Goal: Information Seeking & Learning: Learn about a topic

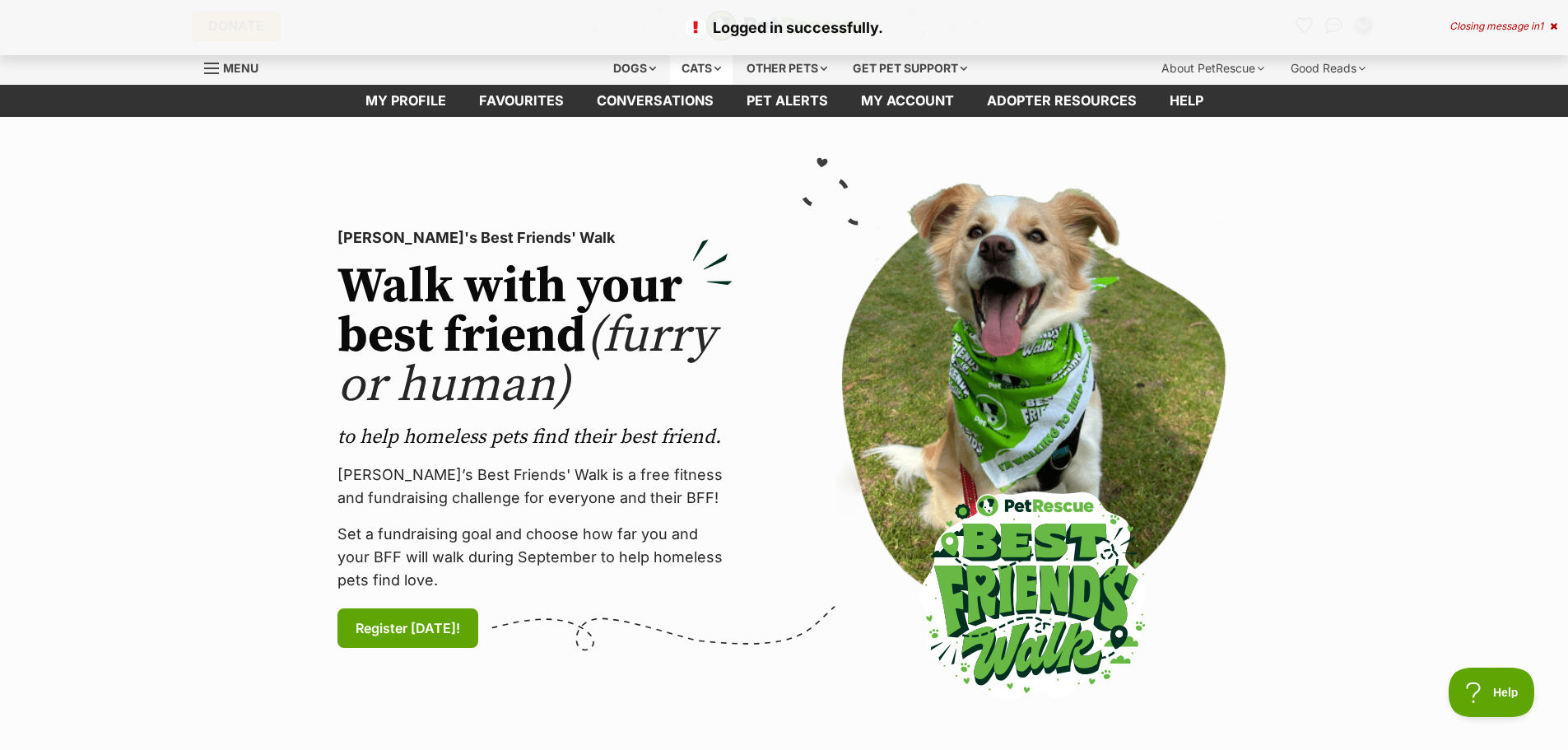
click at [695, 62] on div "Cats" at bounding box center [700, 68] width 63 height 33
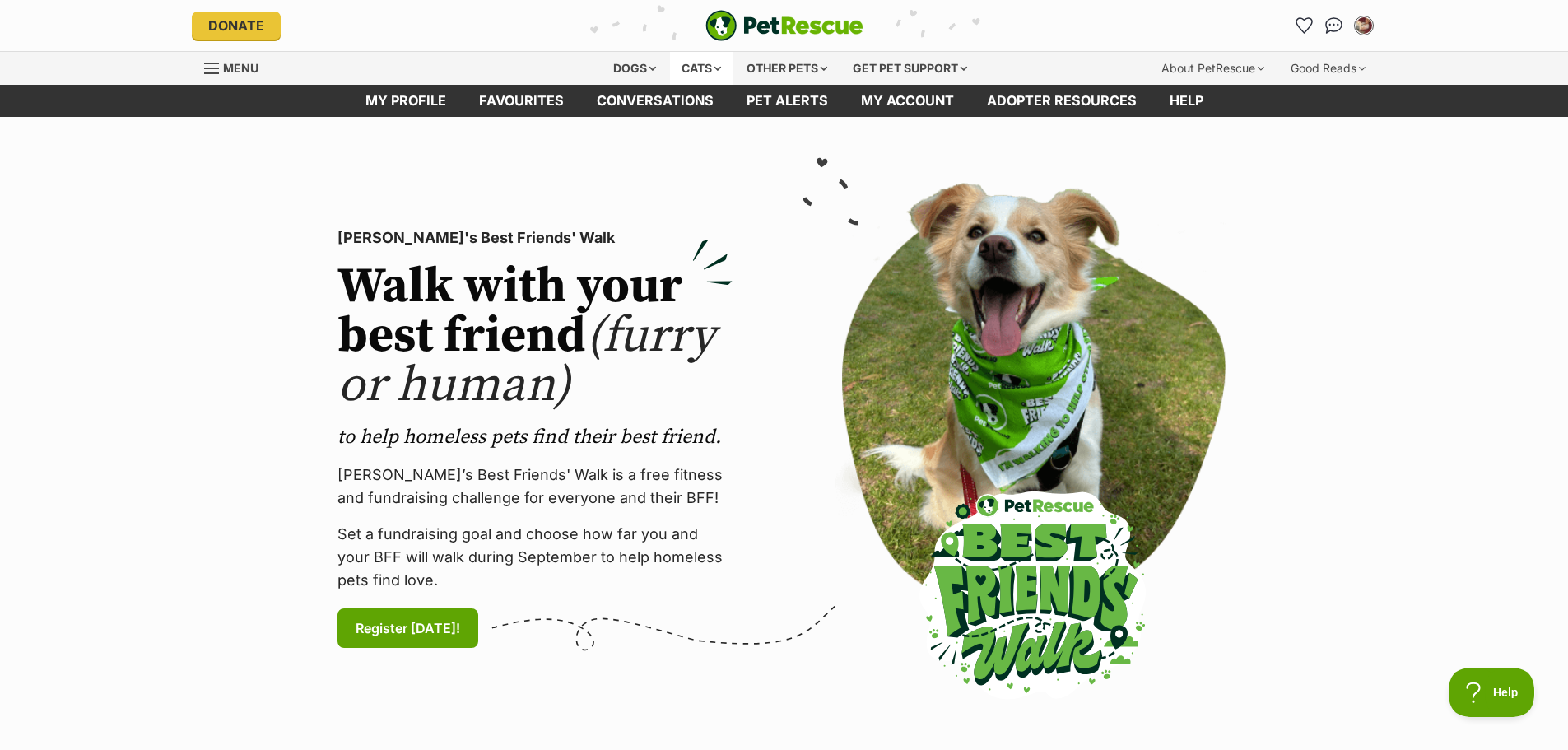
click at [721, 65] on div "Cats" at bounding box center [700, 68] width 63 height 33
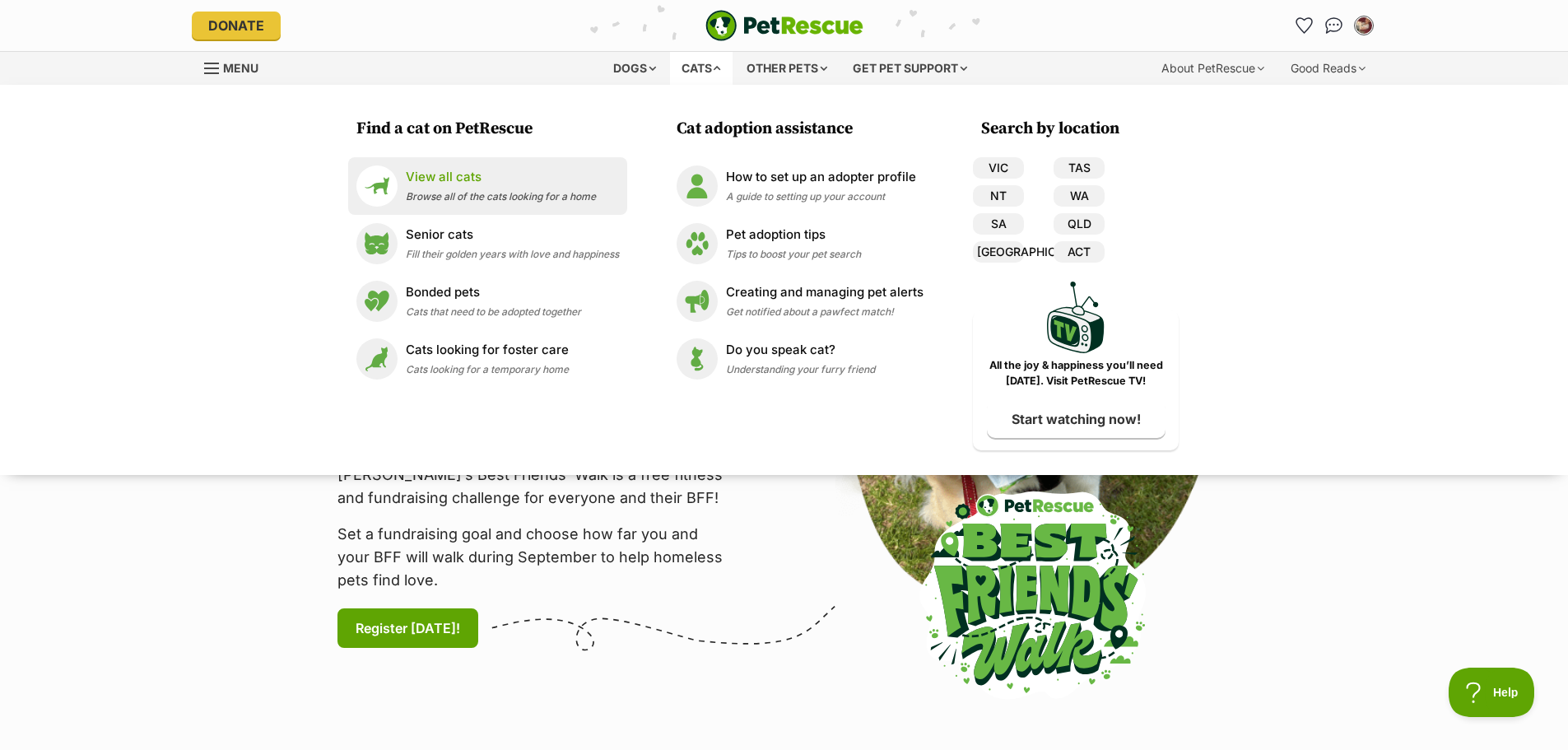
click at [413, 177] on p "View all cats" at bounding box center [501, 177] width 191 height 19
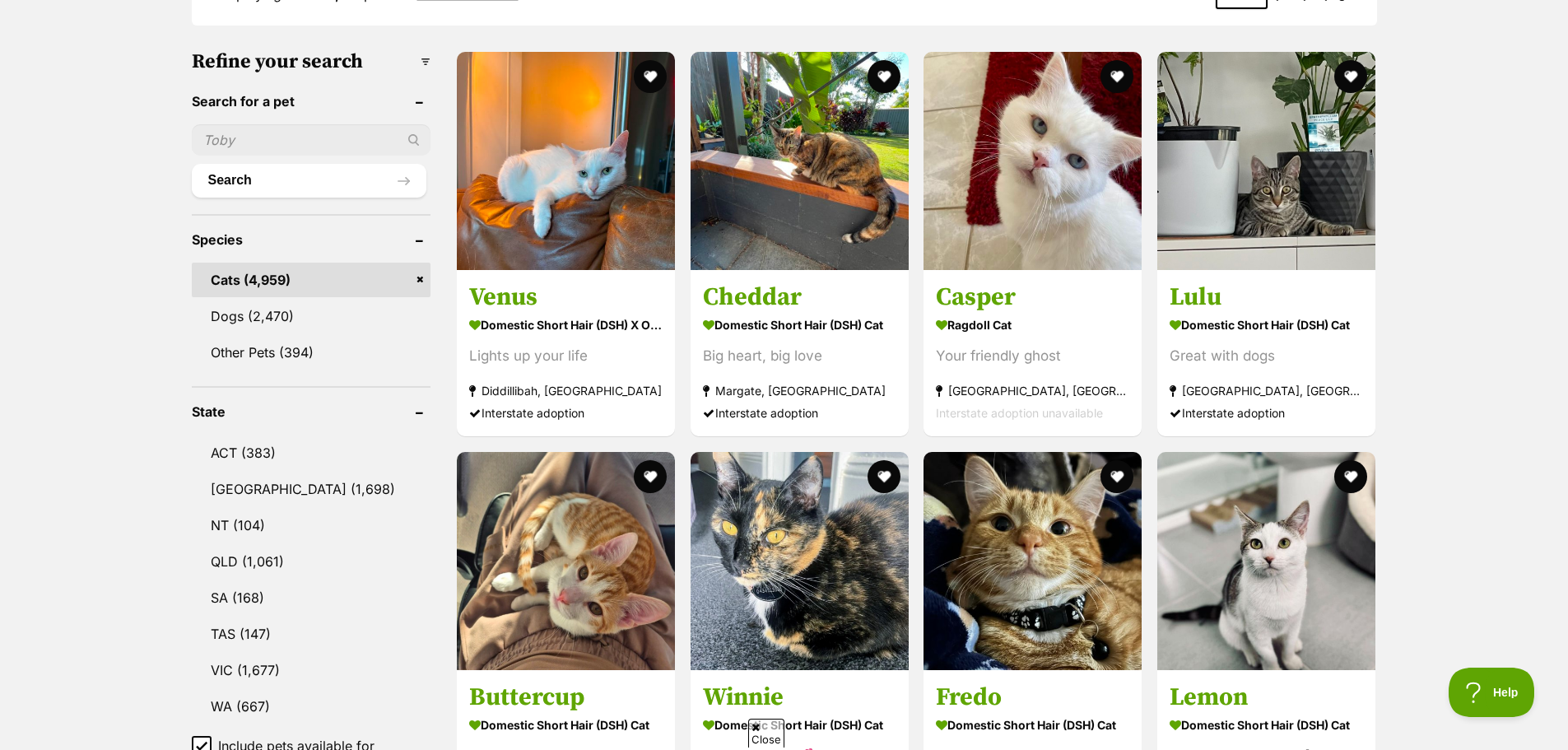
scroll to position [494, 0]
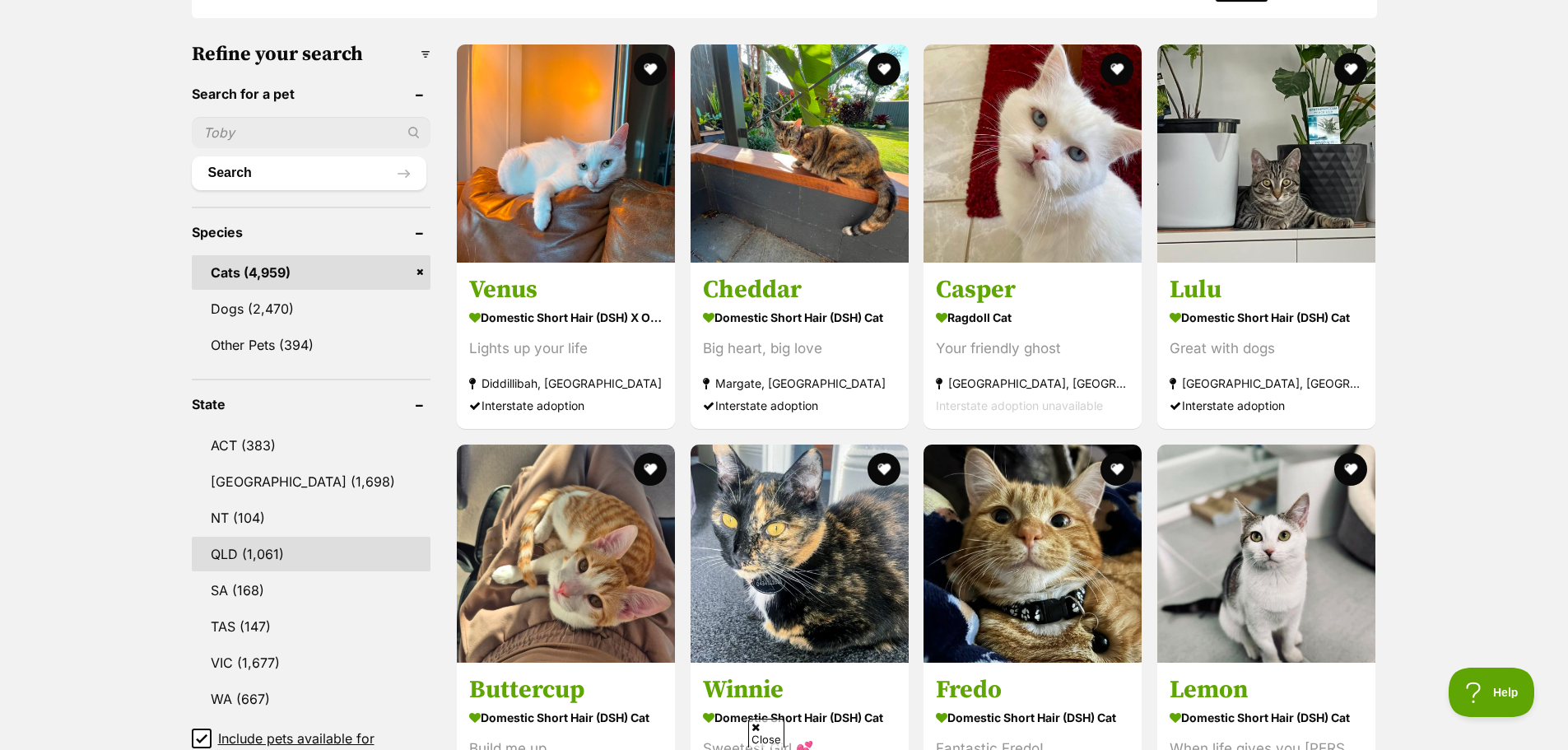
click at [242, 548] on link "QLD (1,061)" at bounding box center [311, 554] width 239 height 35
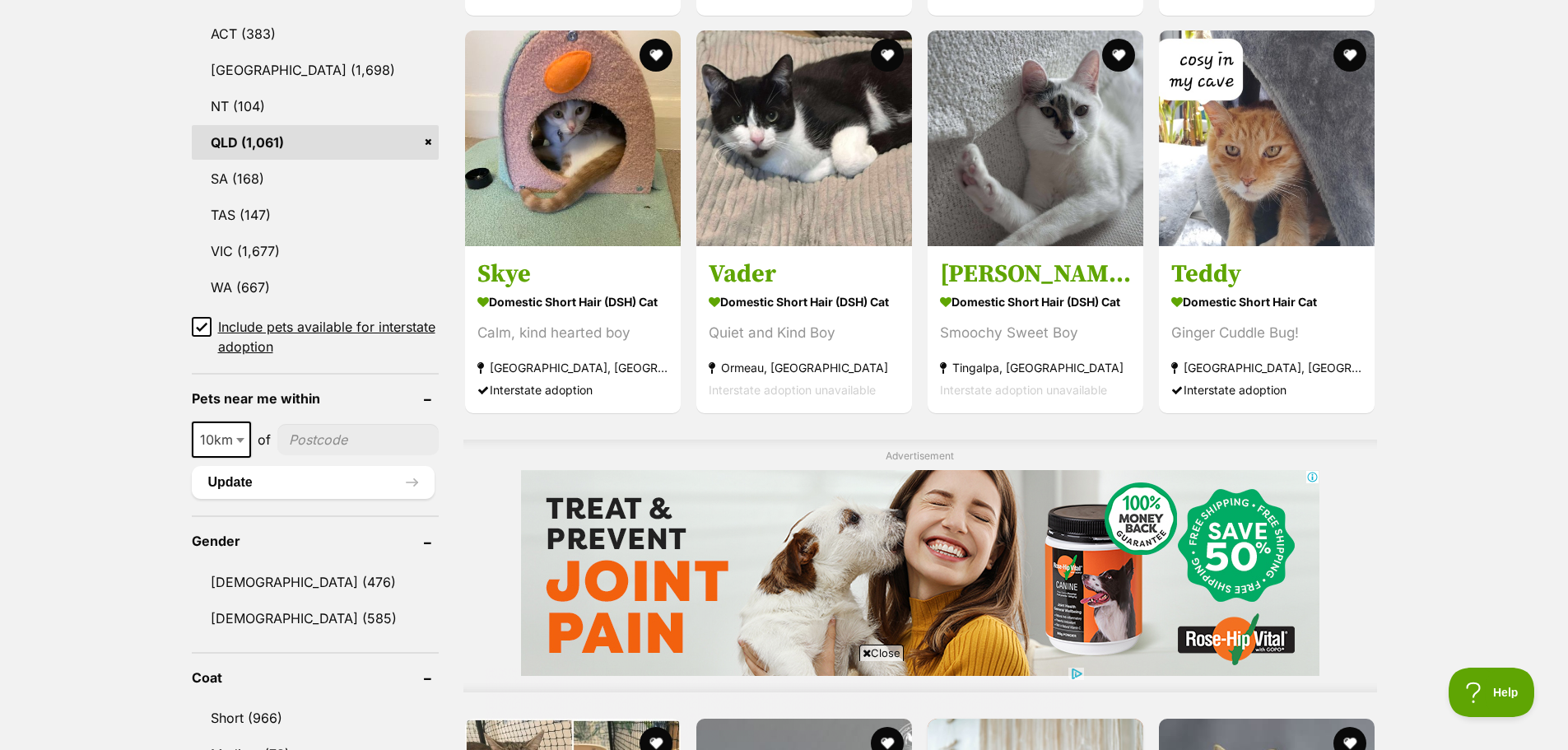
click at [242, 438] on b at bounding box center [240, 440] width 8 height 5
select select "50"
click at [353, 440] on input"] "postcode" at bounding box center [360, 439] width 159 height 31
type input"] "4157"
click at [274, 475] on button "Update" at bounding box center [313, 482] width 243 height 33
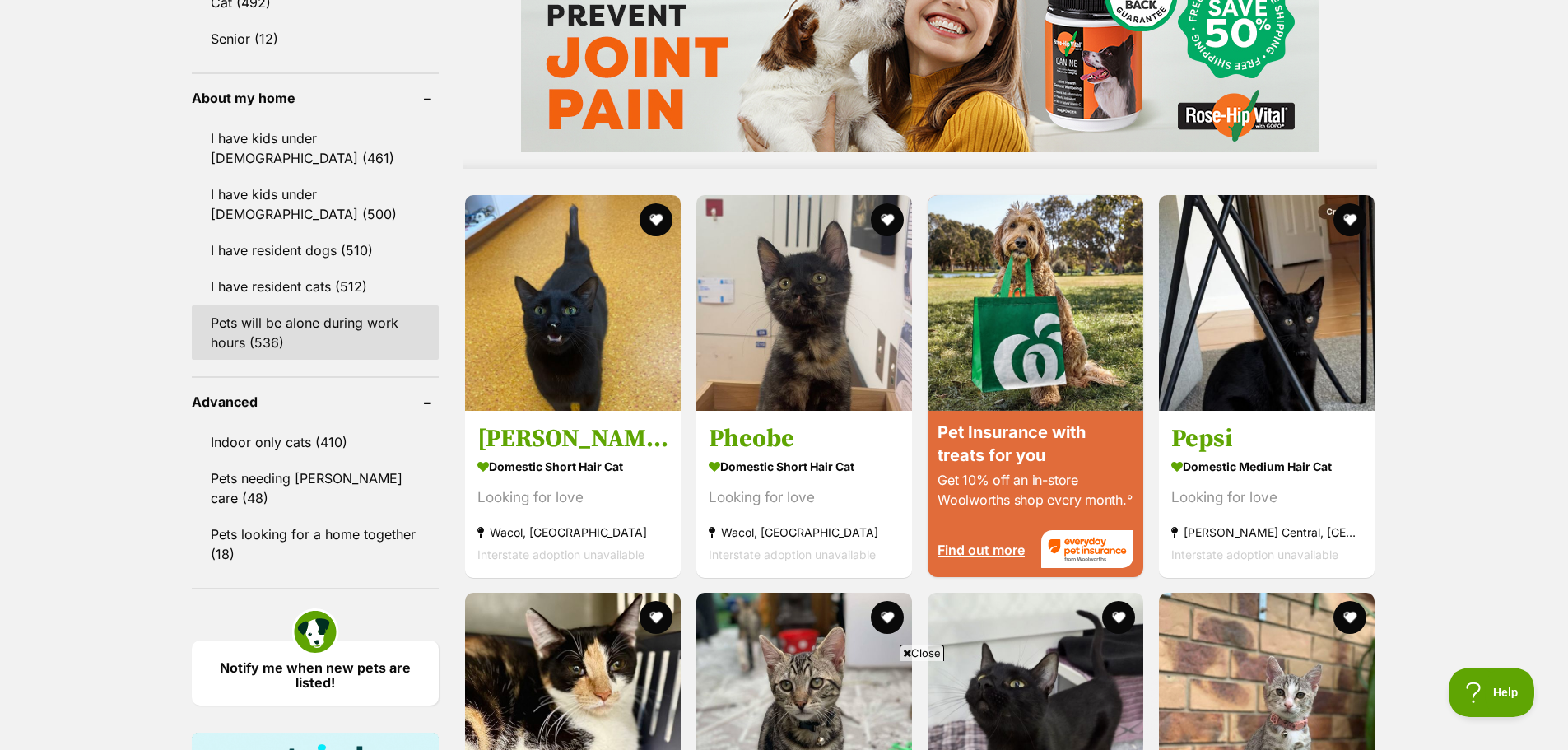
scroll to position [1399, 0]
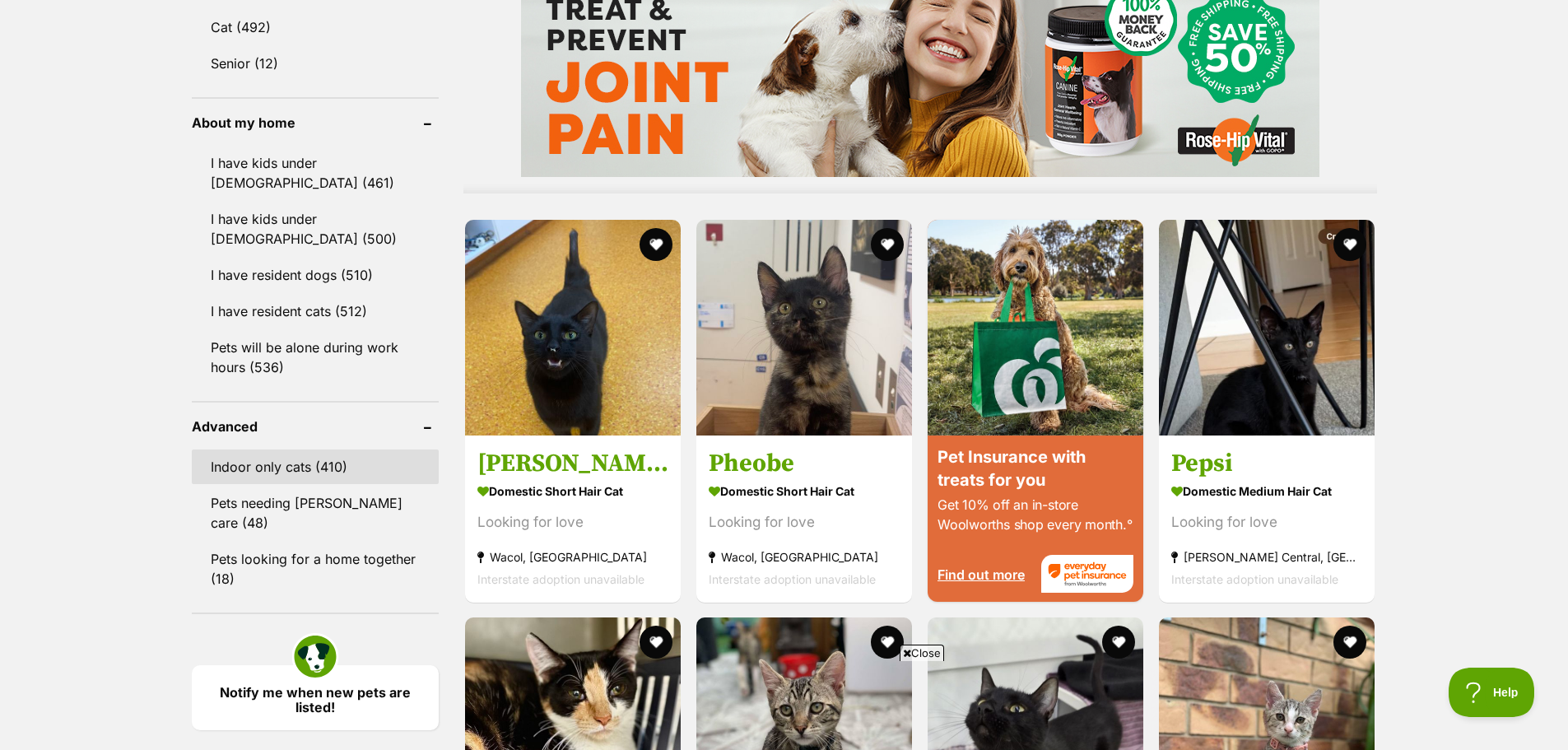
click at [303, 460] on link "Indoor only cats (410)" at bounding box center [315, 466] width 247 height 35
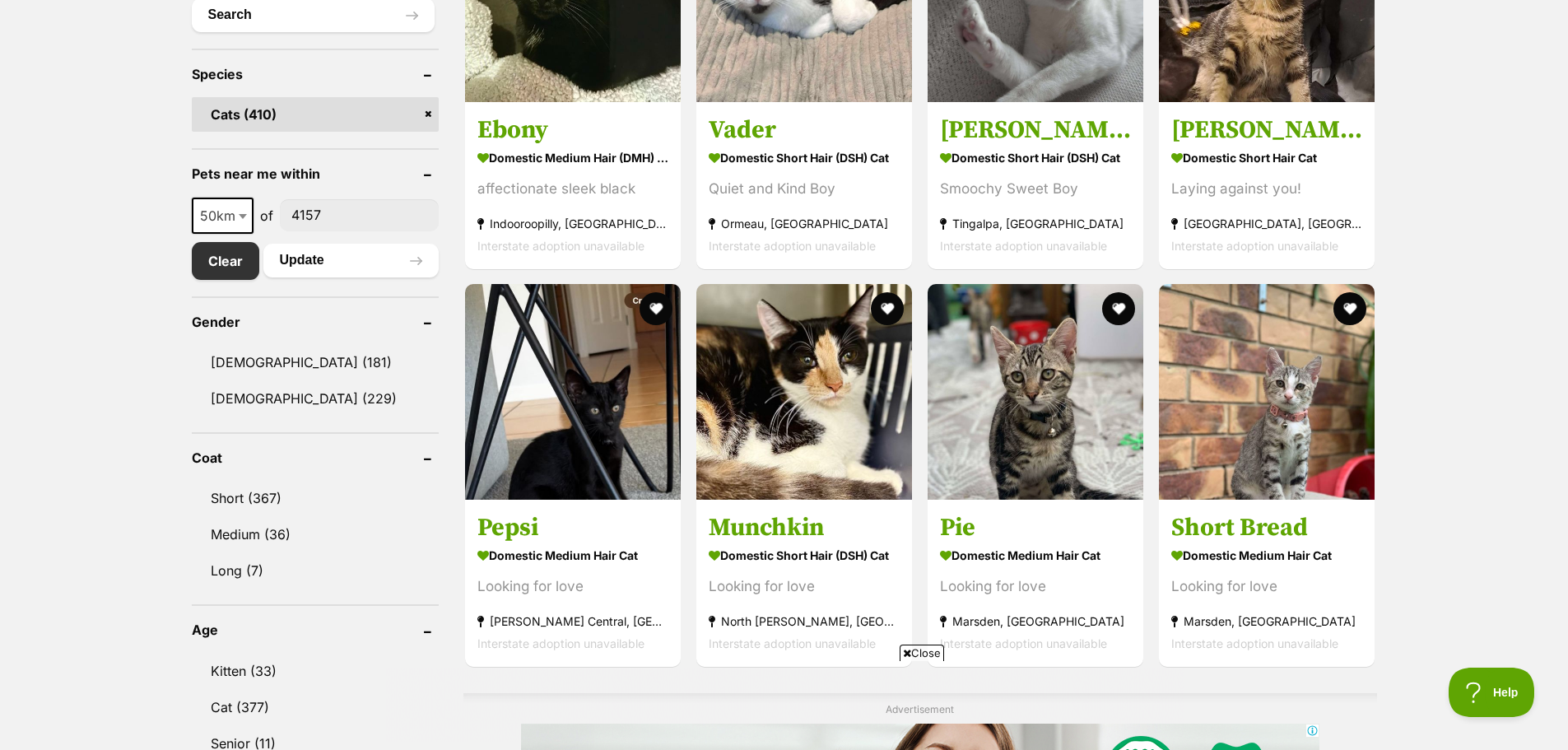
scroll to position [741, 0]
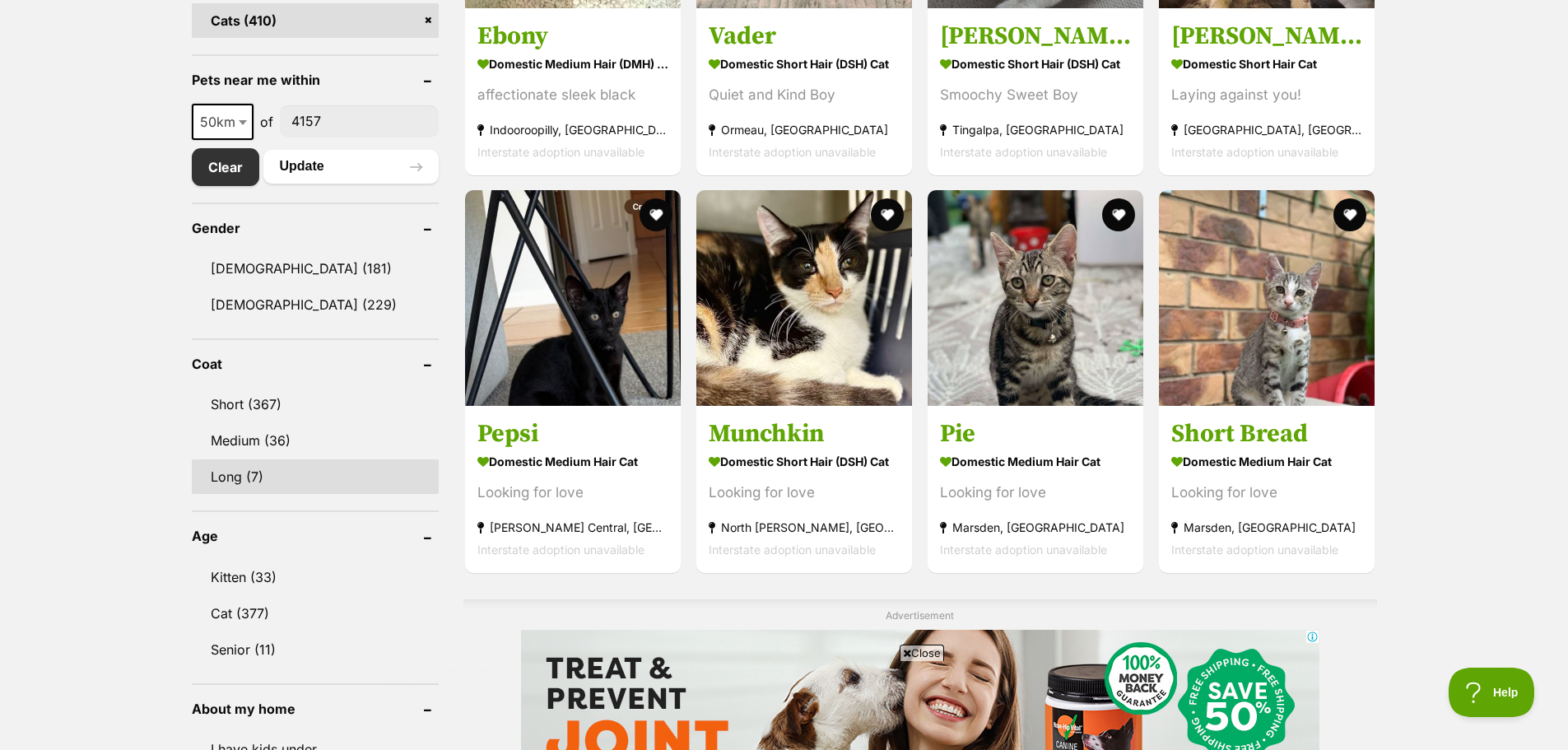
click at [227, 472] on link "Long (7)" at bounding box center [315, 476] width 247 height 35
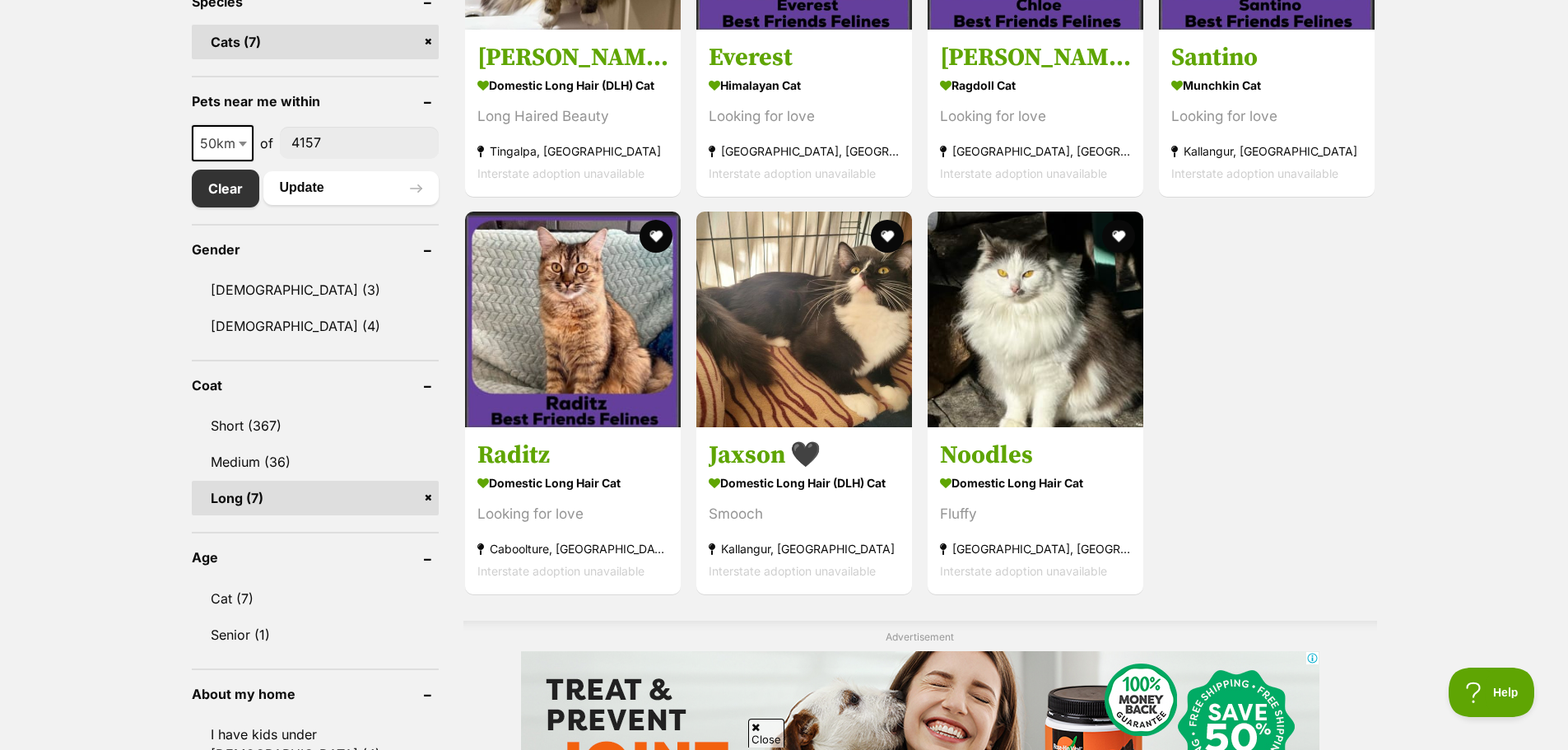
scroll to position [741, 0]
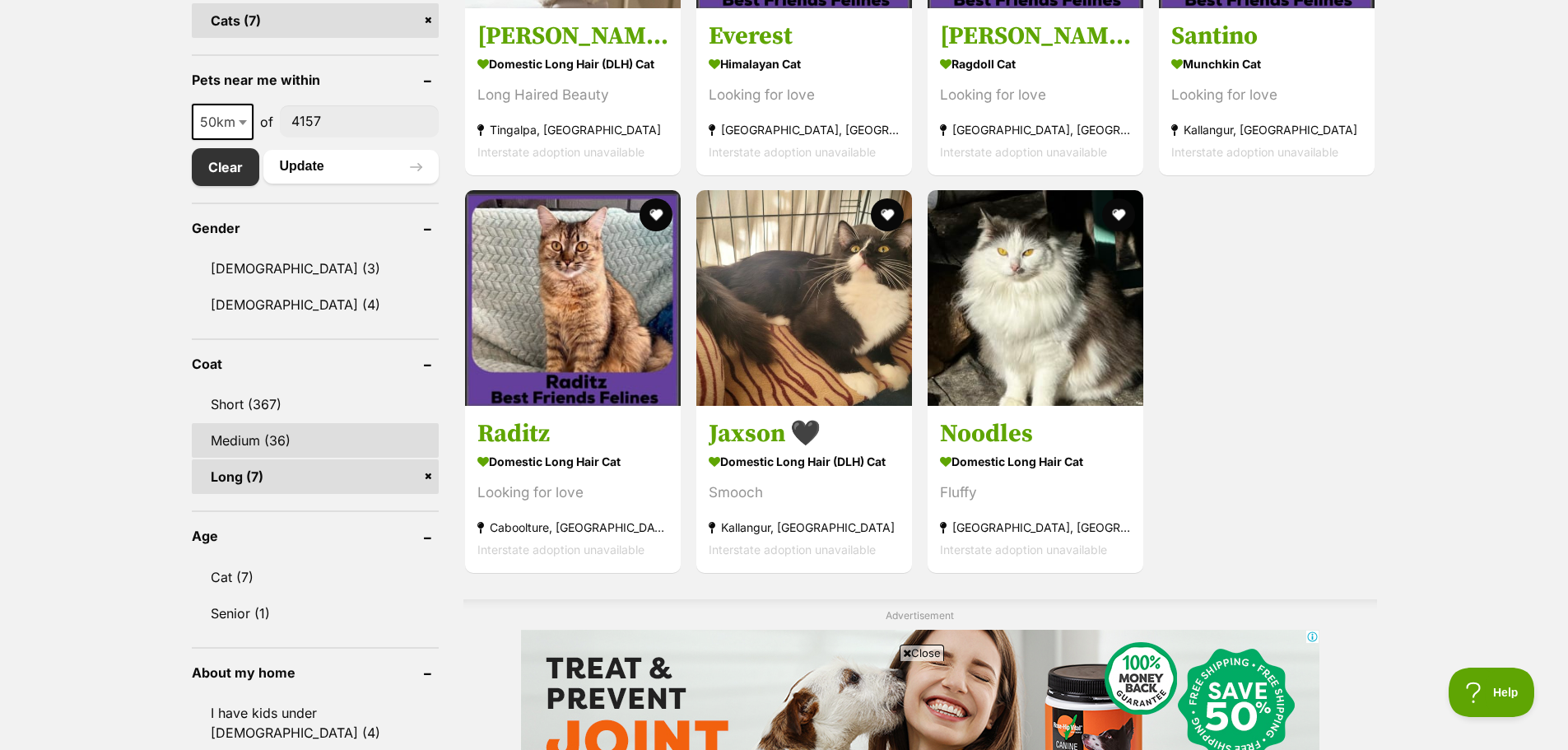
click at [261, 444] on link "Medium (36)" at bounding box center [315, 440] width 247 height 35
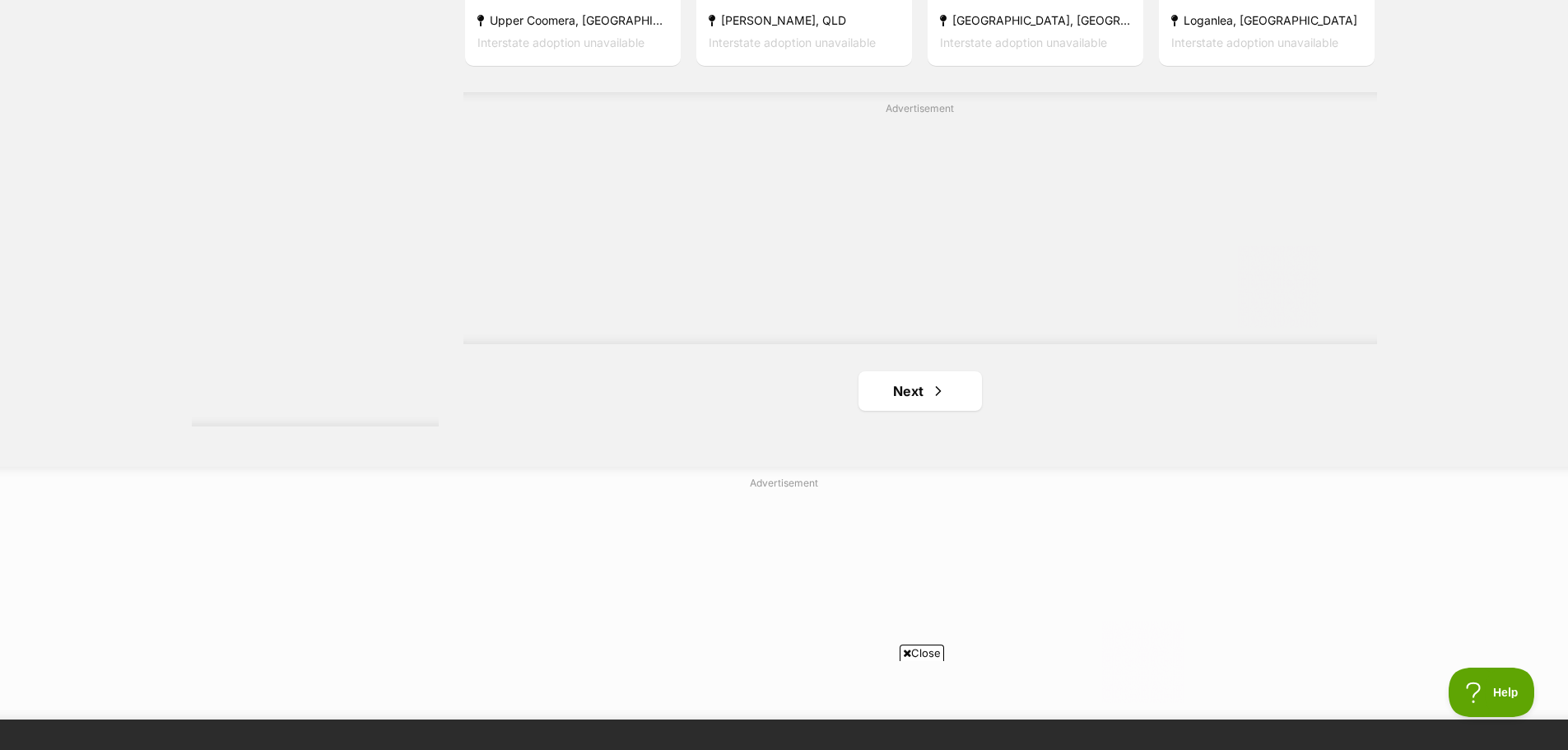
scroll to position [2880, 0]
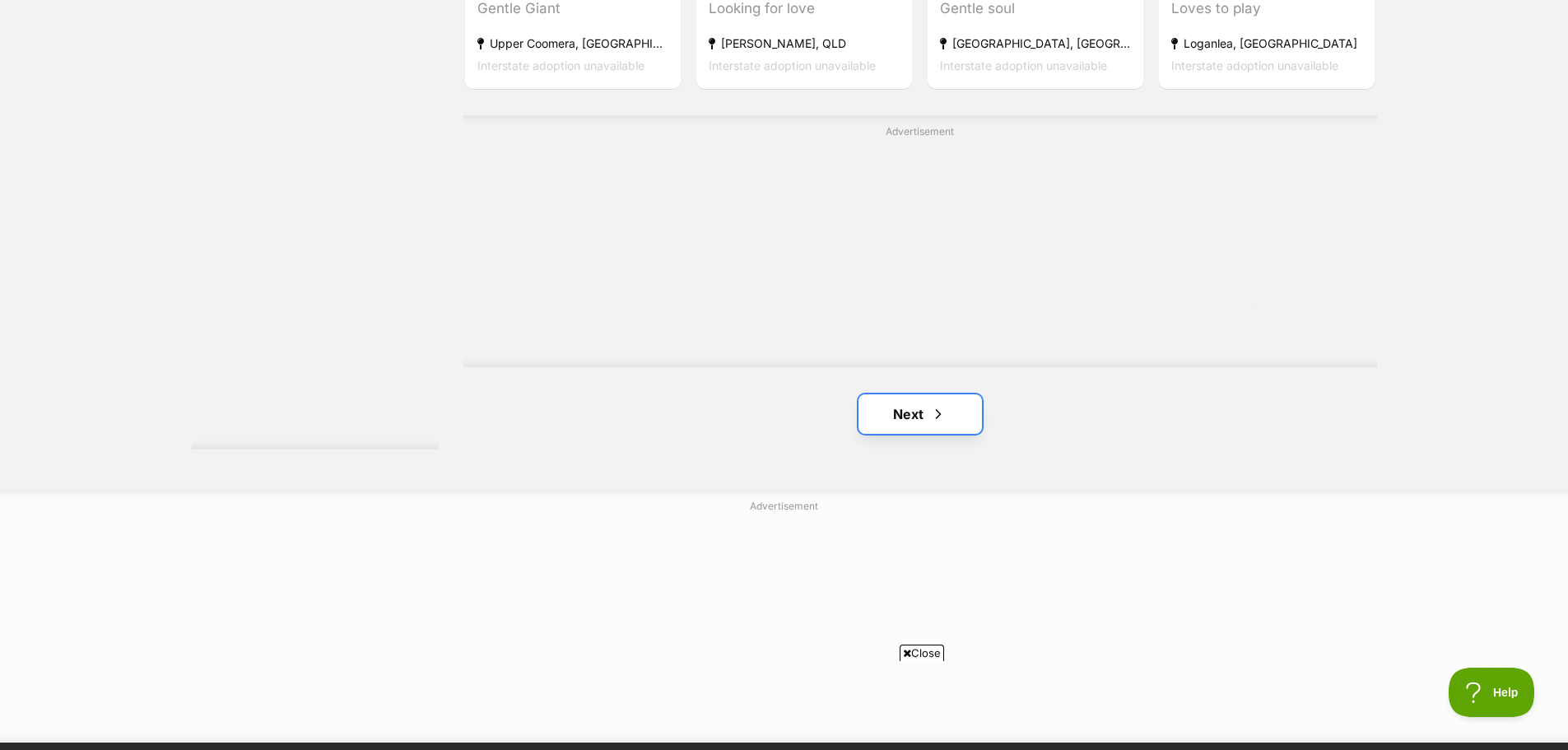
click at [873, 408] on link "Next" at bounding box center [920, 414] width 123 height 39
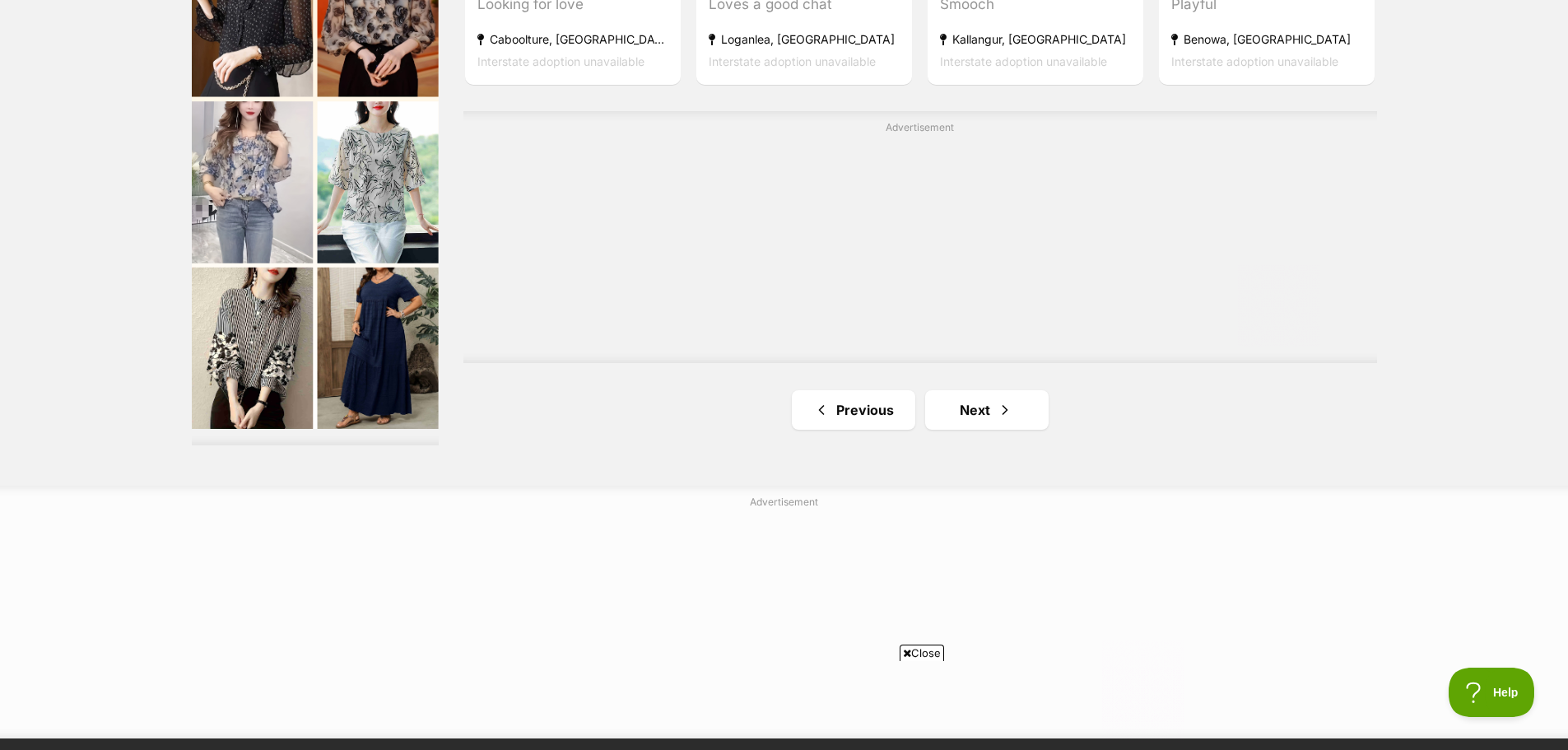
scroll to position [2964, 0]
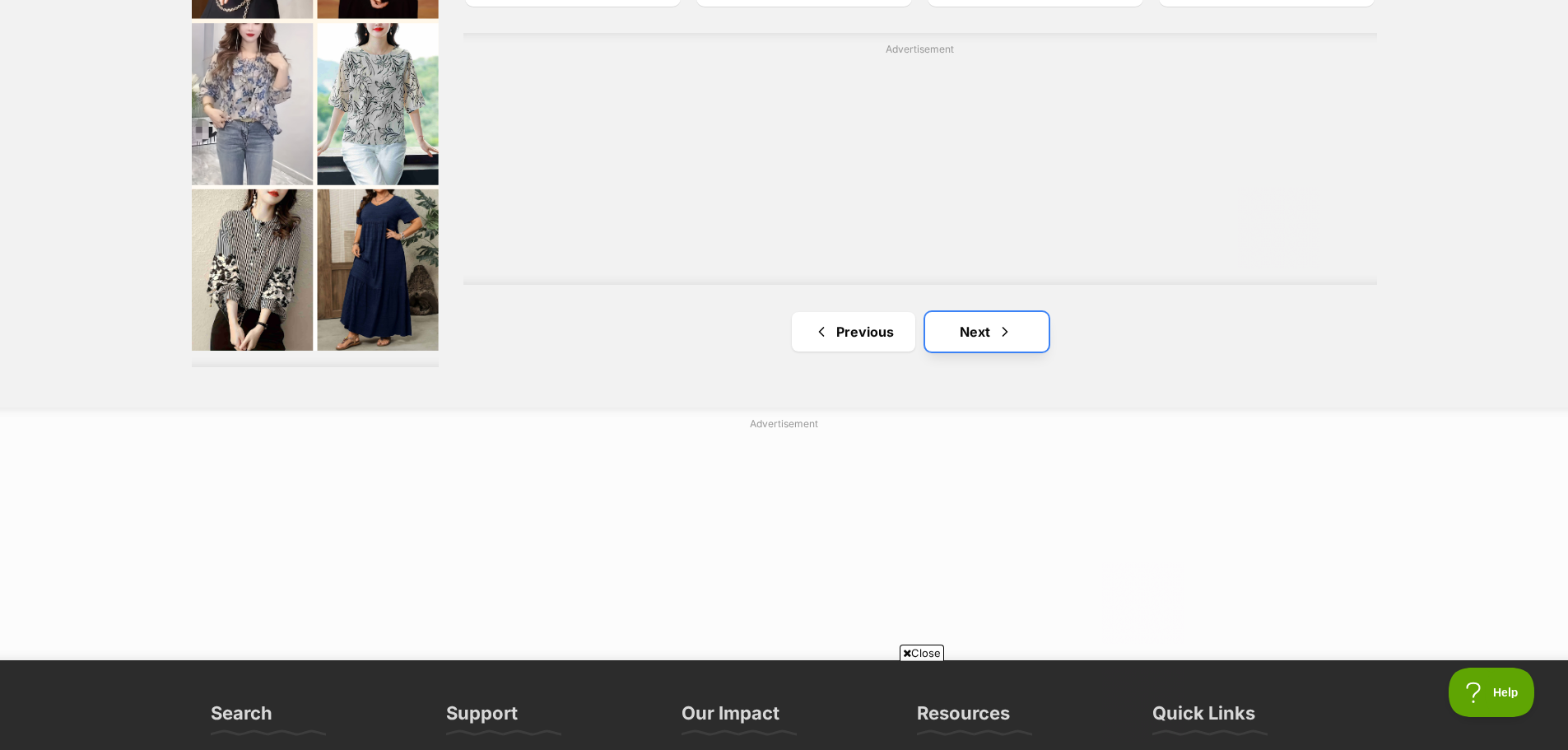
click at [976, 346] on link "Next" at bounding box center [987, 332] width 123 height 39
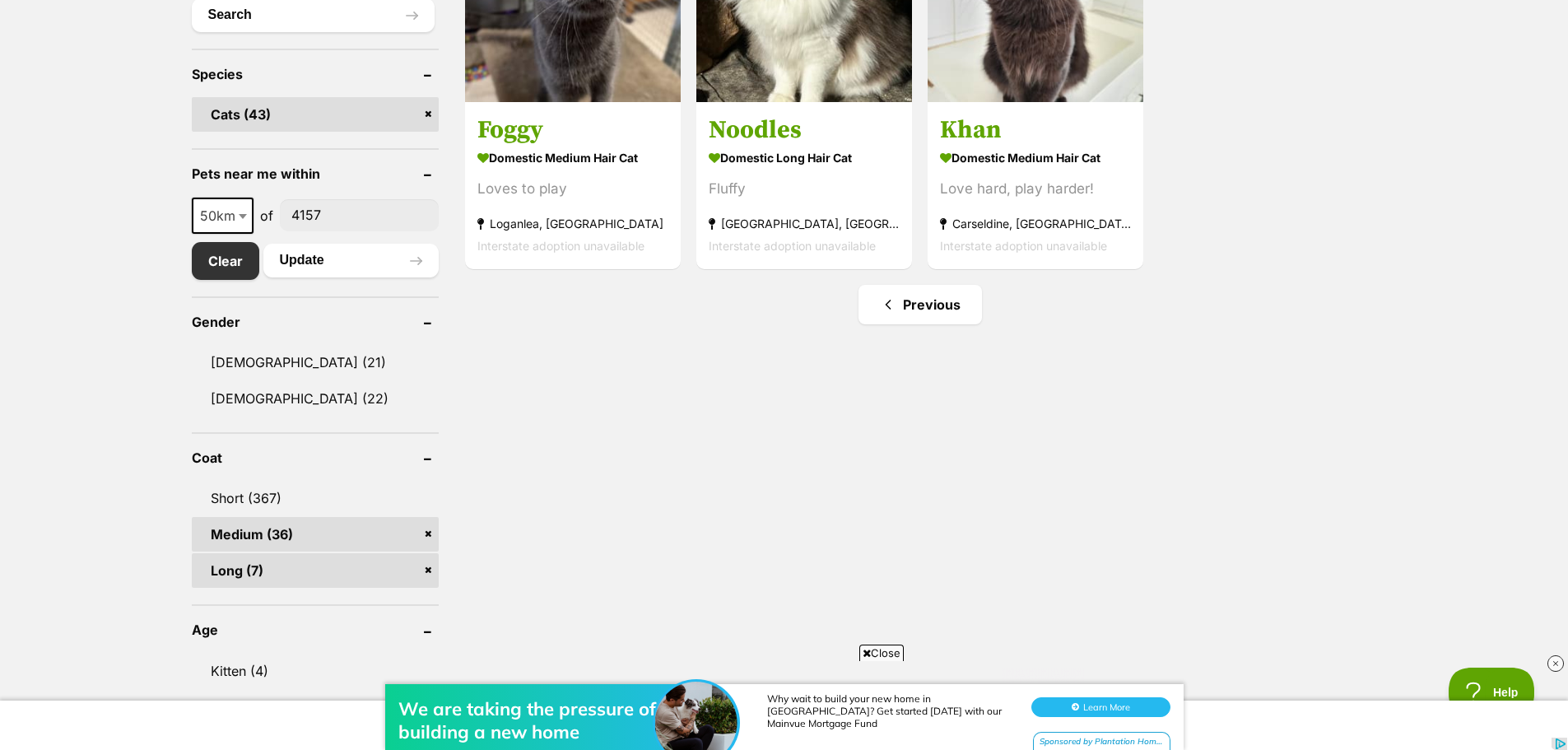
scroll to position [658, 0]
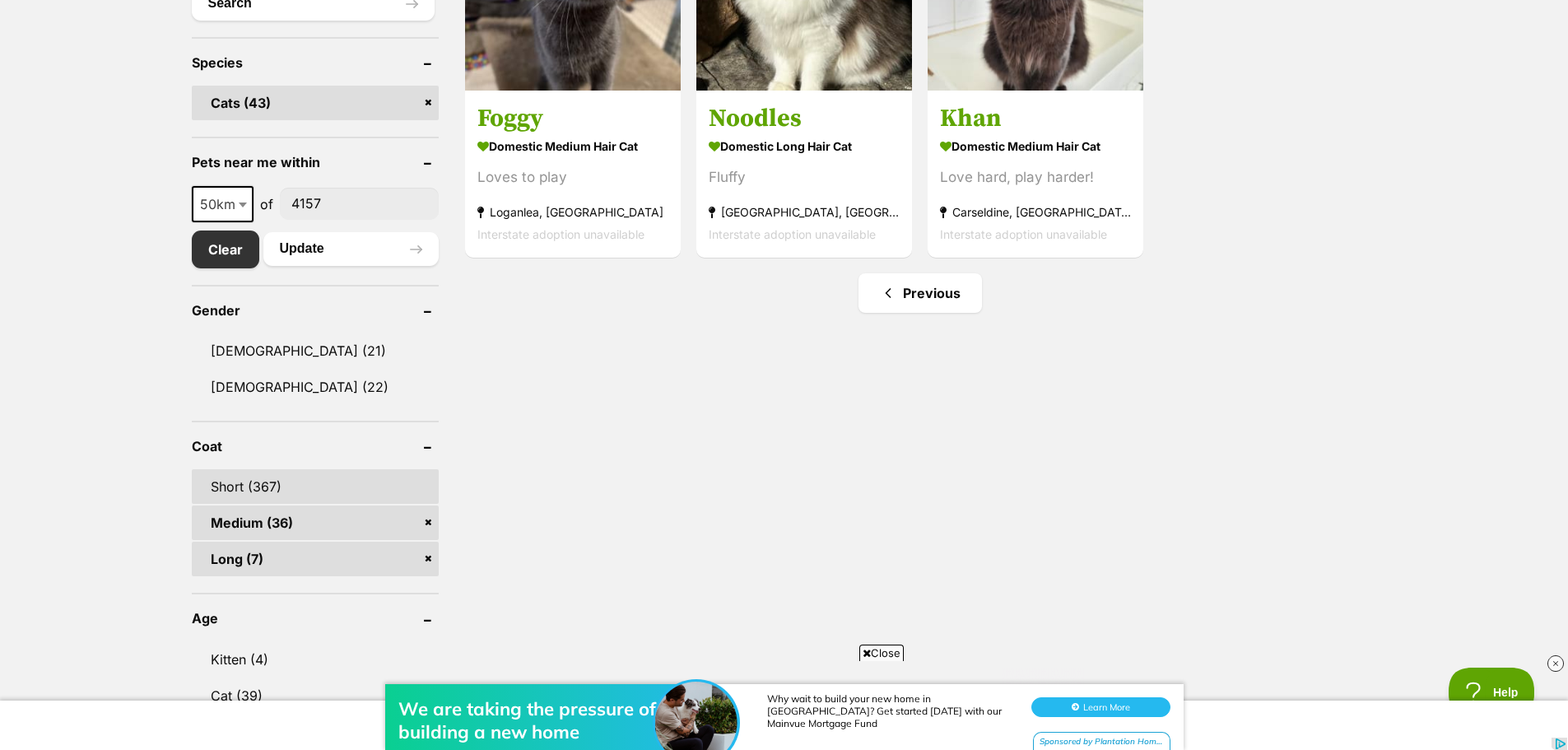
click at [235, 486] on link "Short (367)" at bounding box center [315, 486] width 247 height 35
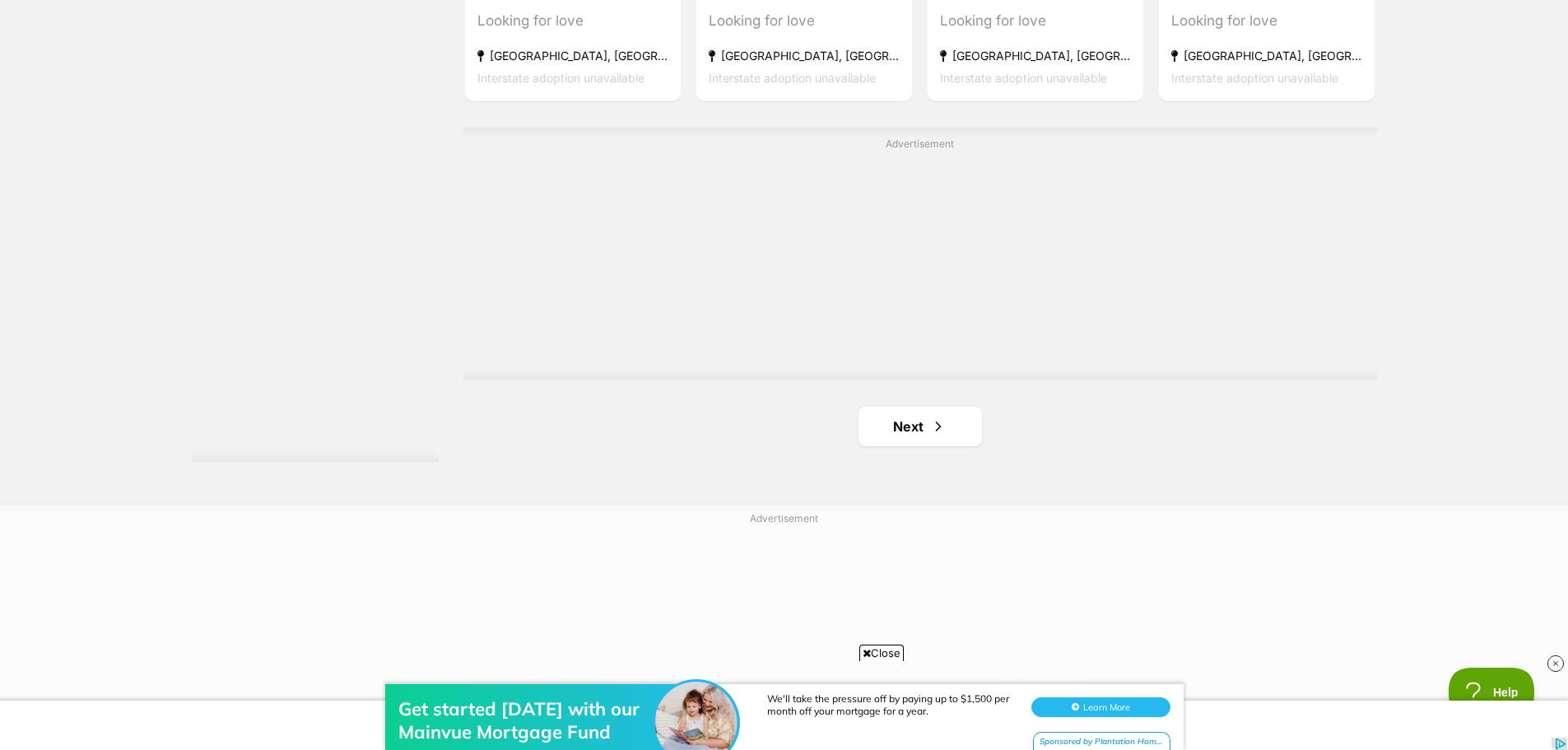
scroll to position [2880, 0]
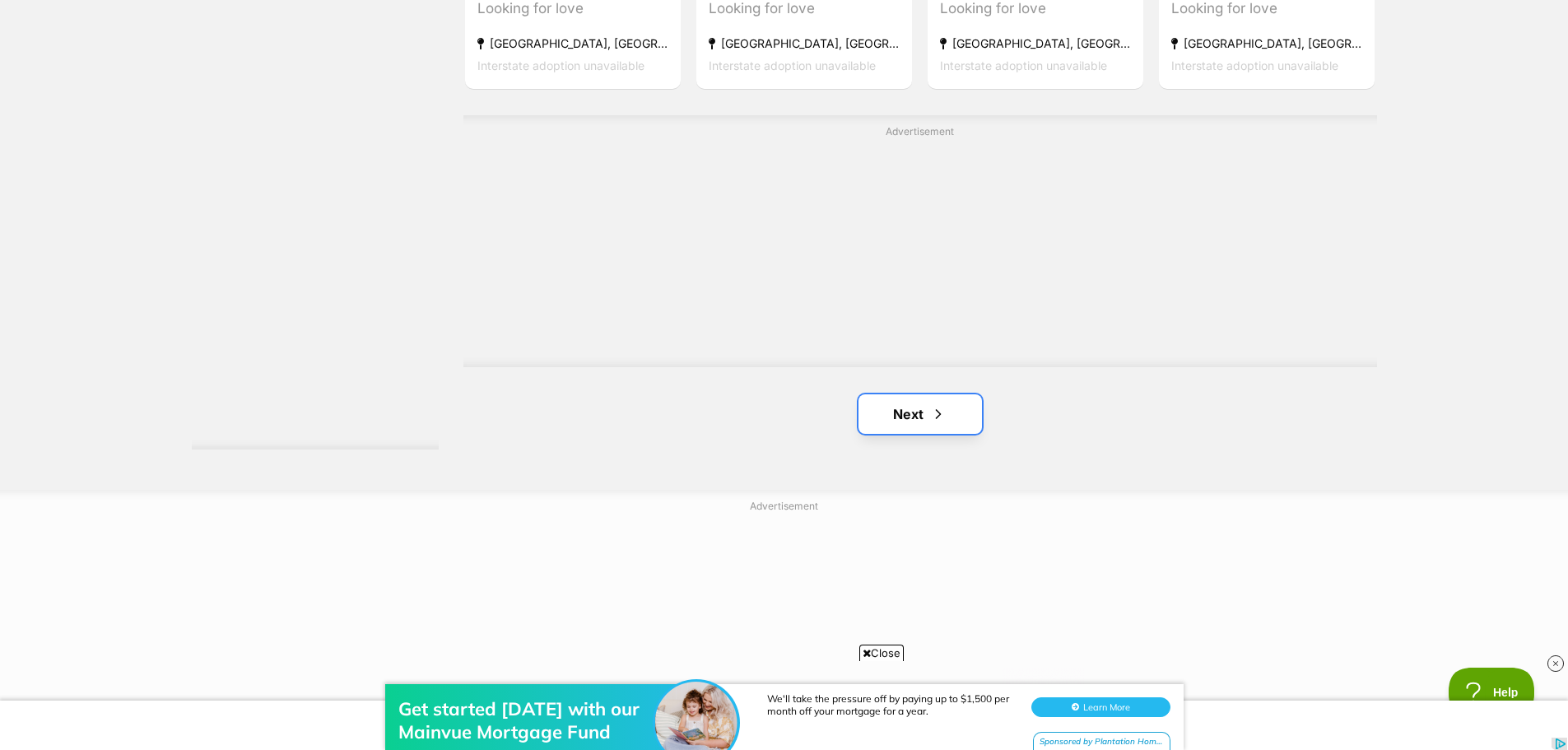
click at [887, 412] on link "Next" at bounding box center [920, 414] width 123 height 39
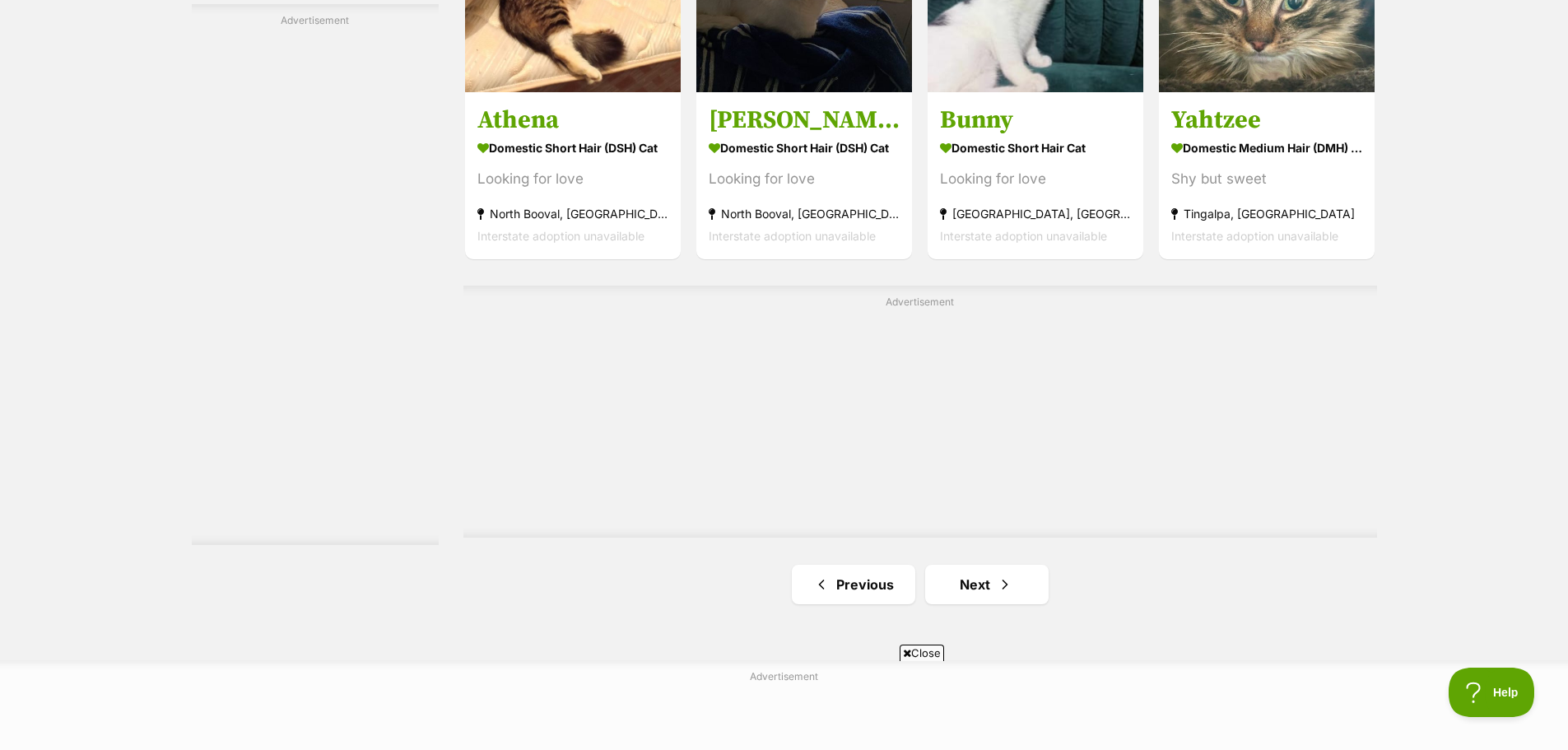
scroll to position [2716, 0]
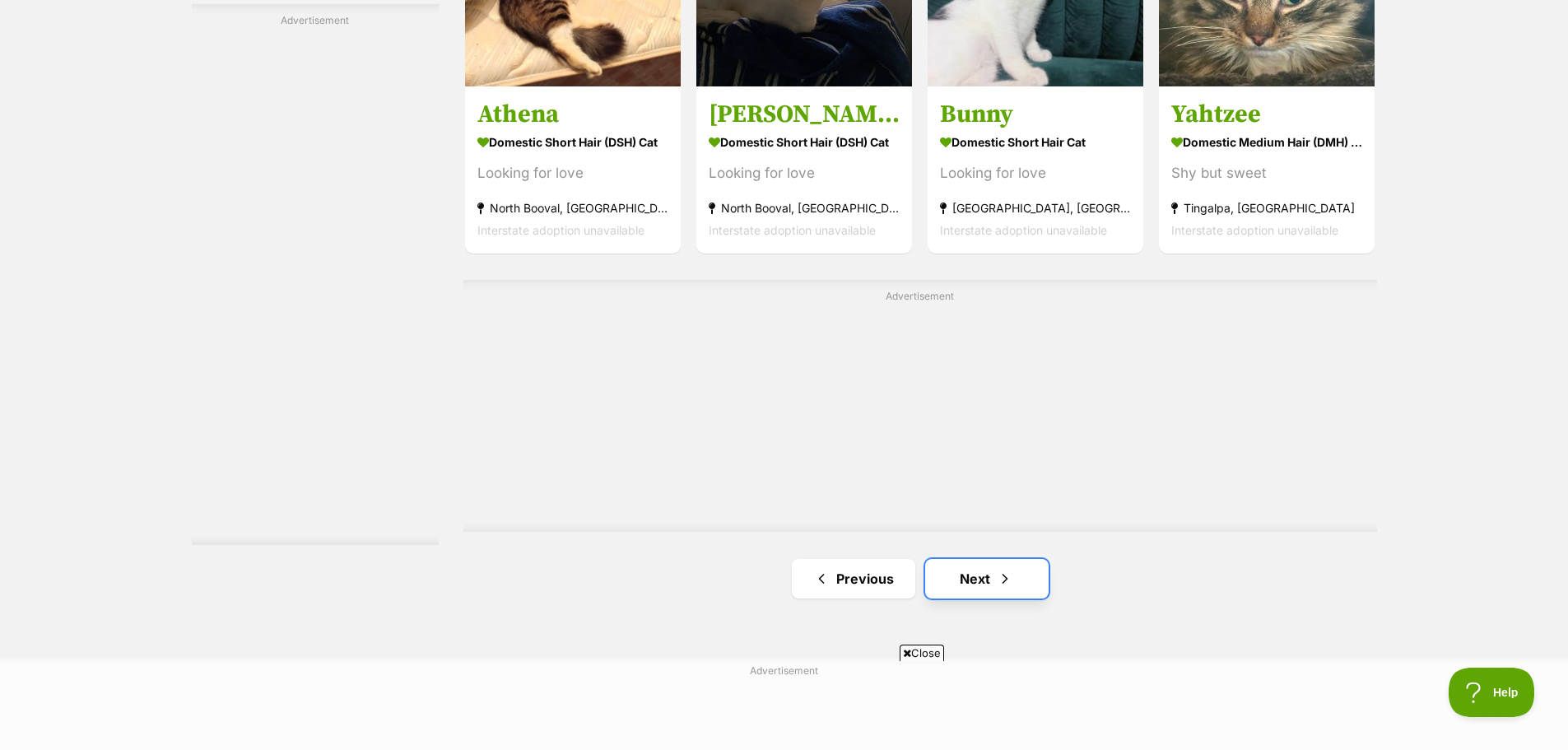
click at [958, 578] on link "Next" at bounding box center [987, 578] width 123 height 39
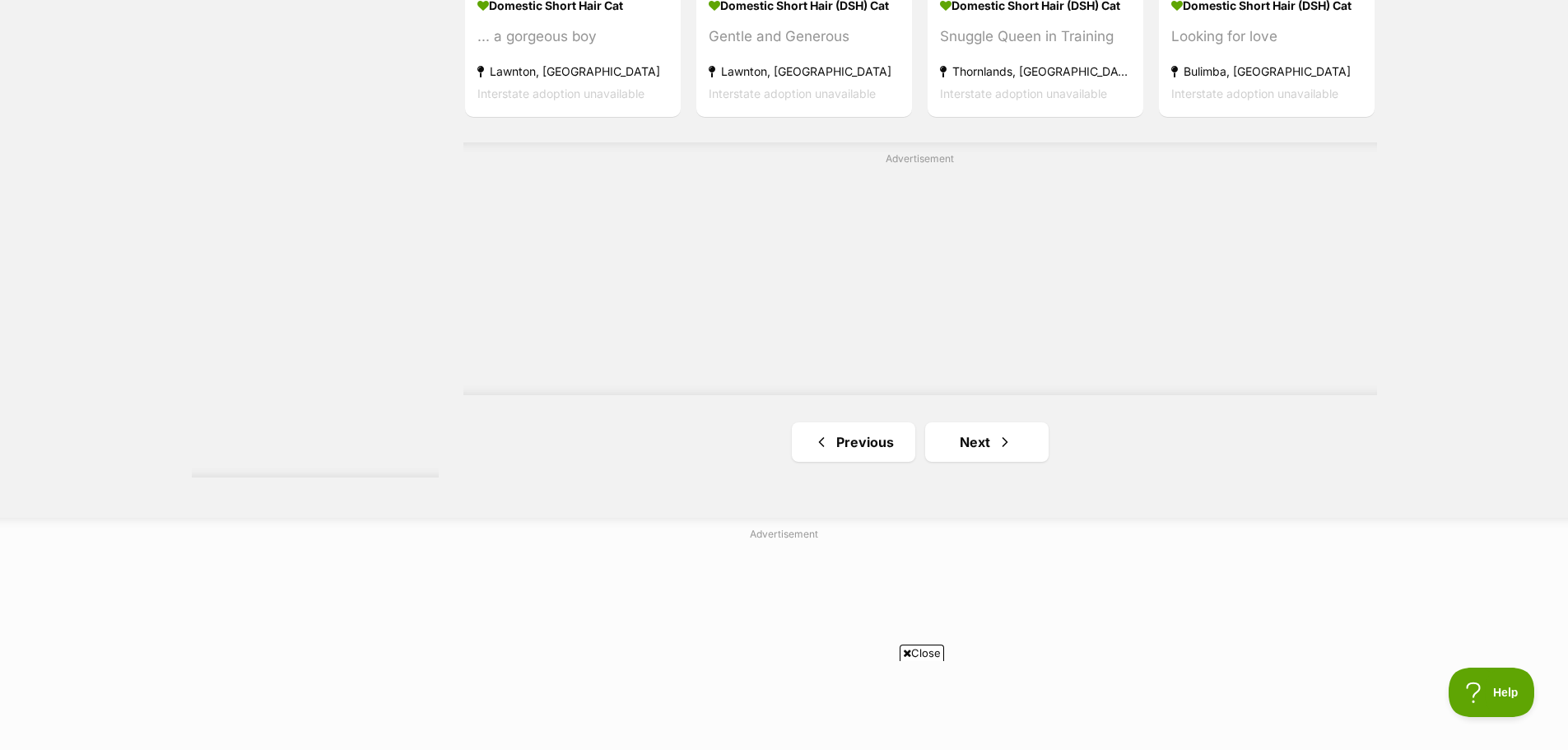
scroll to position [2964, 0]
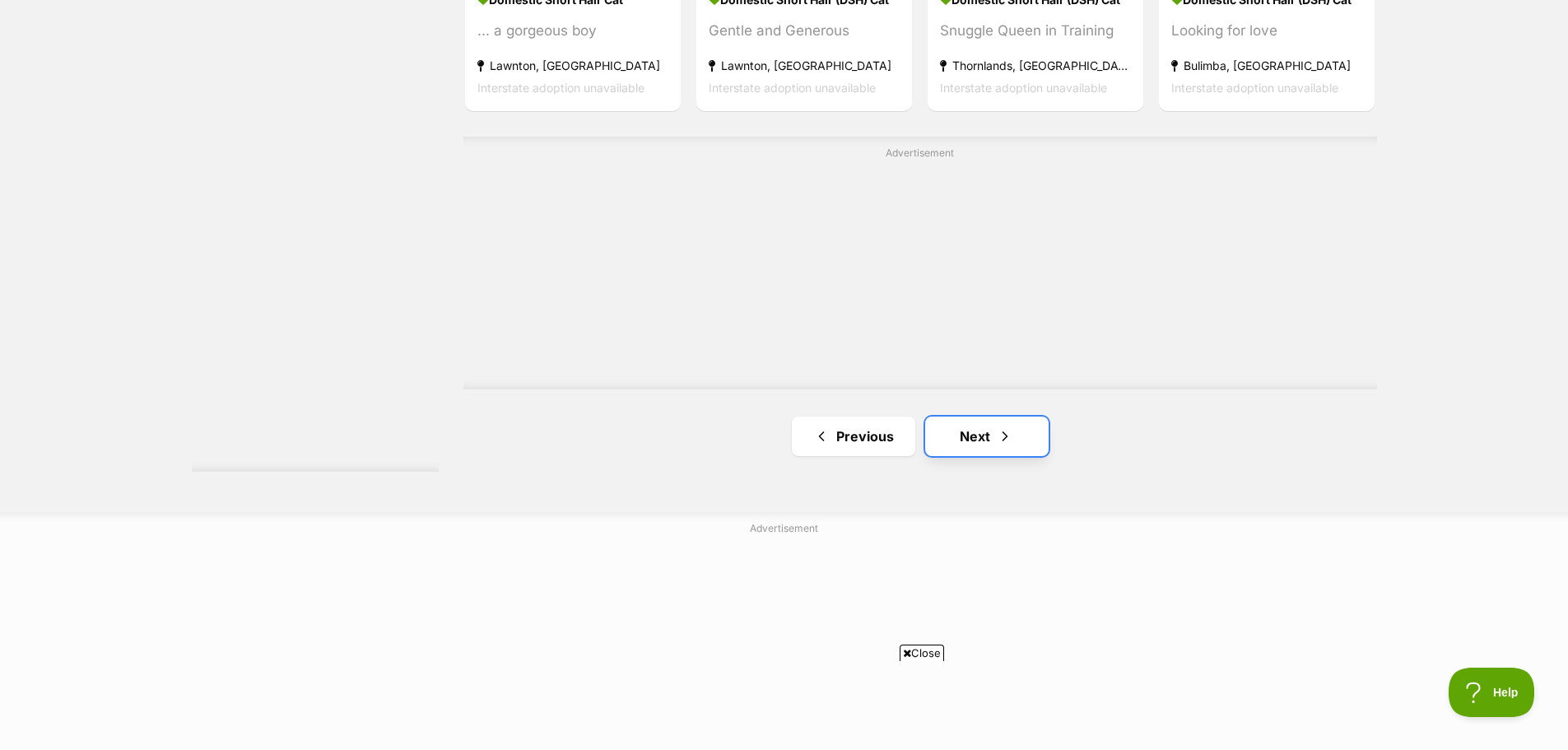
click at [985, 430] on link "Next" at bounding box center [987, 436] width 123 height 39
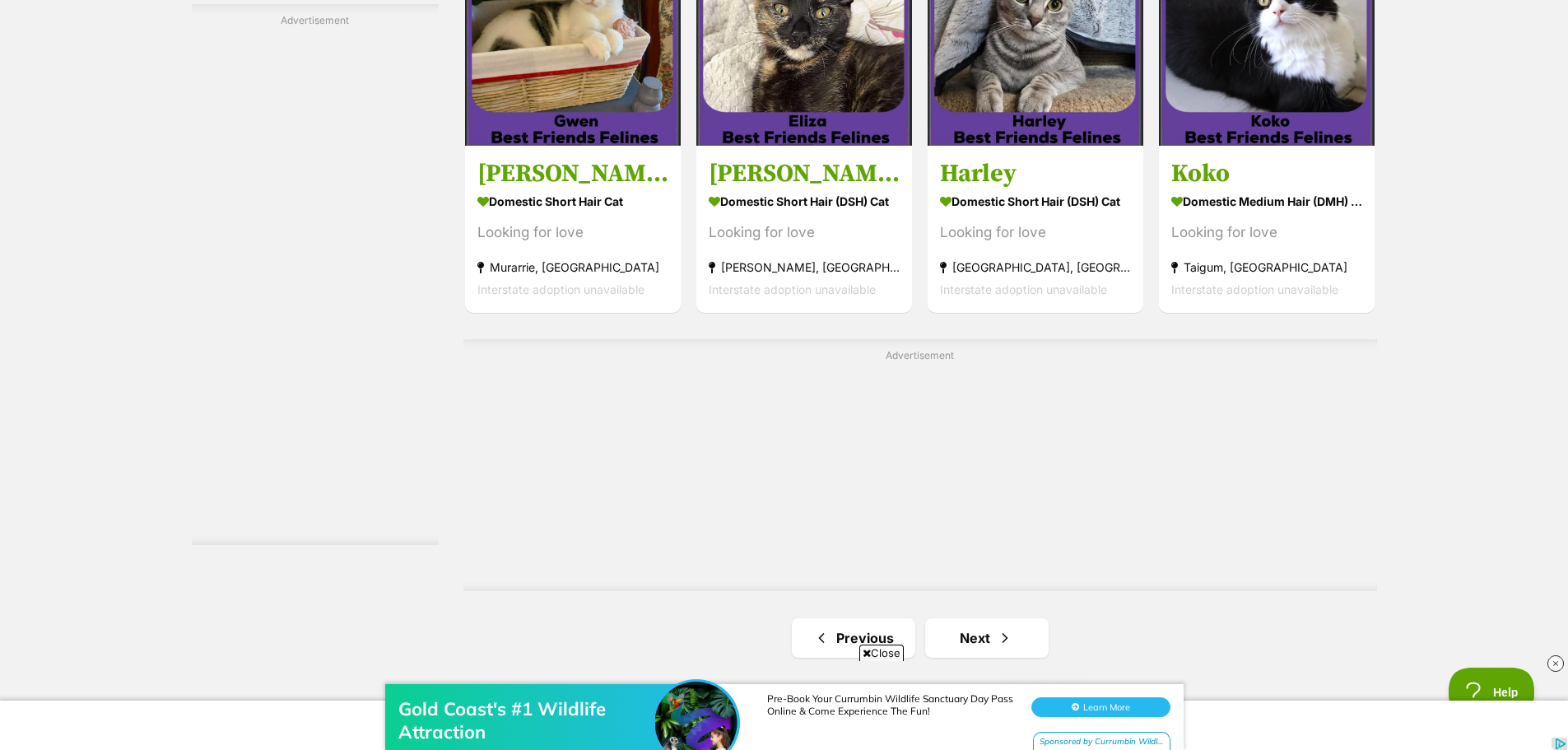
scroll to position [2798, 0]
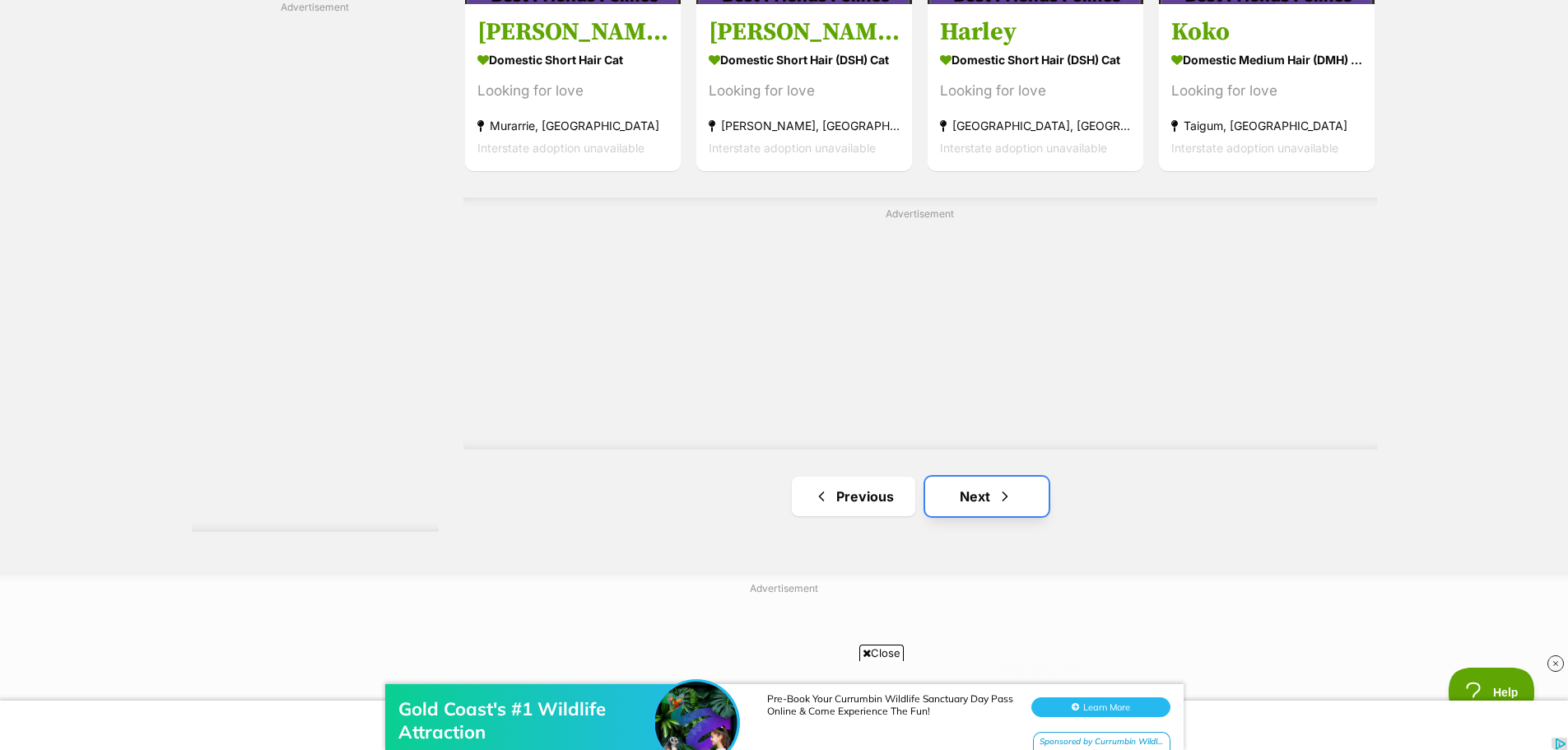
click at [964, 485] on link "Next" at bounding box center [987, 496] width 123 height 39
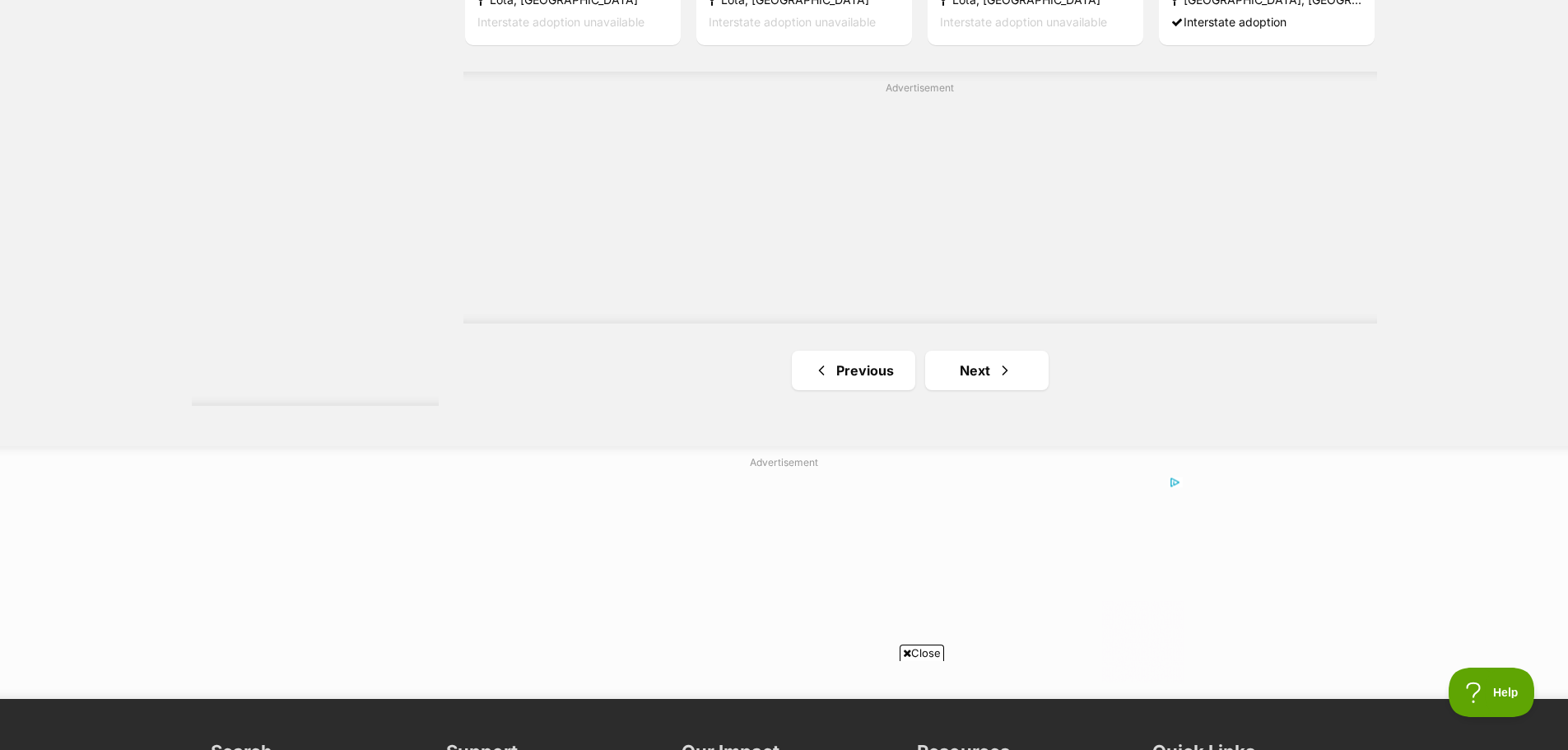
scroll to position [2964, 0]
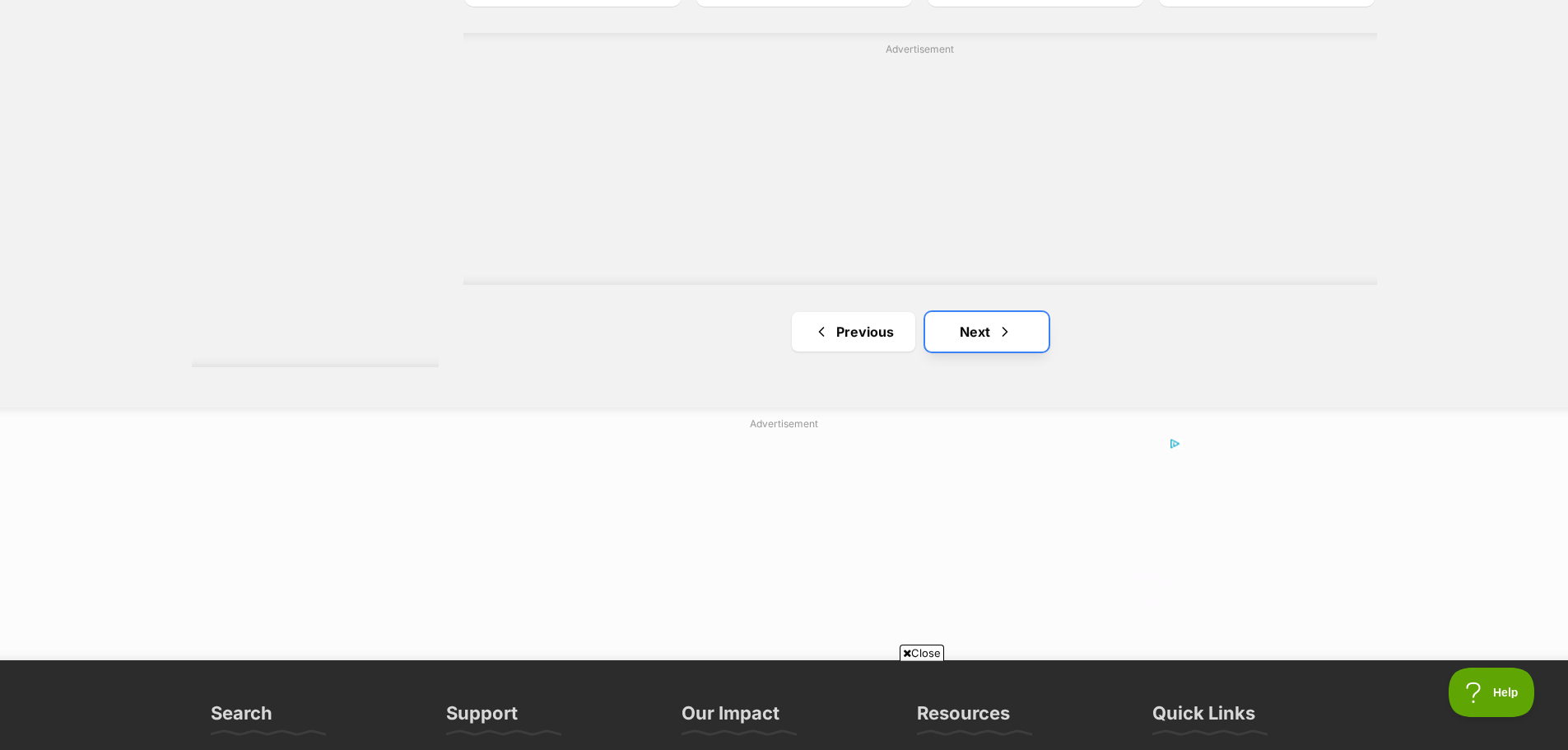
click at [954, 340] on link "Next" at bounding box center [987, 332] width 123 height 39
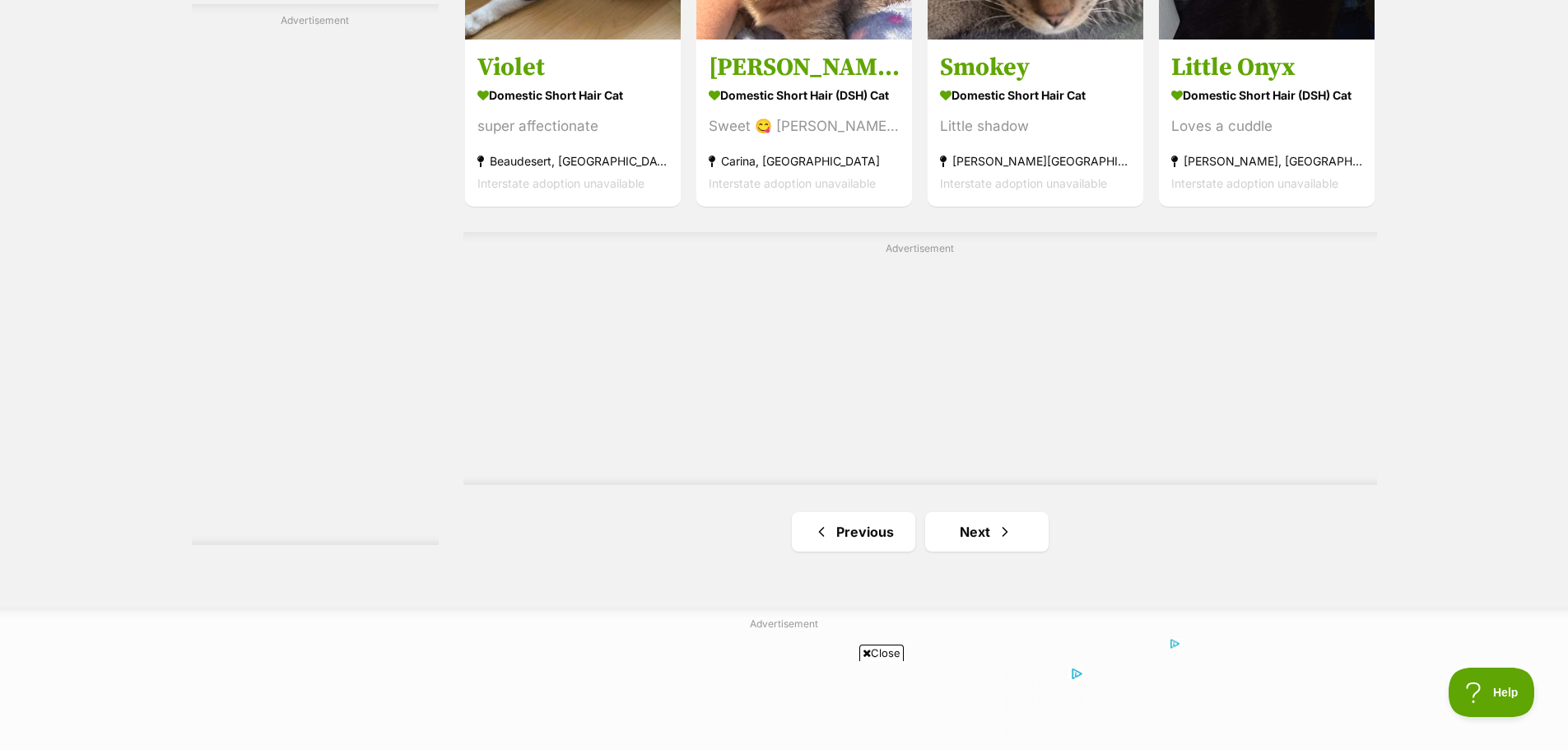
scroll to position [2964, 0]
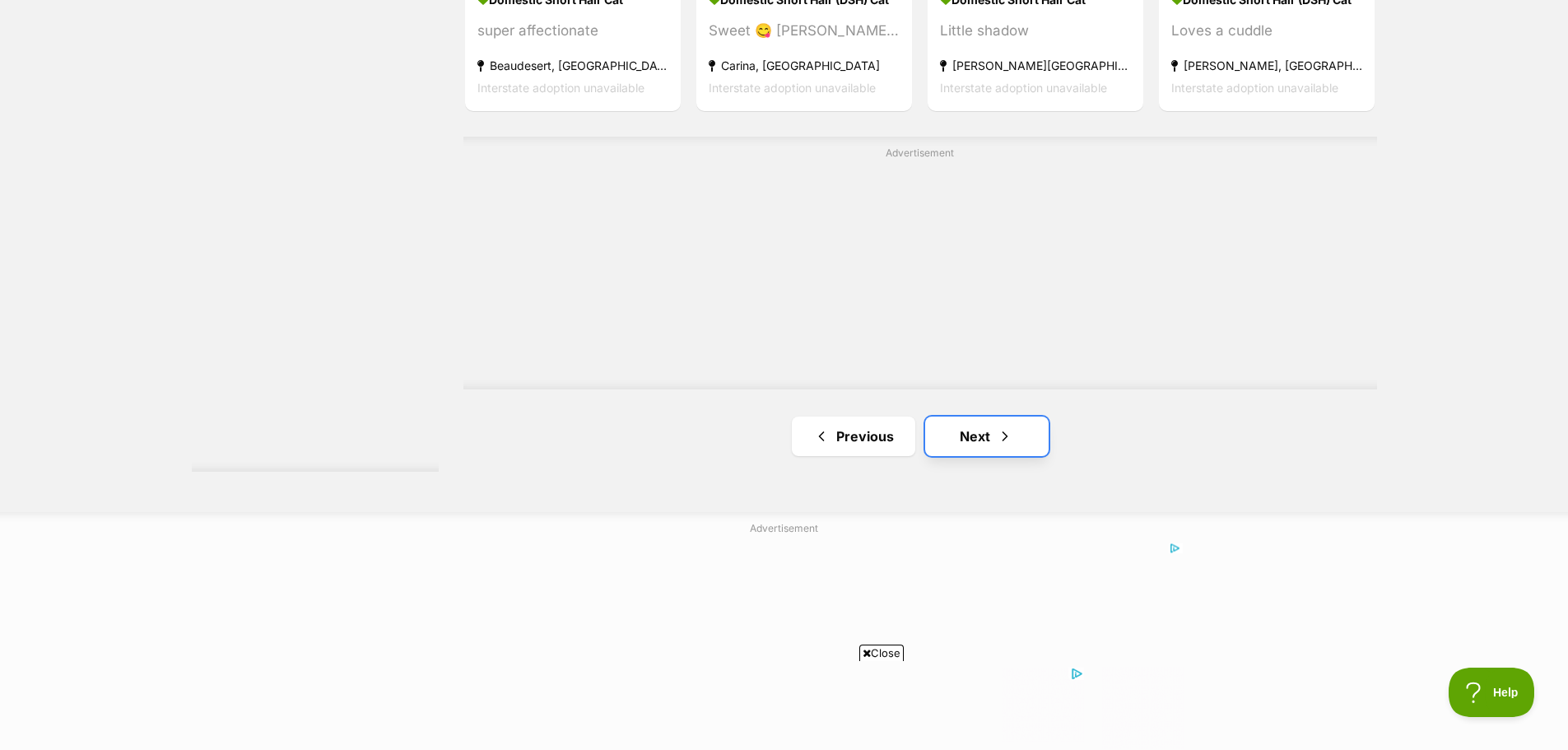
click at [972, 436] on link "Next" at bounding box center [987, 436] width 123 height 39
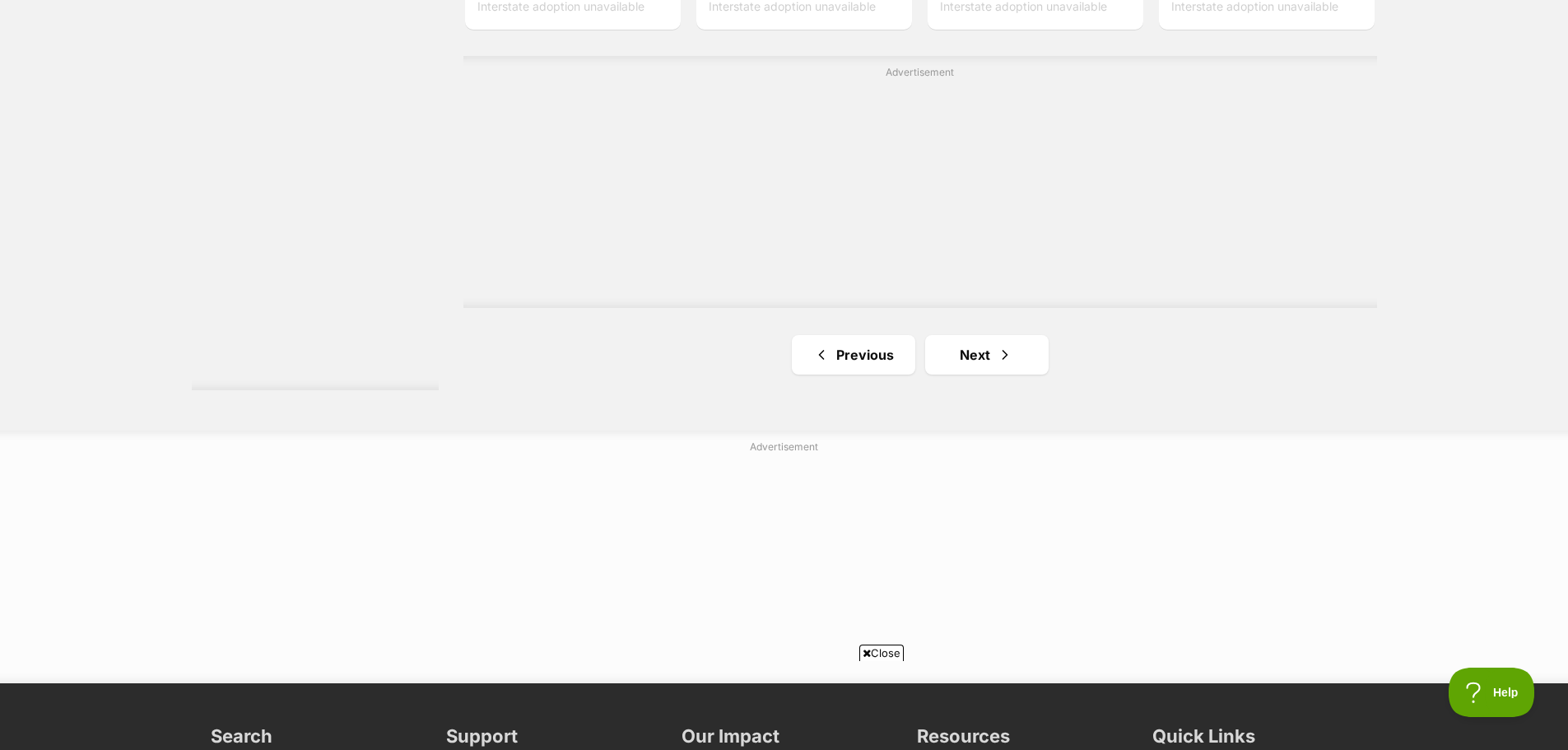
scroll to position [2964, 0]
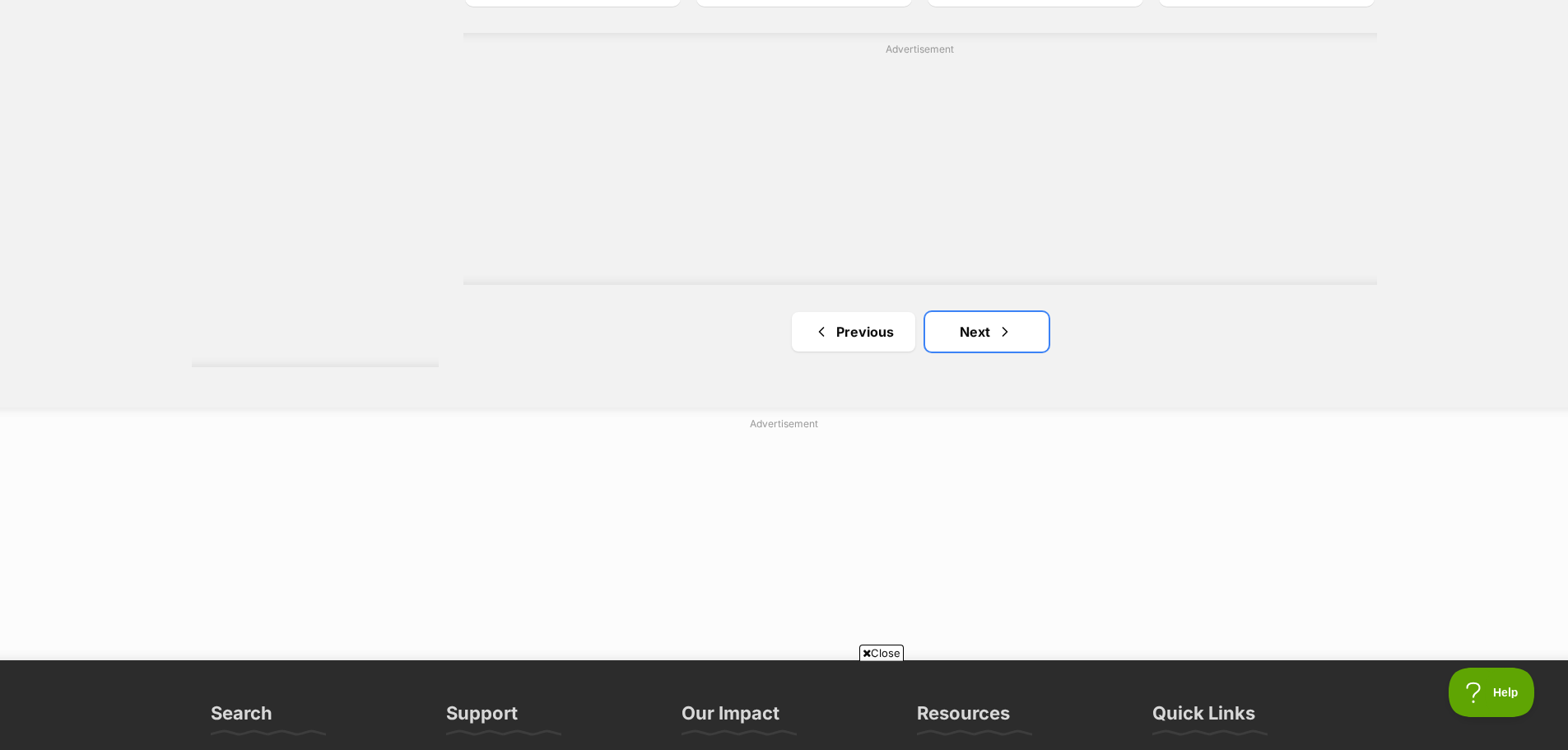
click at [944, 340] on link "Next" at bounding box center [987, 332] width 123 height 39
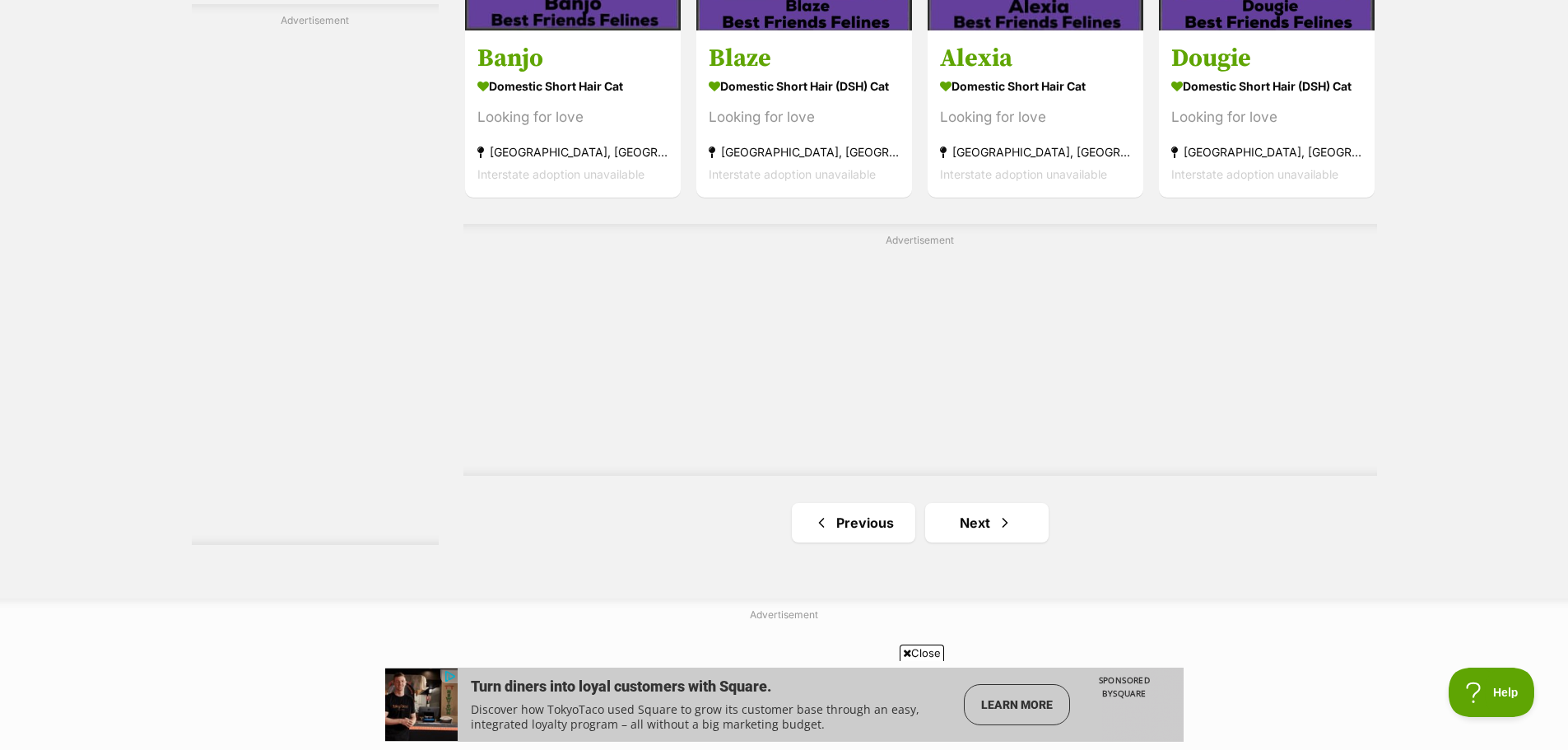
scroll to position [2798, 0]
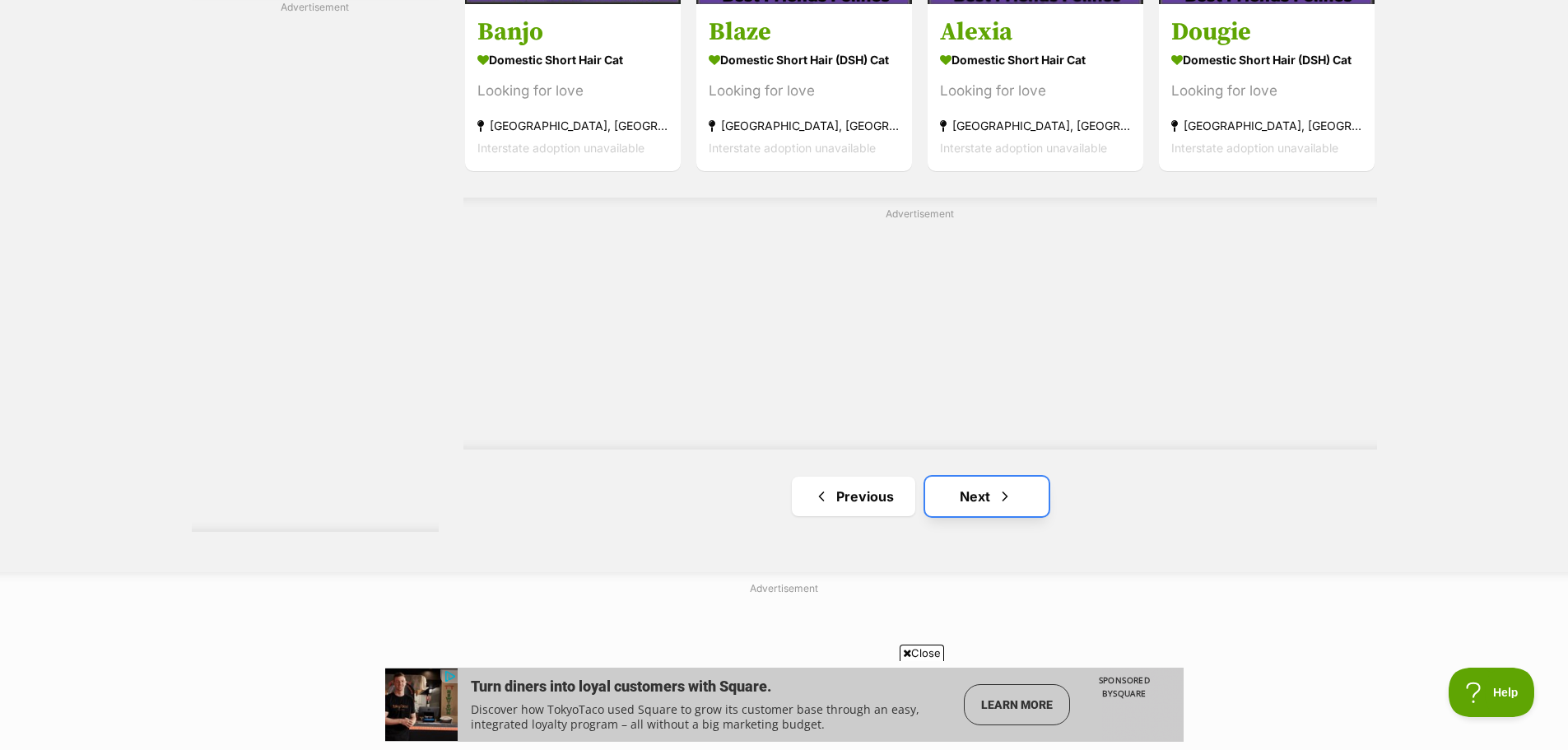
click at [1002, 486] on link "Next" at bounding box center [987, 496] width 123 height 39
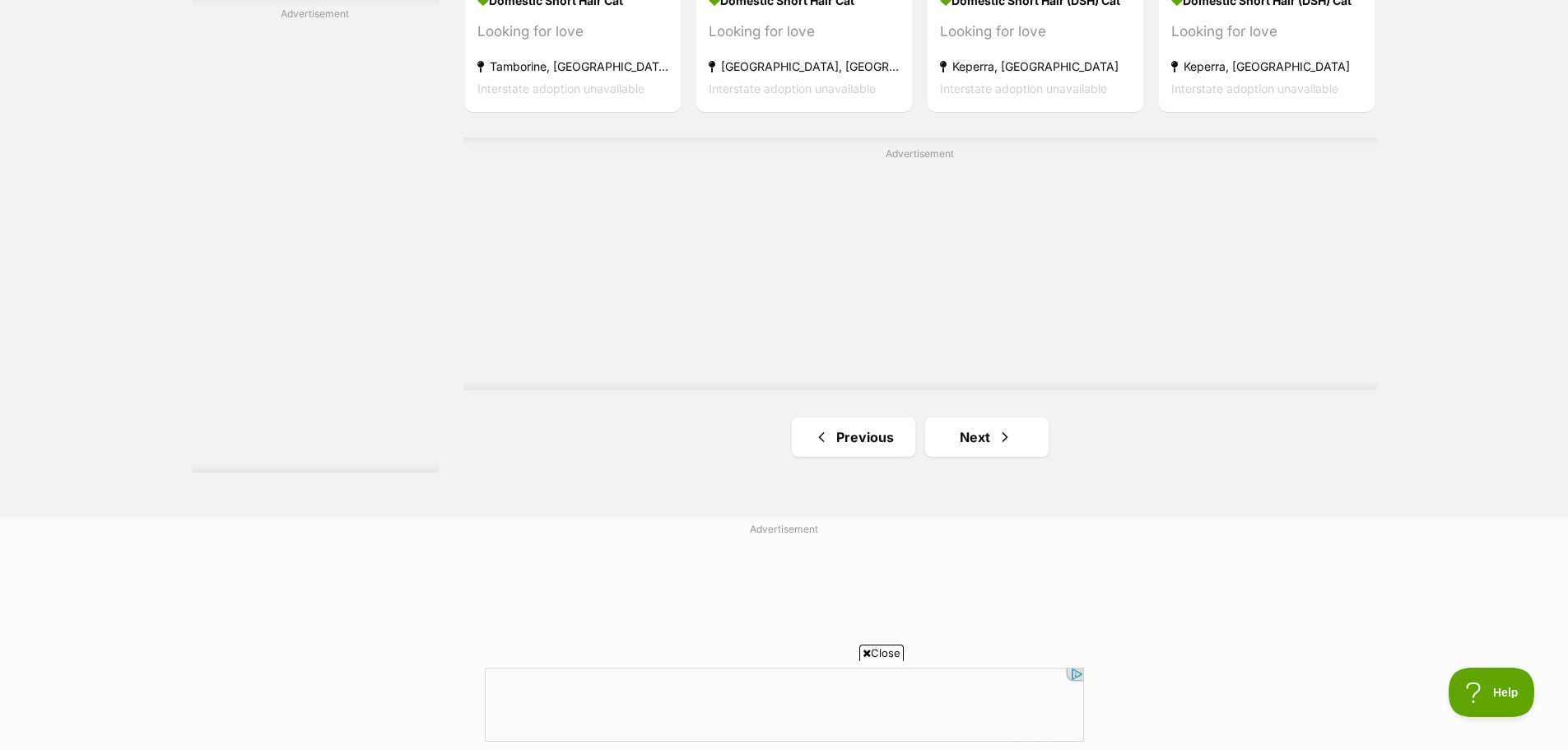
scroll to position [2964, 0]
click at [1024, 437] on link "Next" at bounding box center [987, 436] width 123 height 39
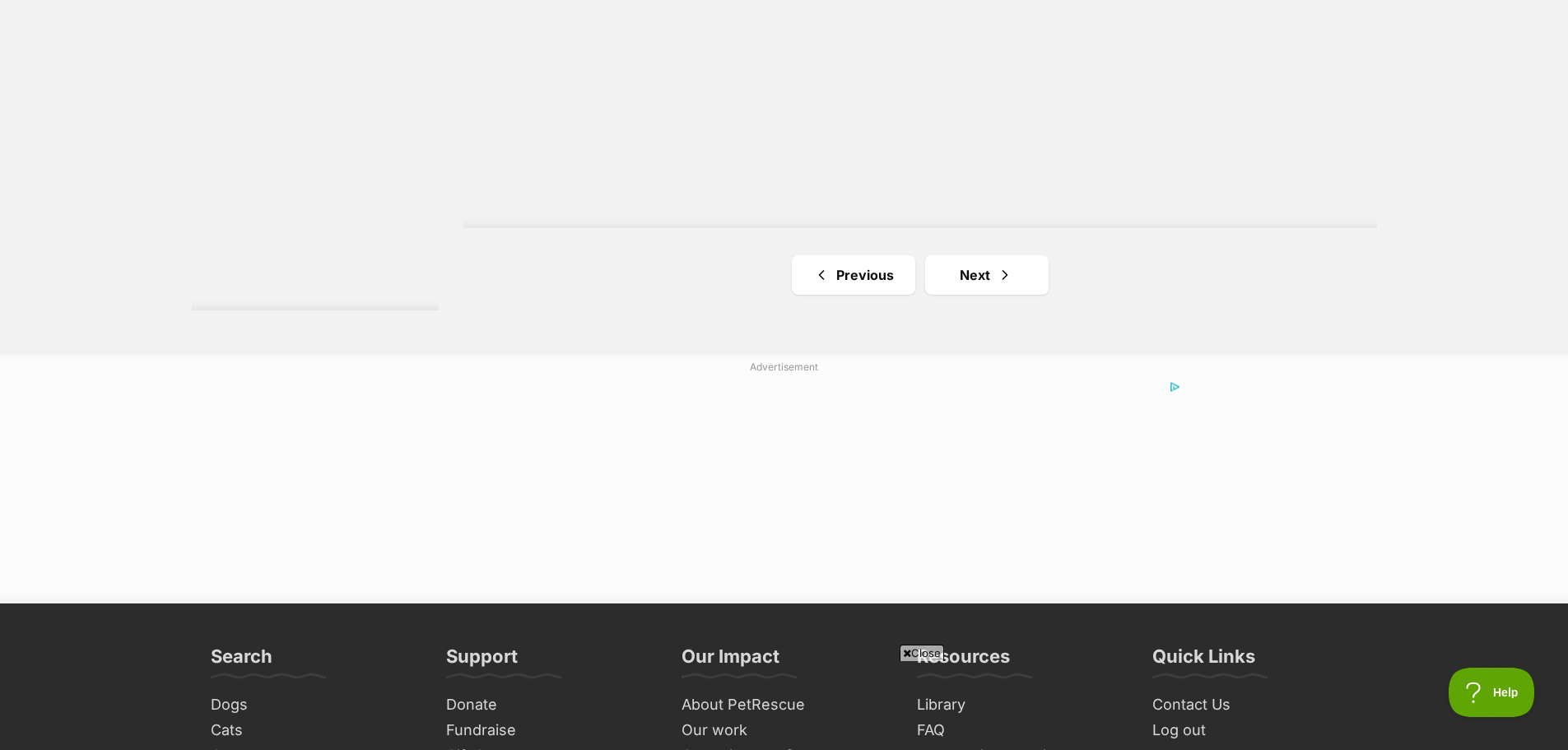
scroll to position [3046, 0]
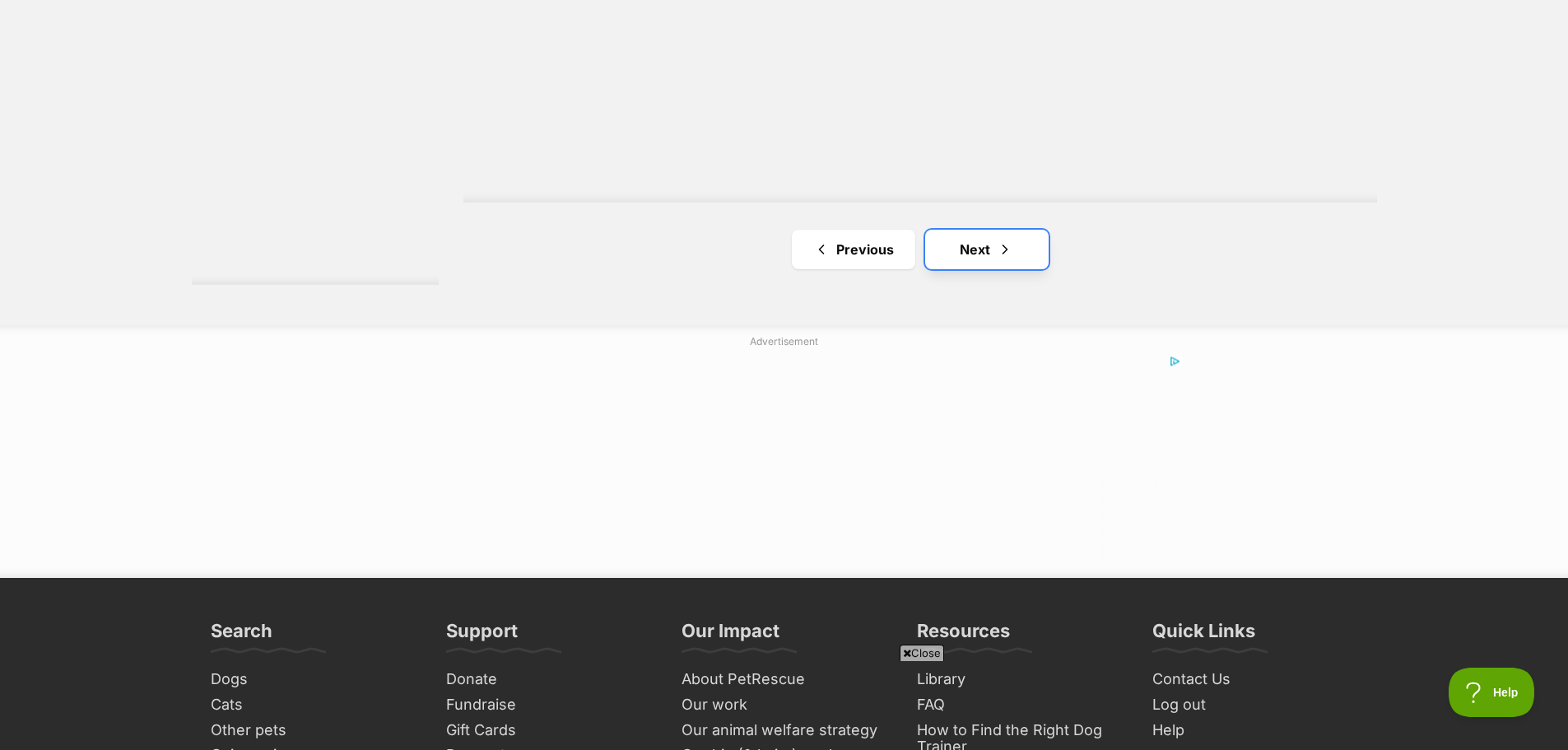
click at [994, 249] on link "Next" at bounding box center [987, 249] width 123 height 39
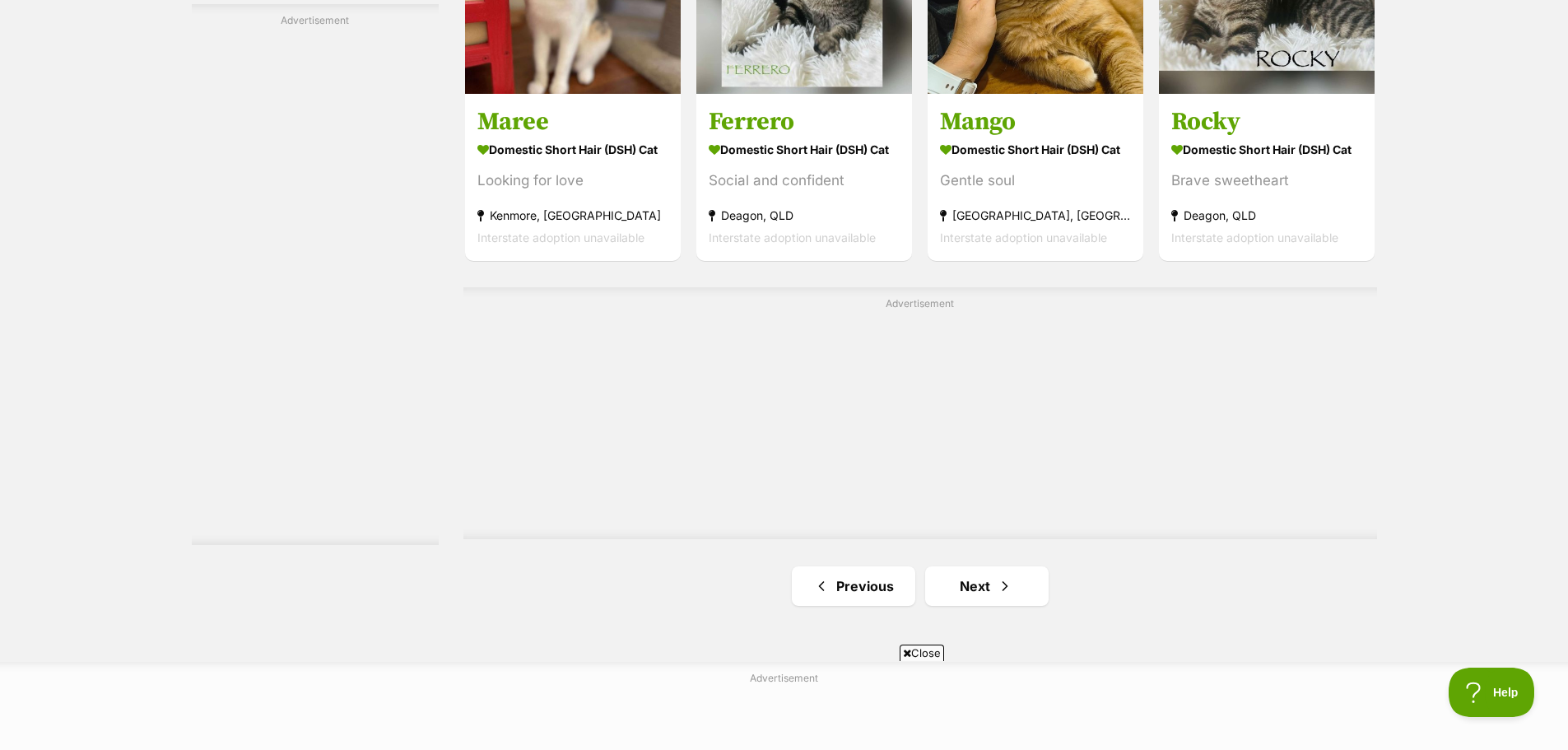
scroll to position [2716, 0]
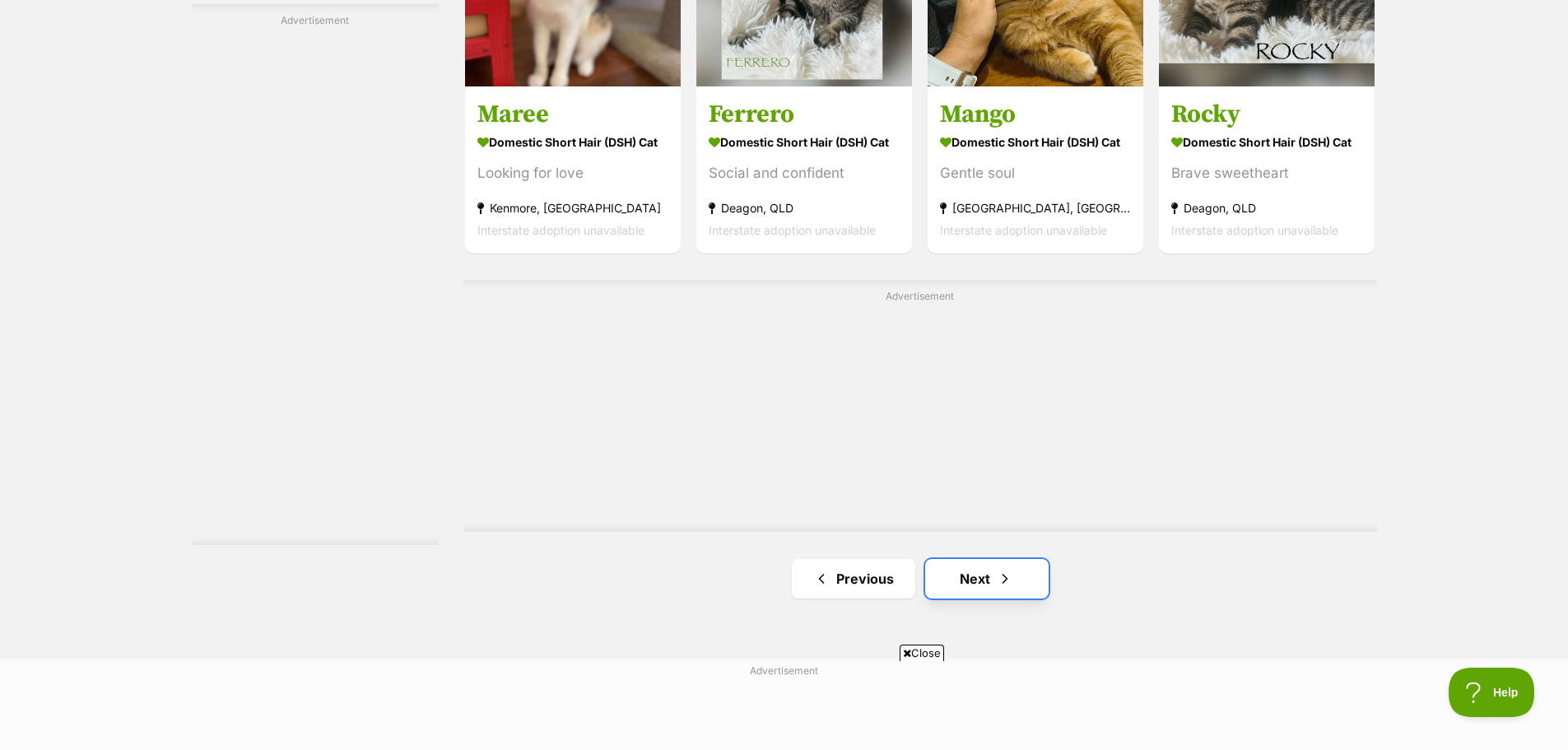
click at [982, 572] on link "Next" at bounding box center [987, 578] width 123 height 39
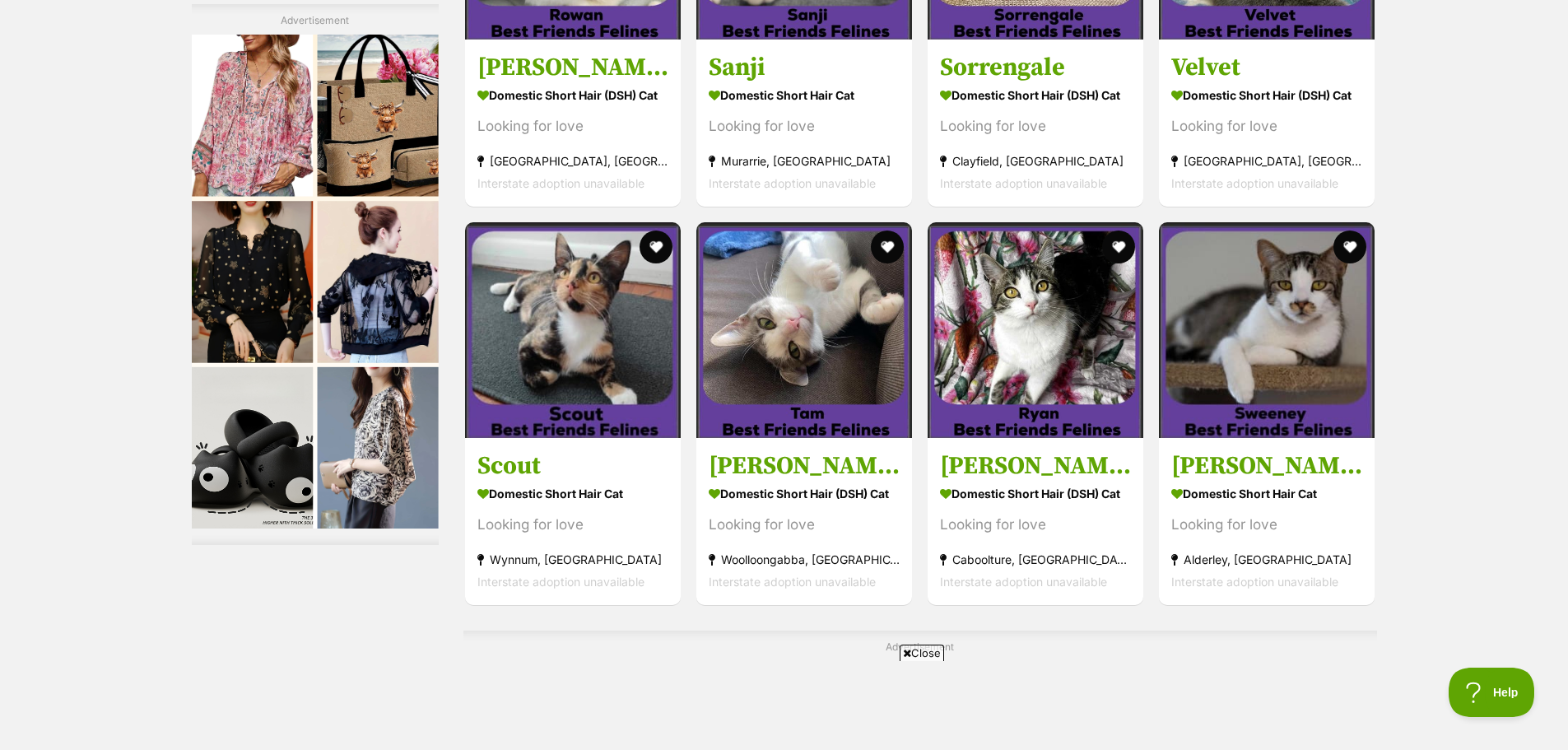
scroll to position [2798, 0]
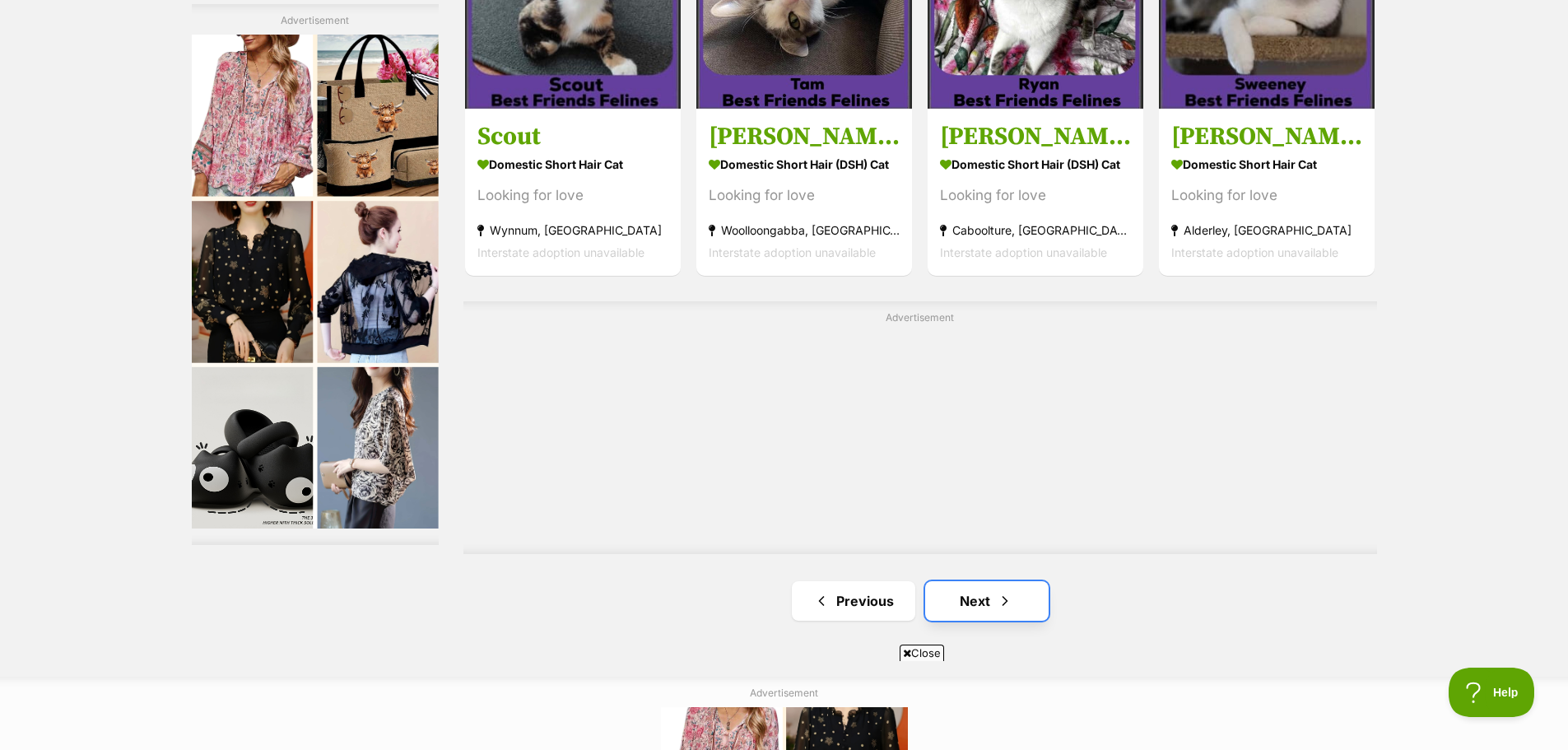
click at [965, 593] on link "Next" at bounding box center [987, 601] width 123 height 39
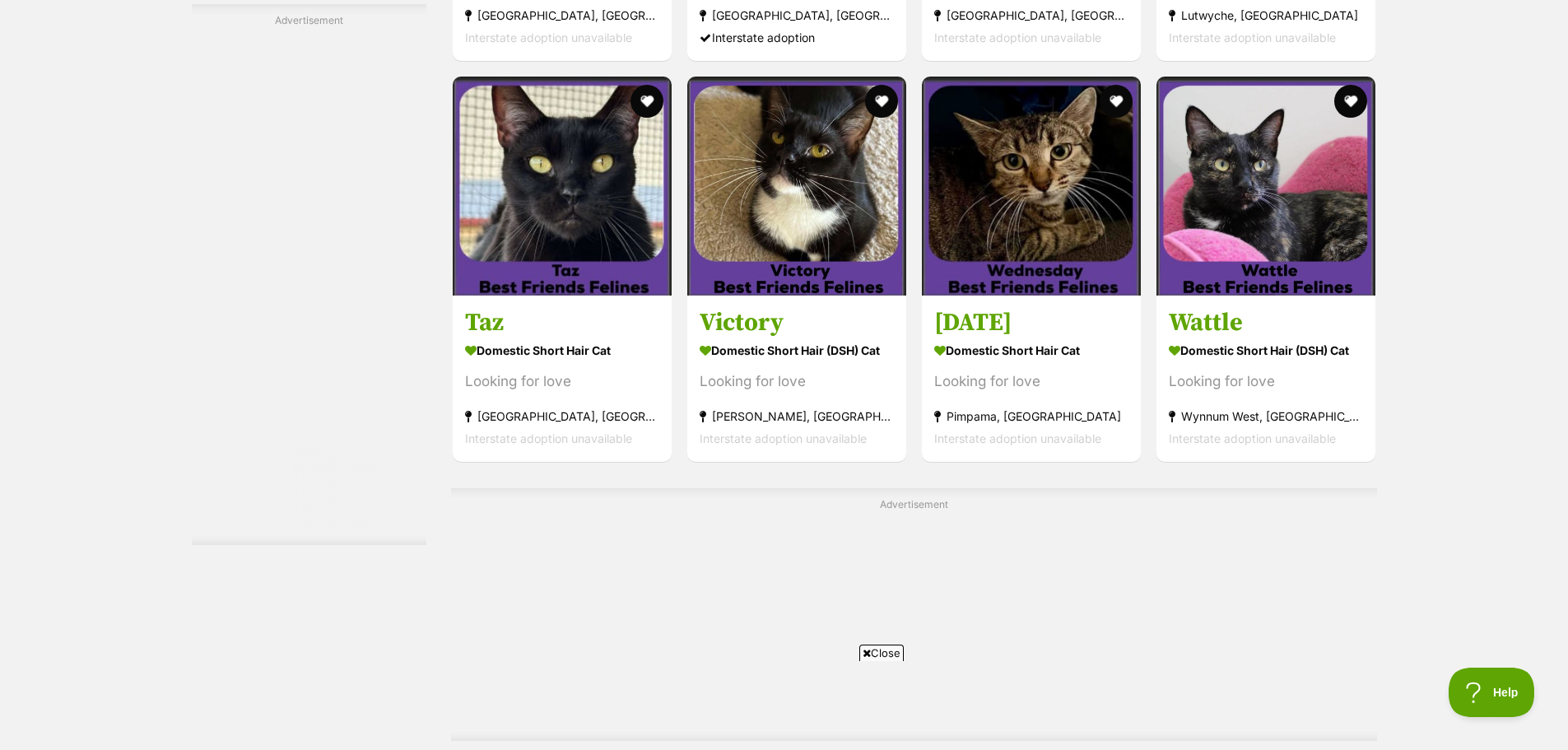
scroll to position [2716, 0]
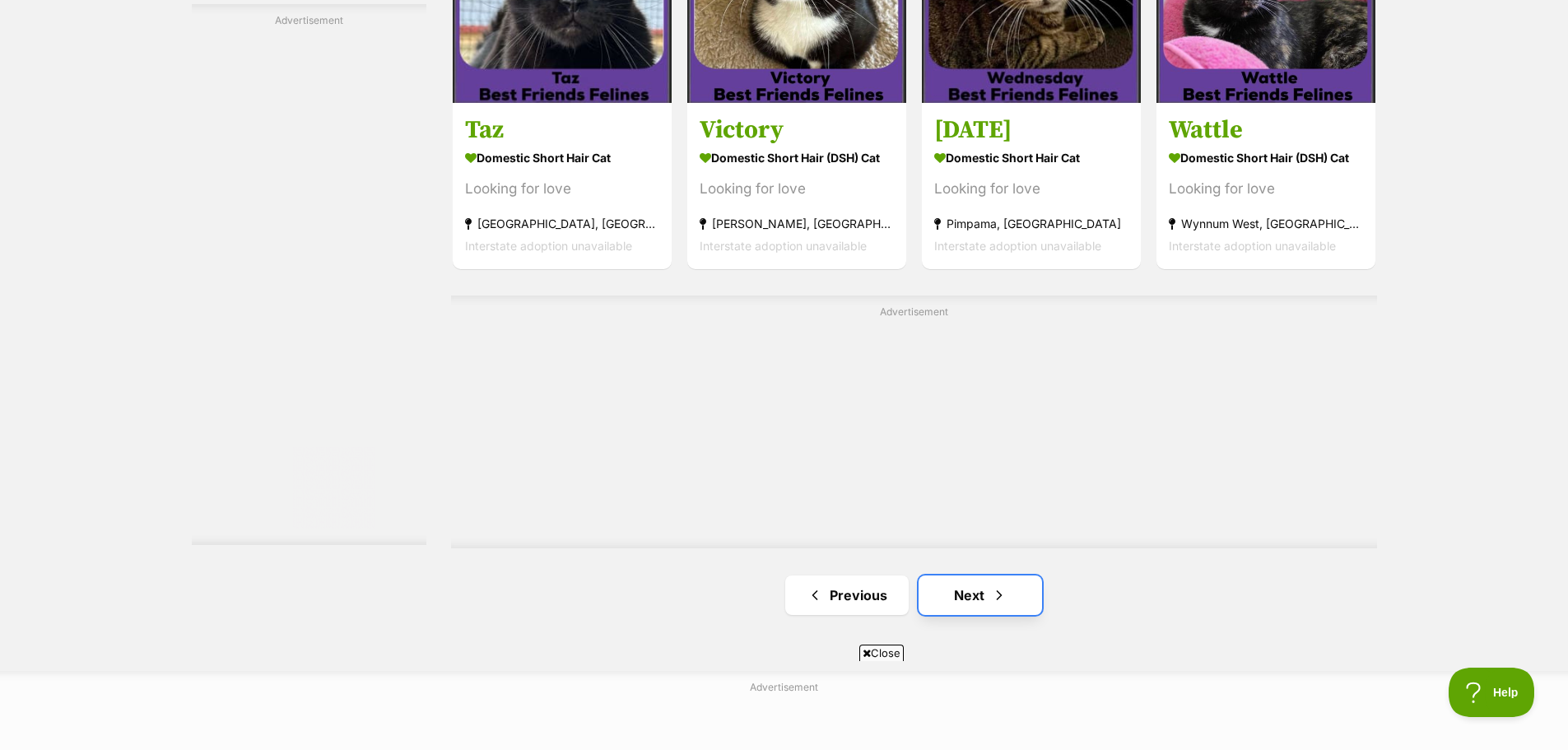
click at [967, 596] on link "Next" at bounding box center [981, 595] width 123 height 39
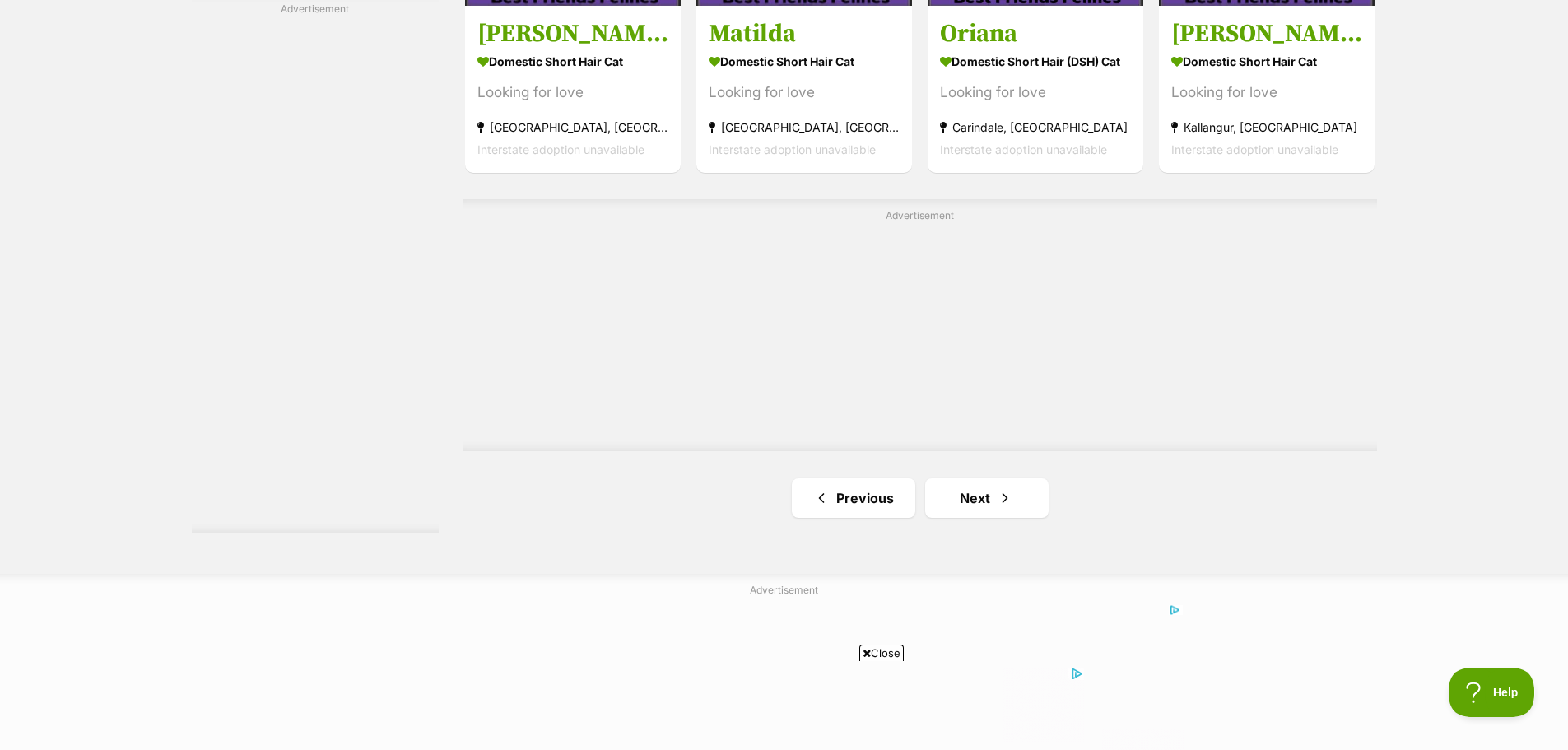
scroll to position [2880, 0]
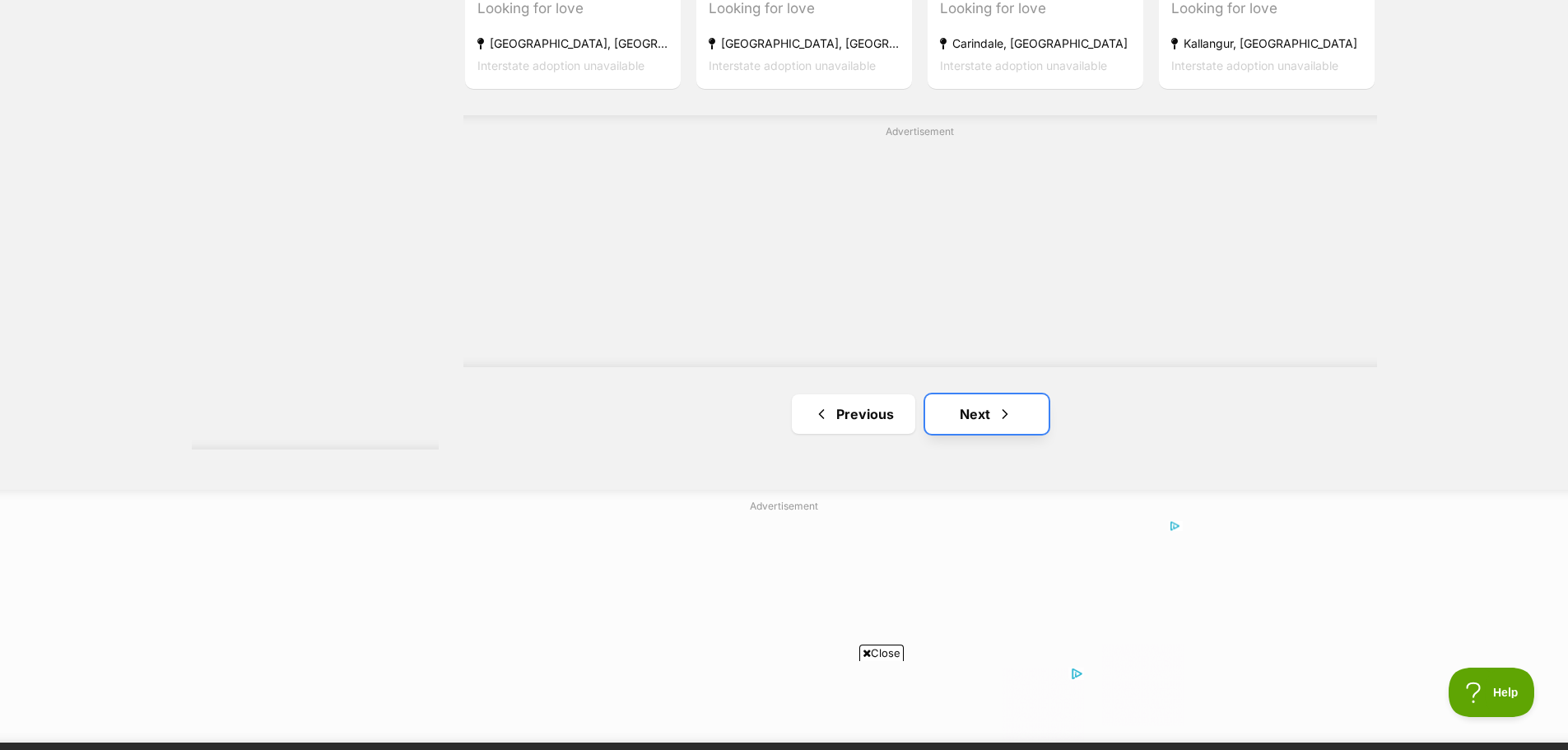
click at [972, 421] on link "Next" at bounding box center [987, 414] width 123 height 39
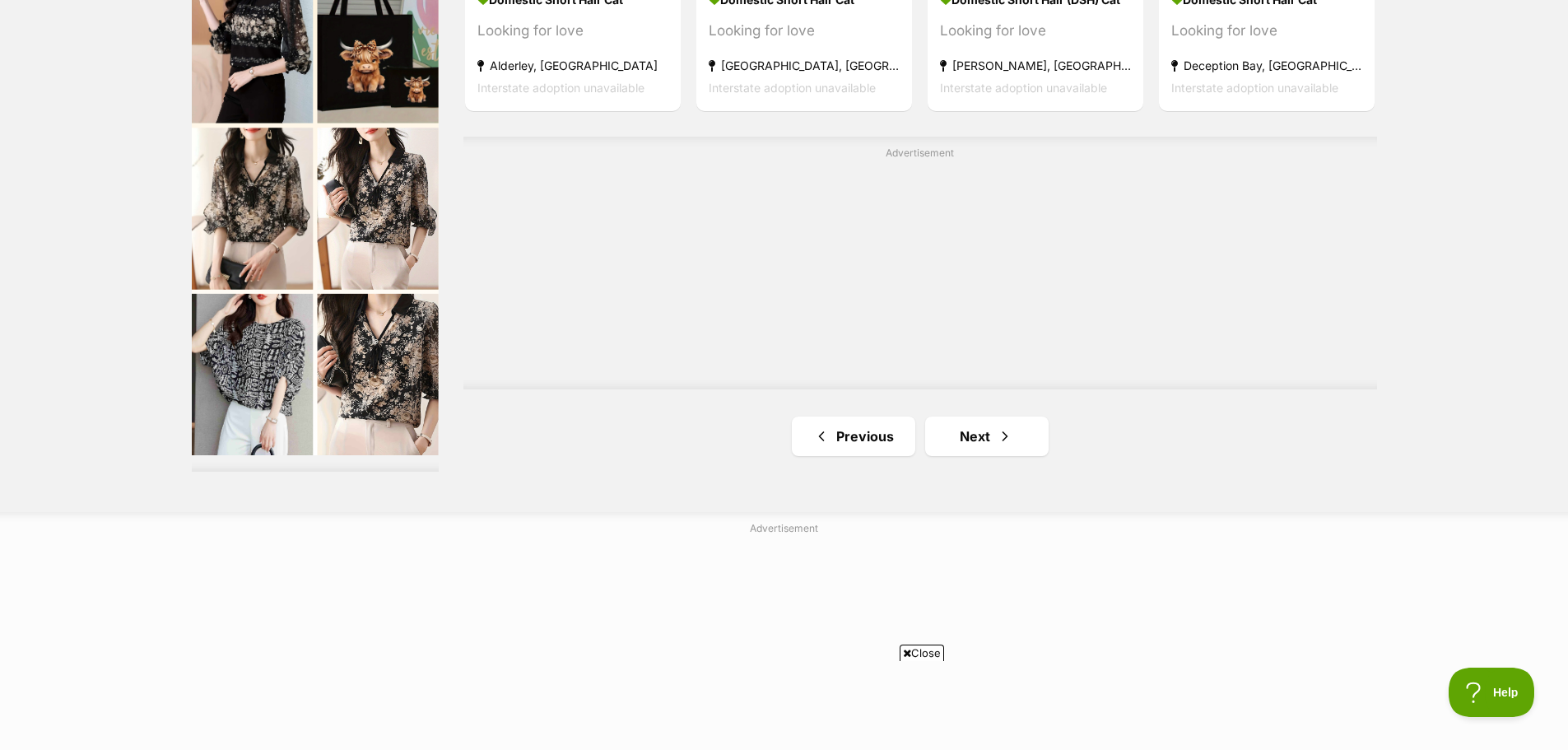
scroll to position [3046, 0]
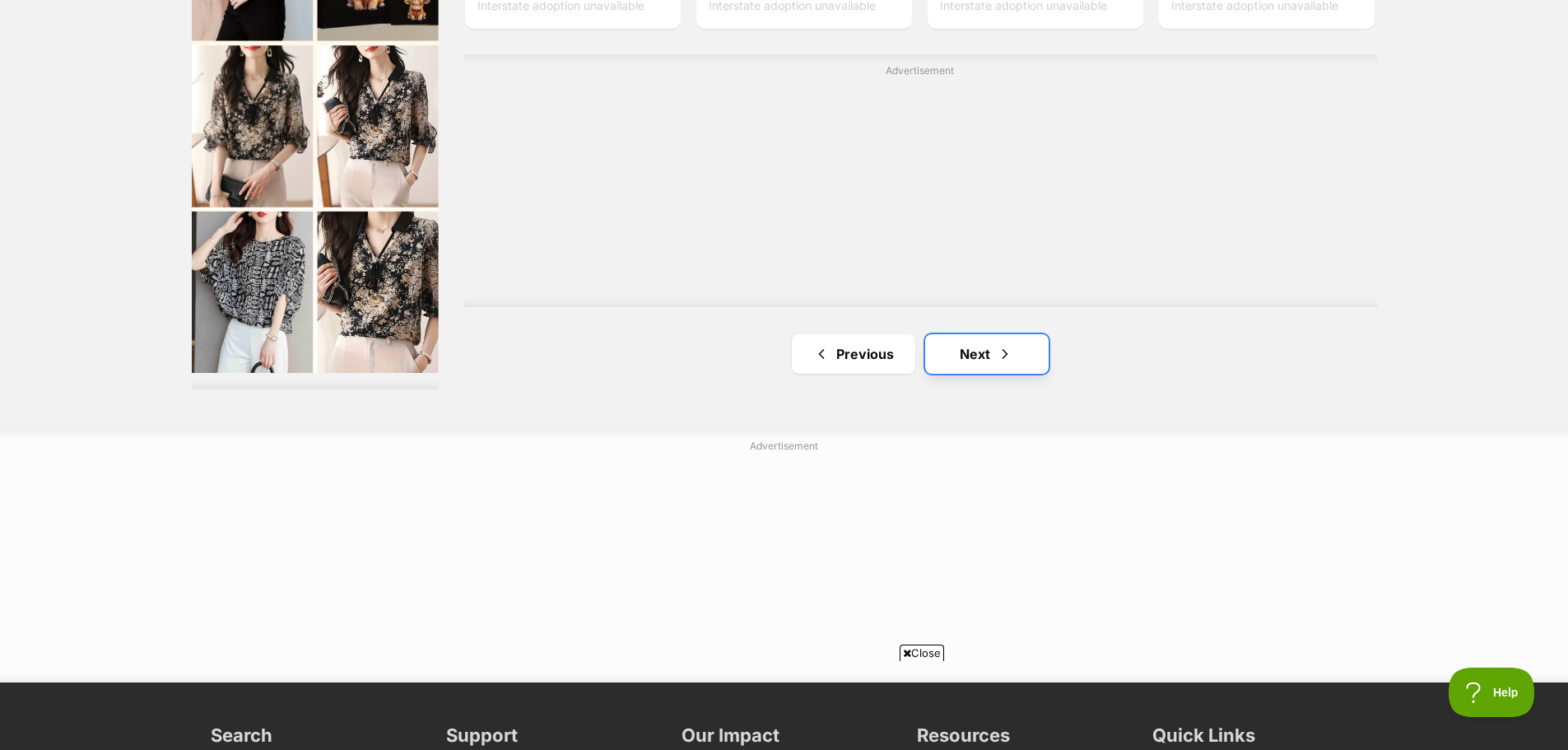
click at [990, 357] on link "Next" at bounding box center [987, 354] width 123 height 39
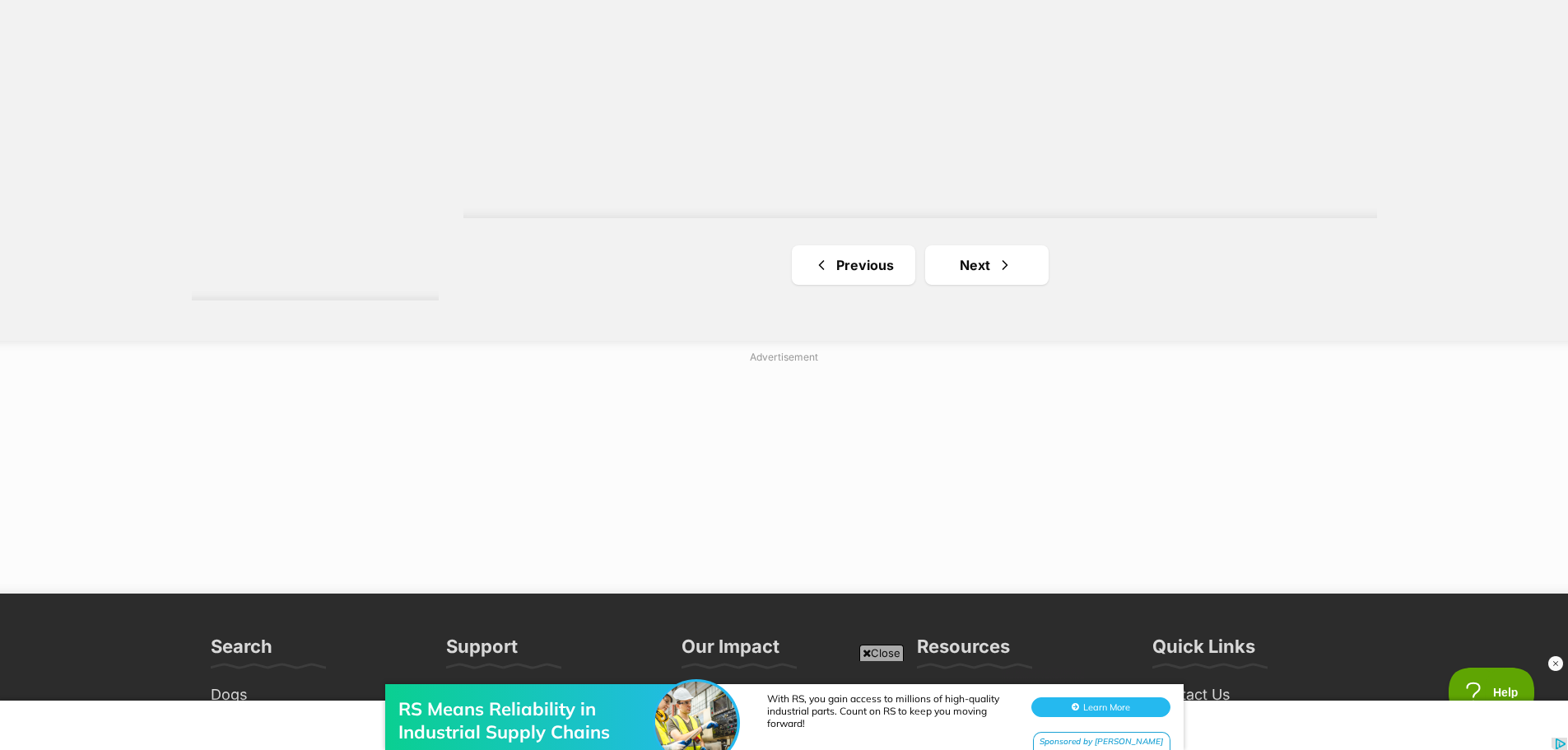
scroll to position [3046, 0]
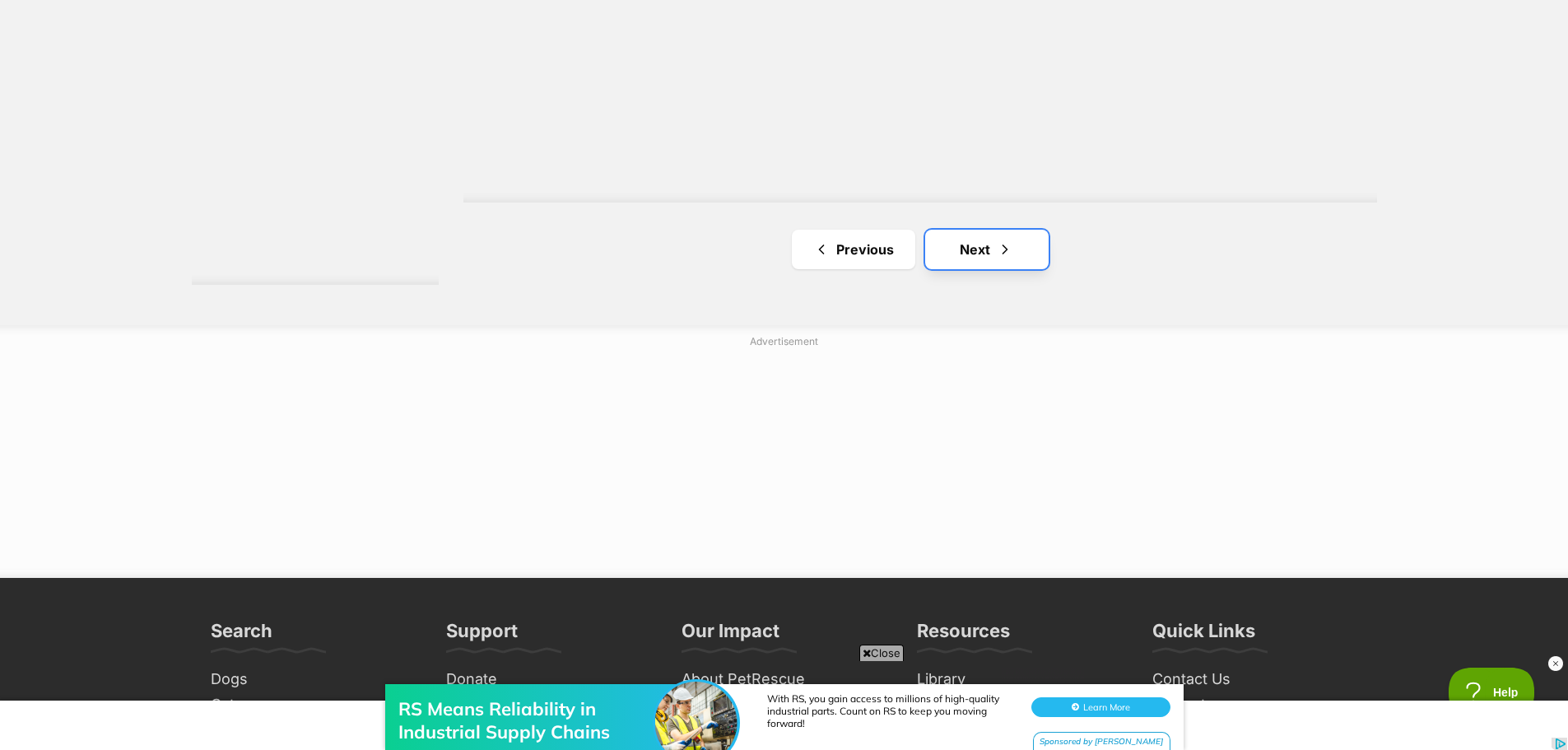
click at [982, 246] on link "Next" at bounding box center [987, 249] width 123 height 39
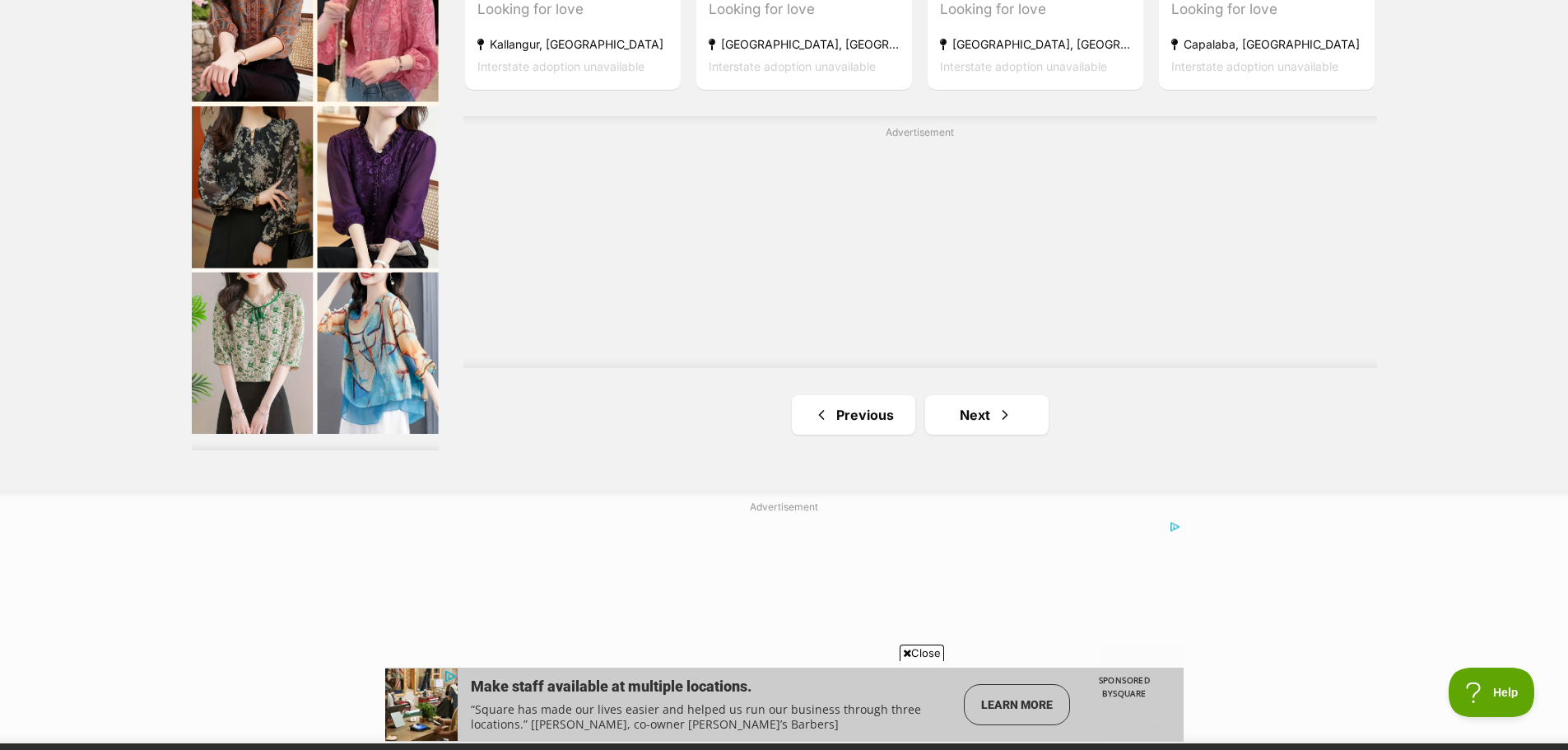
scroll to position [2880, 0]
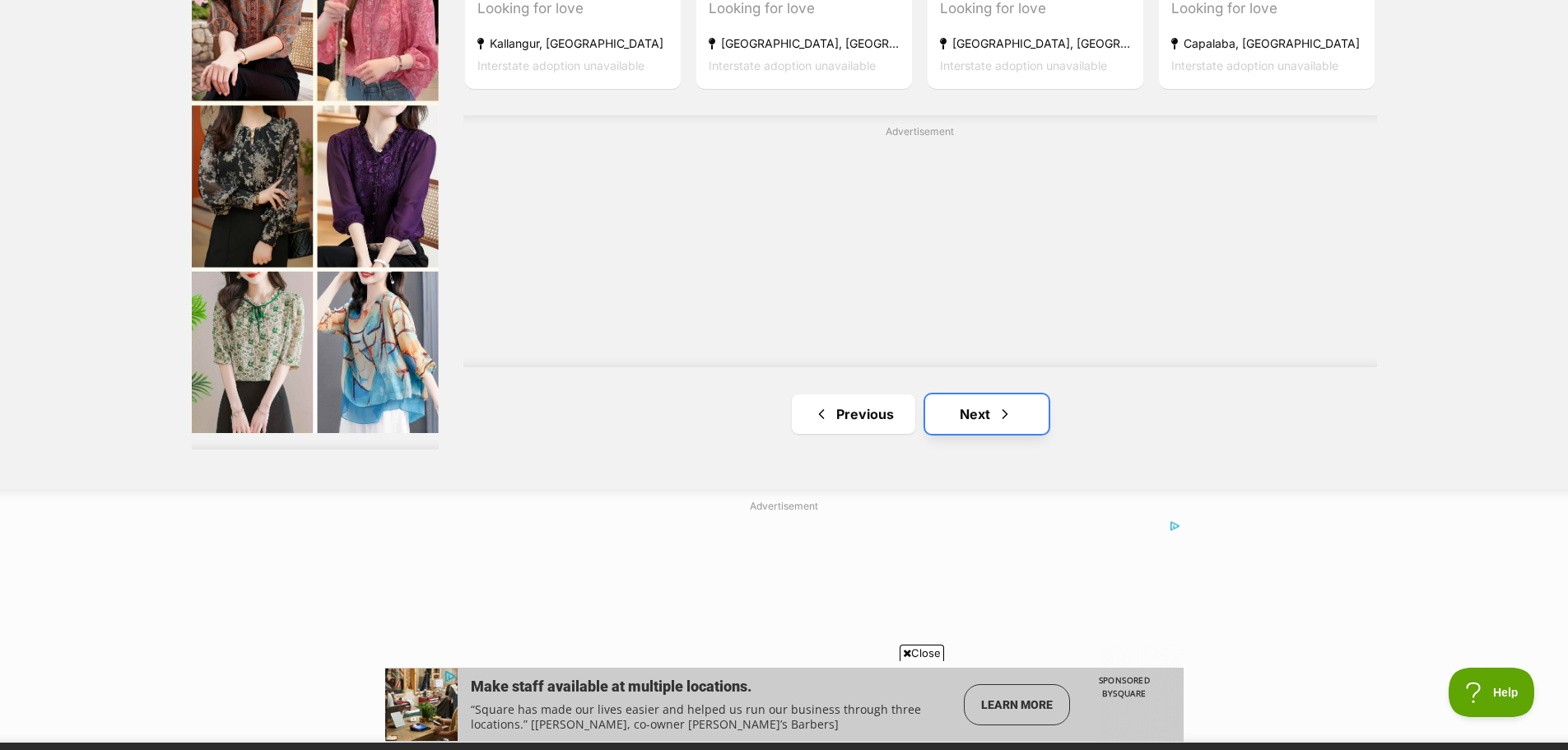
click at [968, 416] on link "Next" at bounding box center [987, 414] width 123 height 39
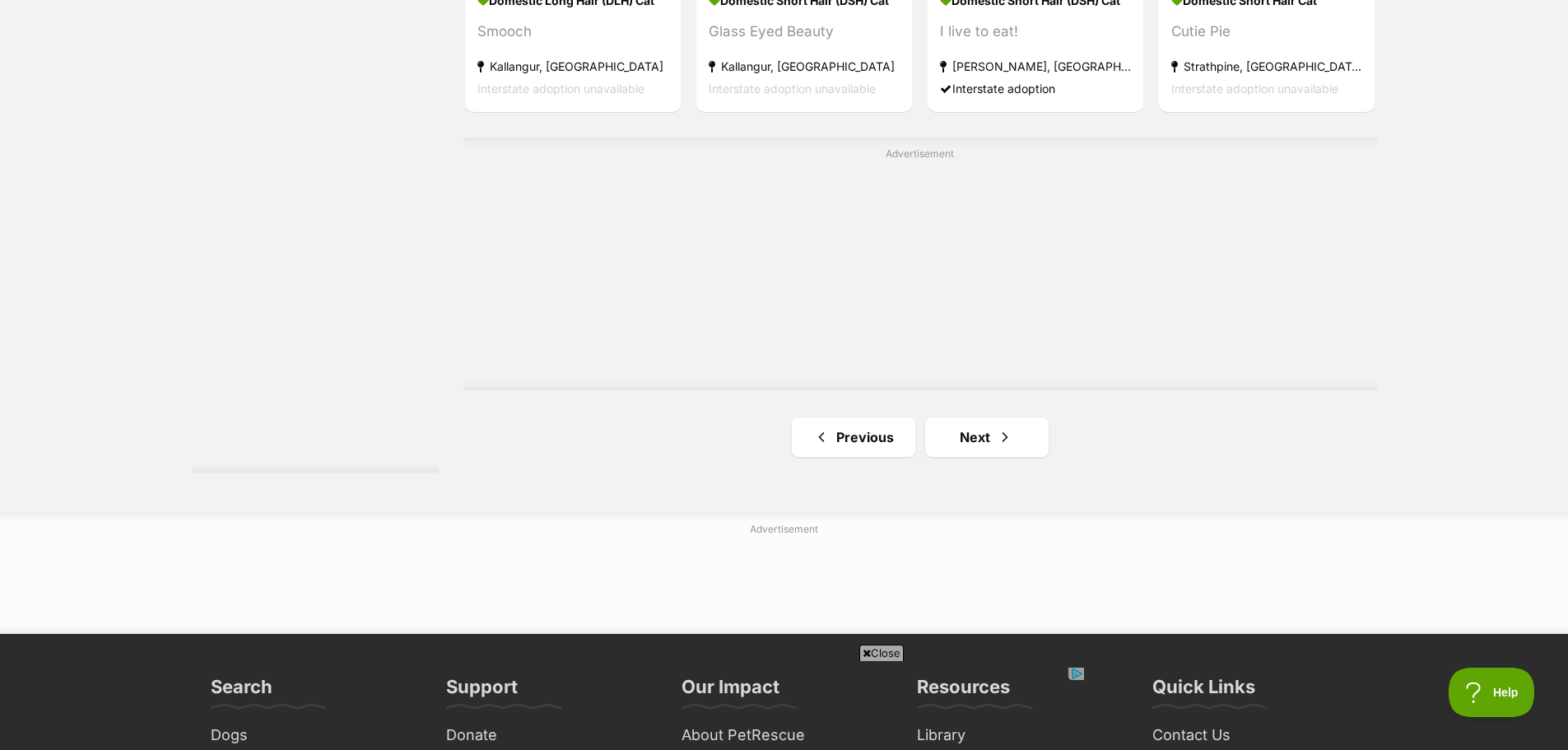
scroll to position [2964, 0]
click at [983, 449] on link "Next" at bounding box center [987, 436] width 123 height 39
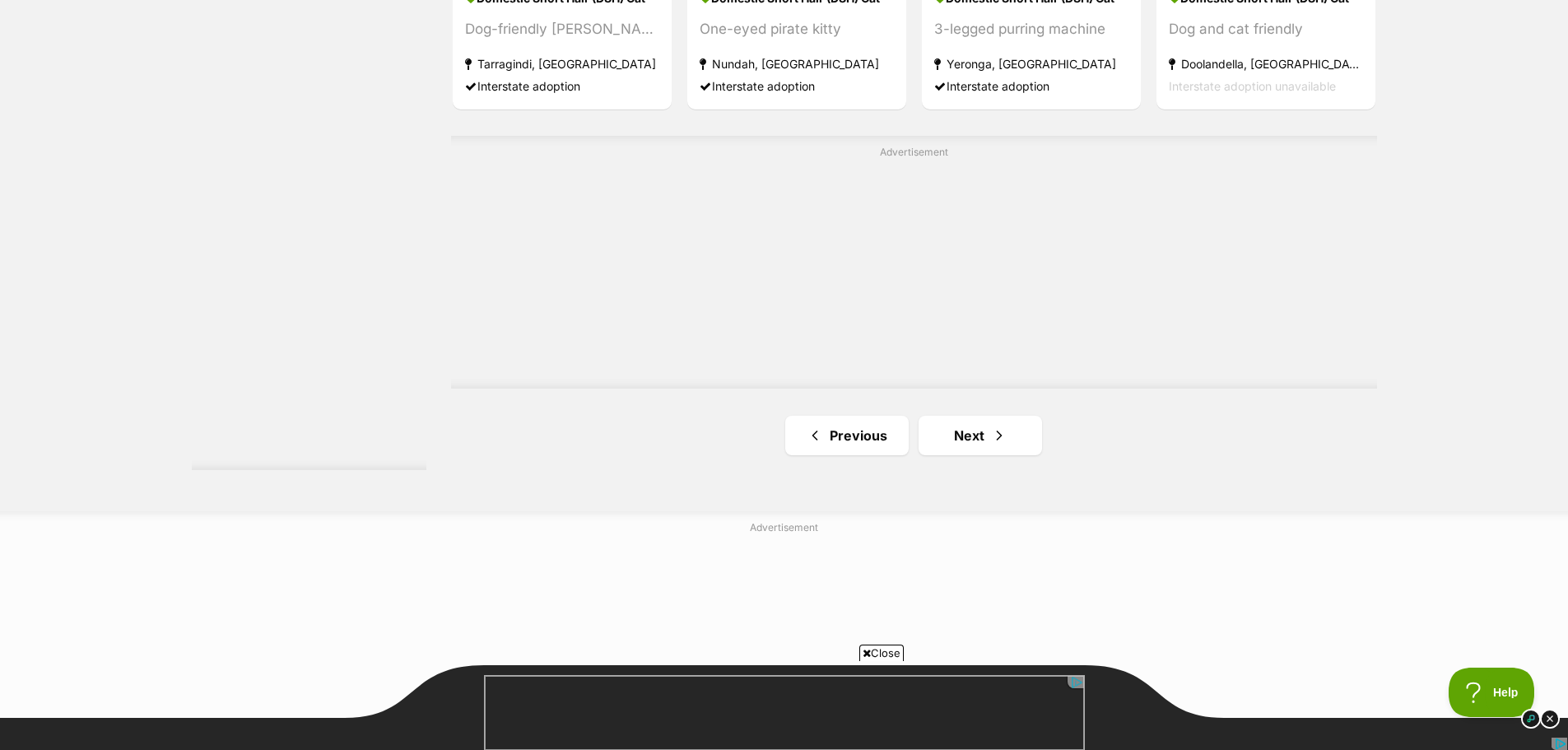
scroll to position [2880, 0]
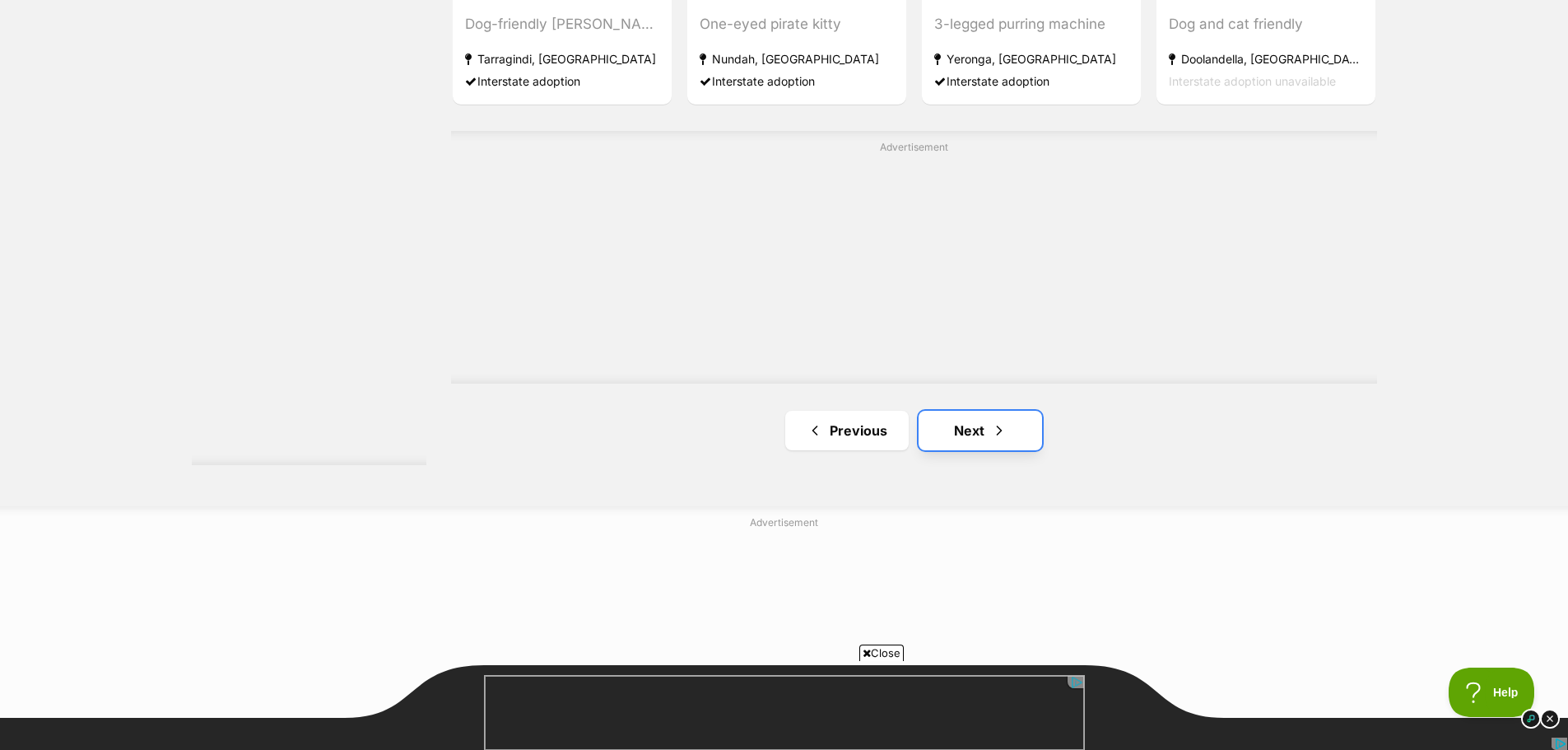
click at [942, 422] on link "Next" at bounding box center [981, 431] width 123 height 39
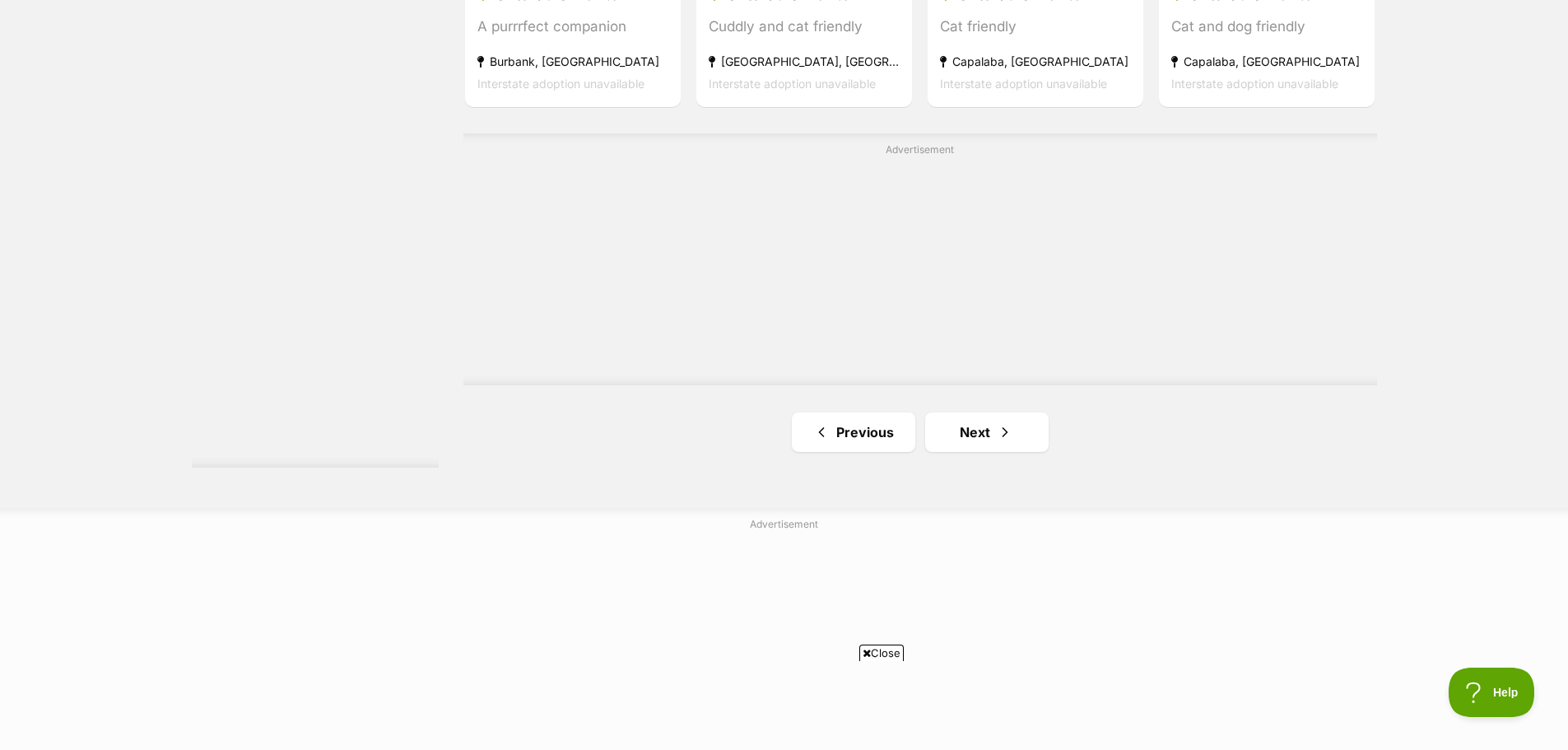
scroll to position [2880, 0]
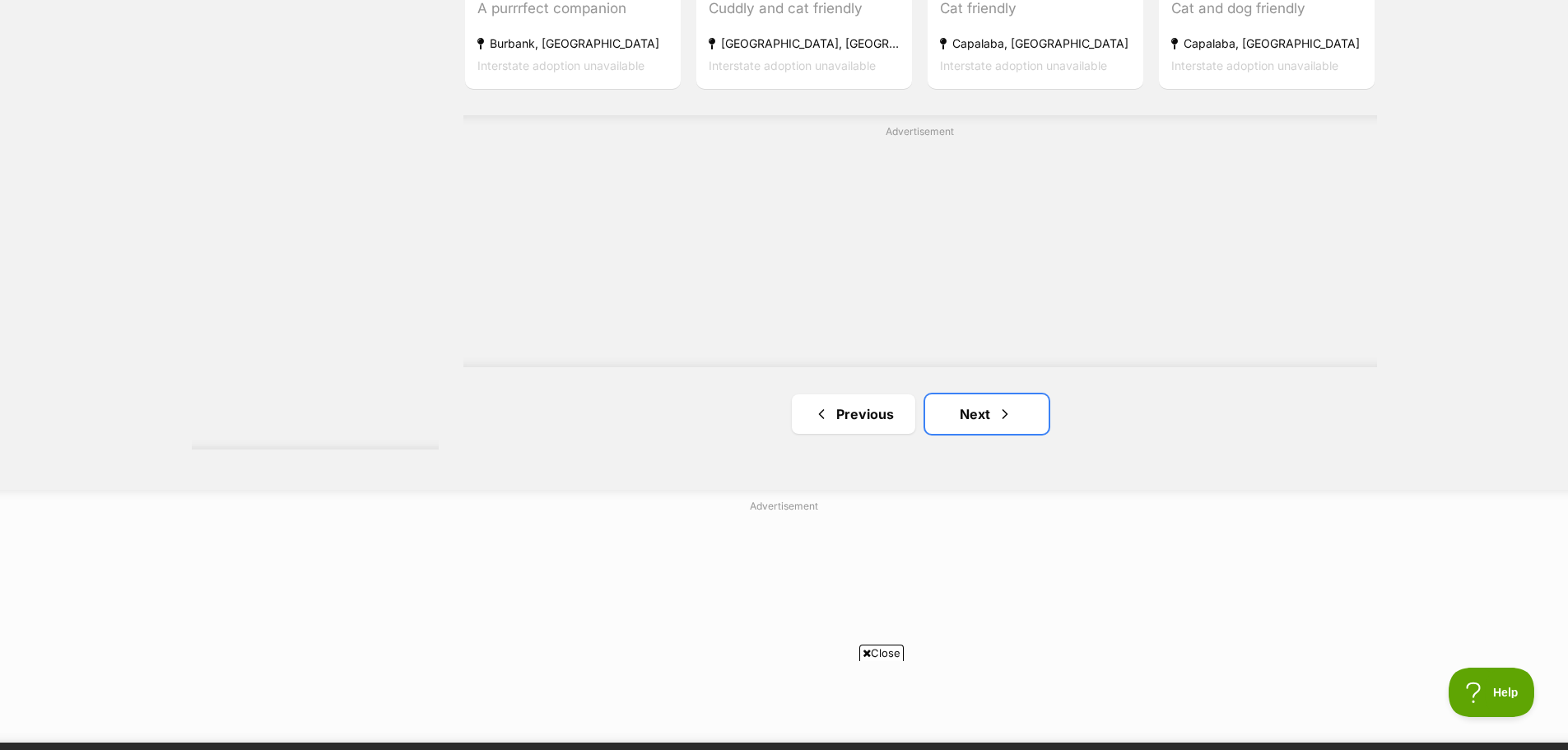
click at [942, 422] on link "Next" at bounding box center [987, 414] width 123 height 39
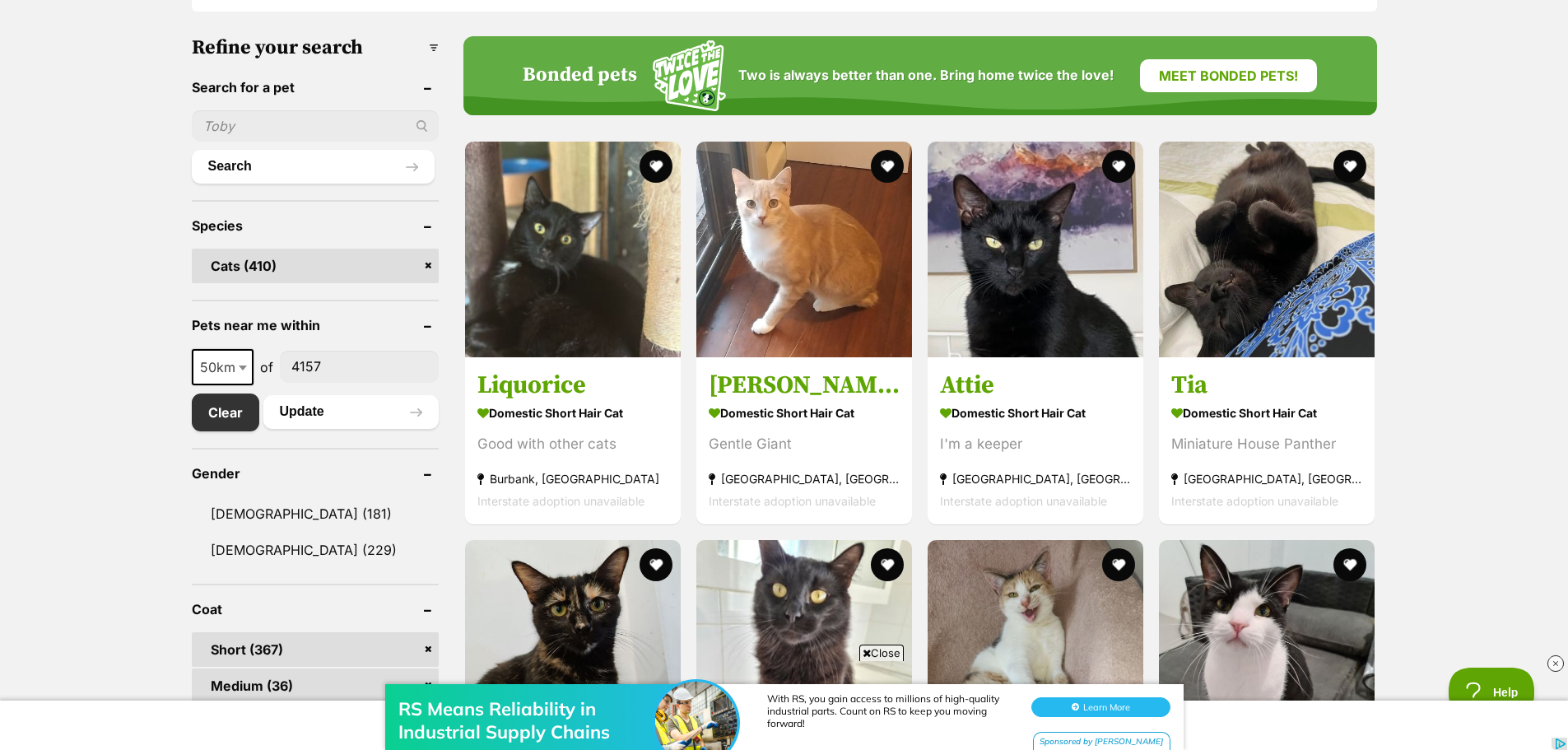
scroll to position [494, 0]
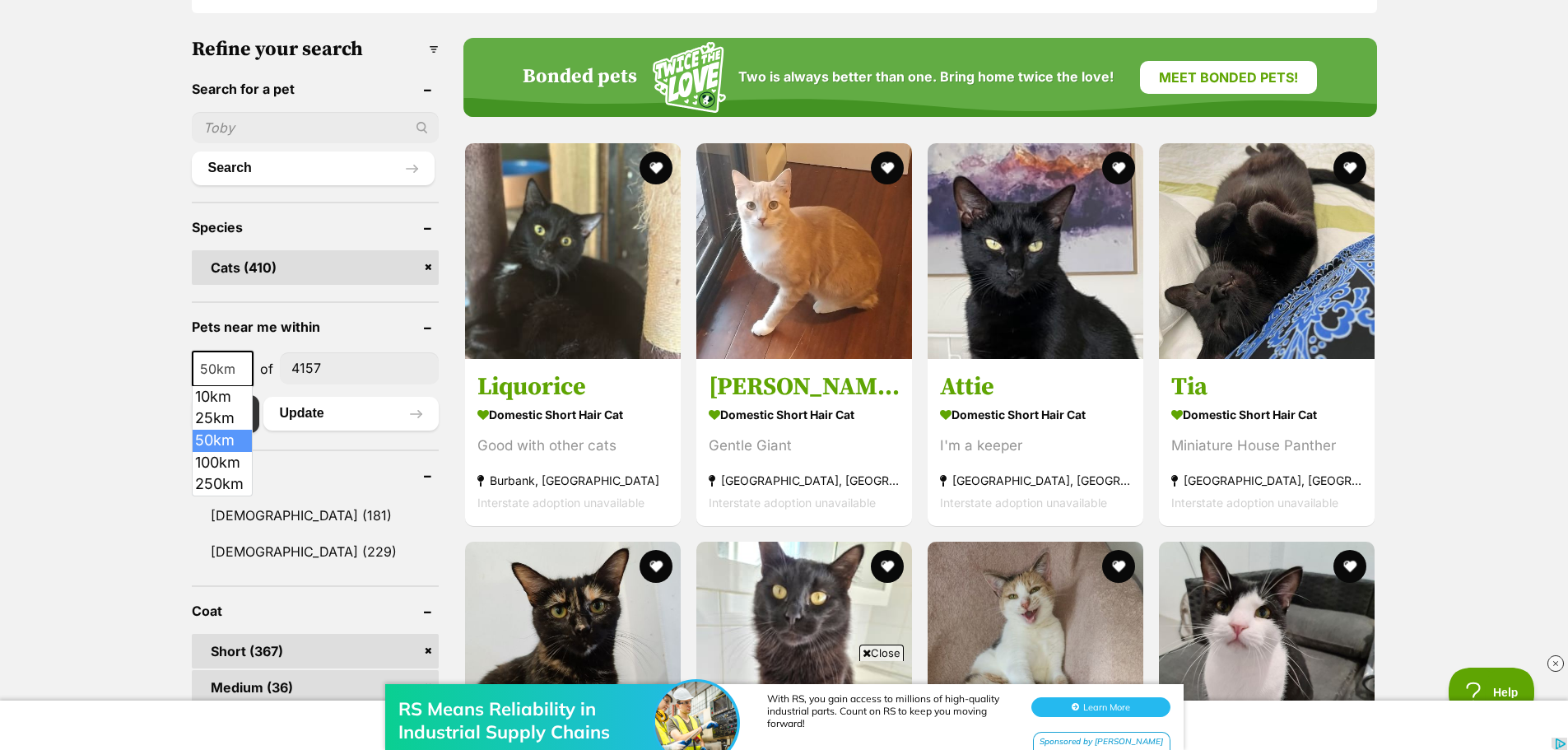
click at [245, 363] on span at bounding box center [245, 368] width 17 height 36
select select "100"
click at [346, 412] on button "Update" at bounding box center [351, 413] width 176 height 33
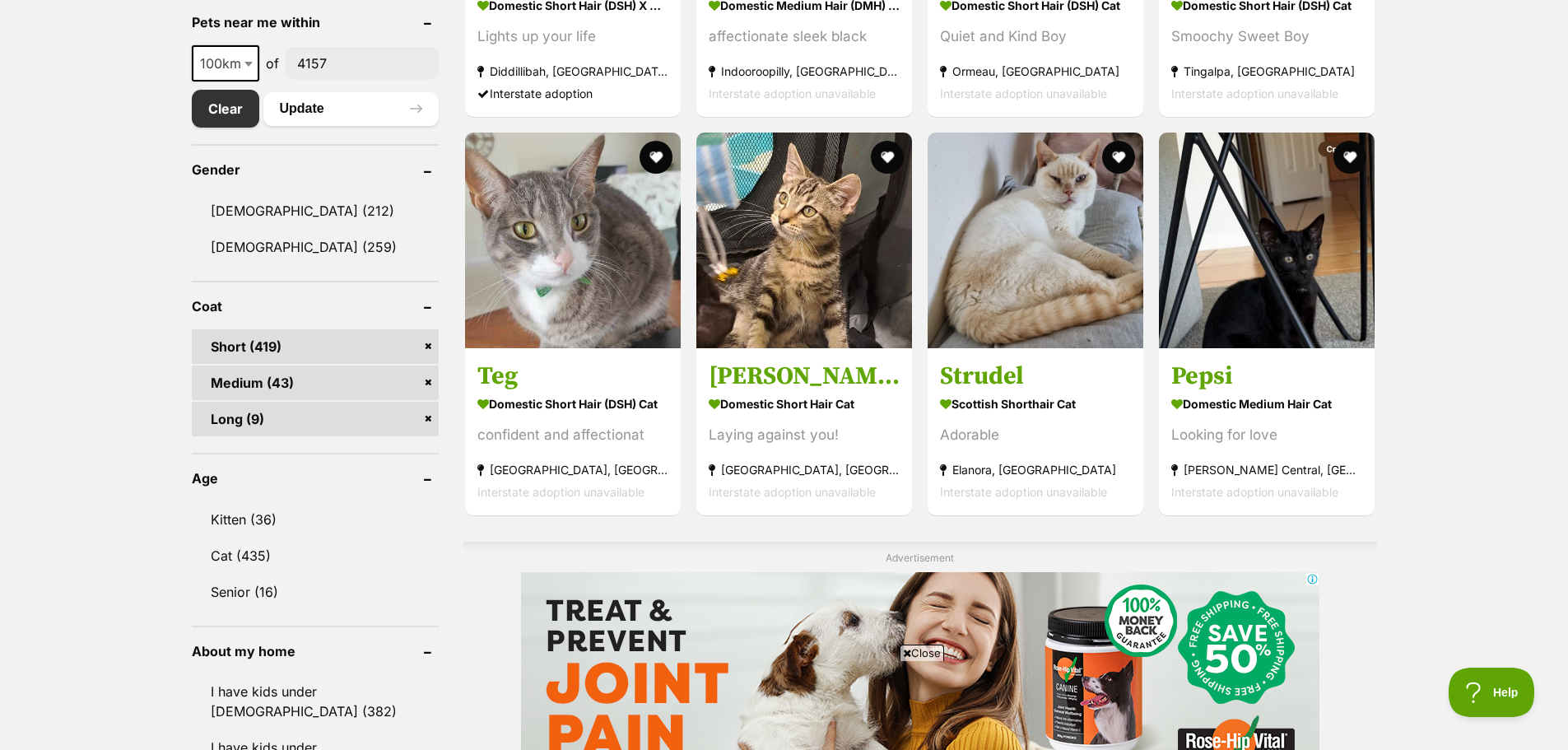
scroll to position [823, 0]
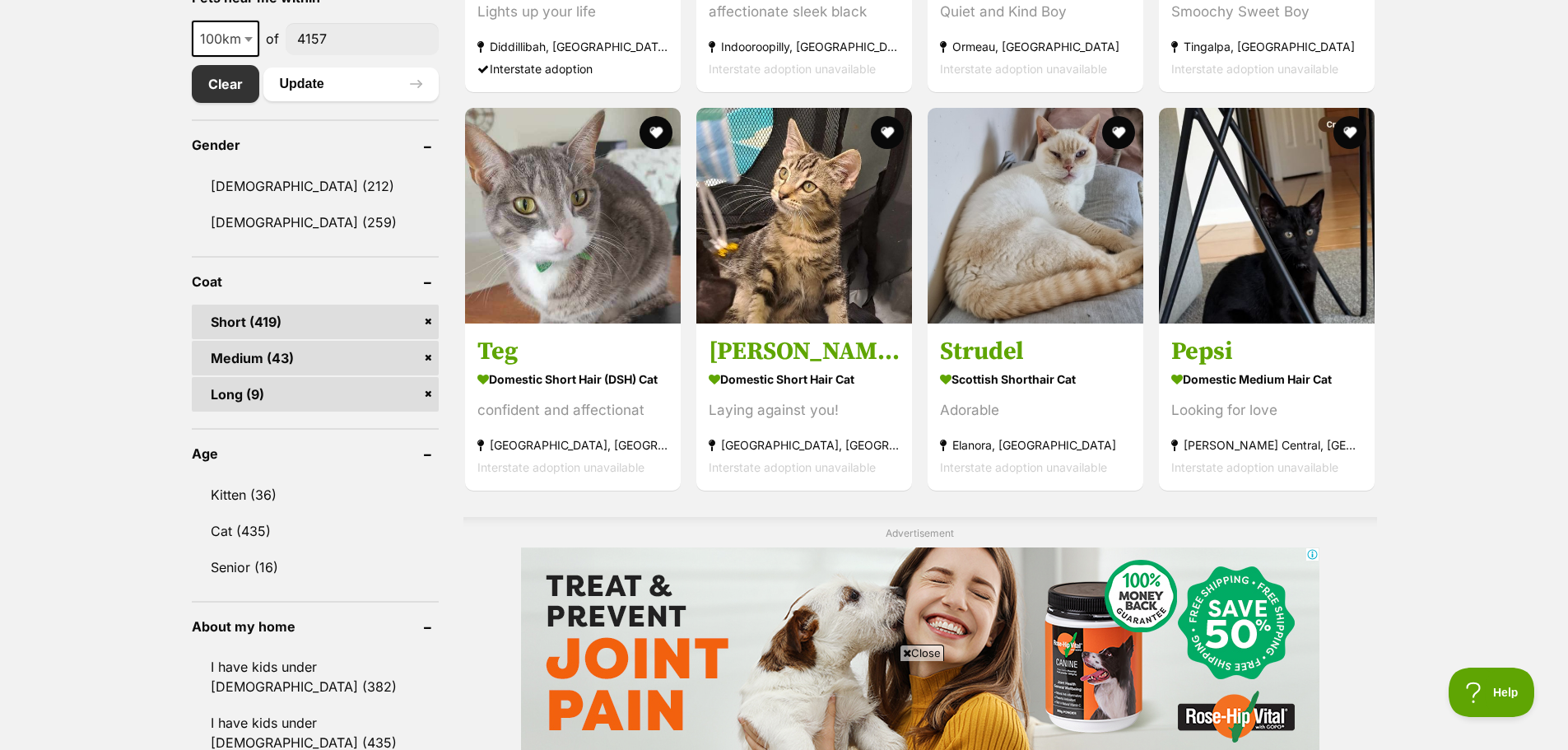
click at [242, 399] on link "Long (9)" at bounding box center [315, 394] width 247 height 35
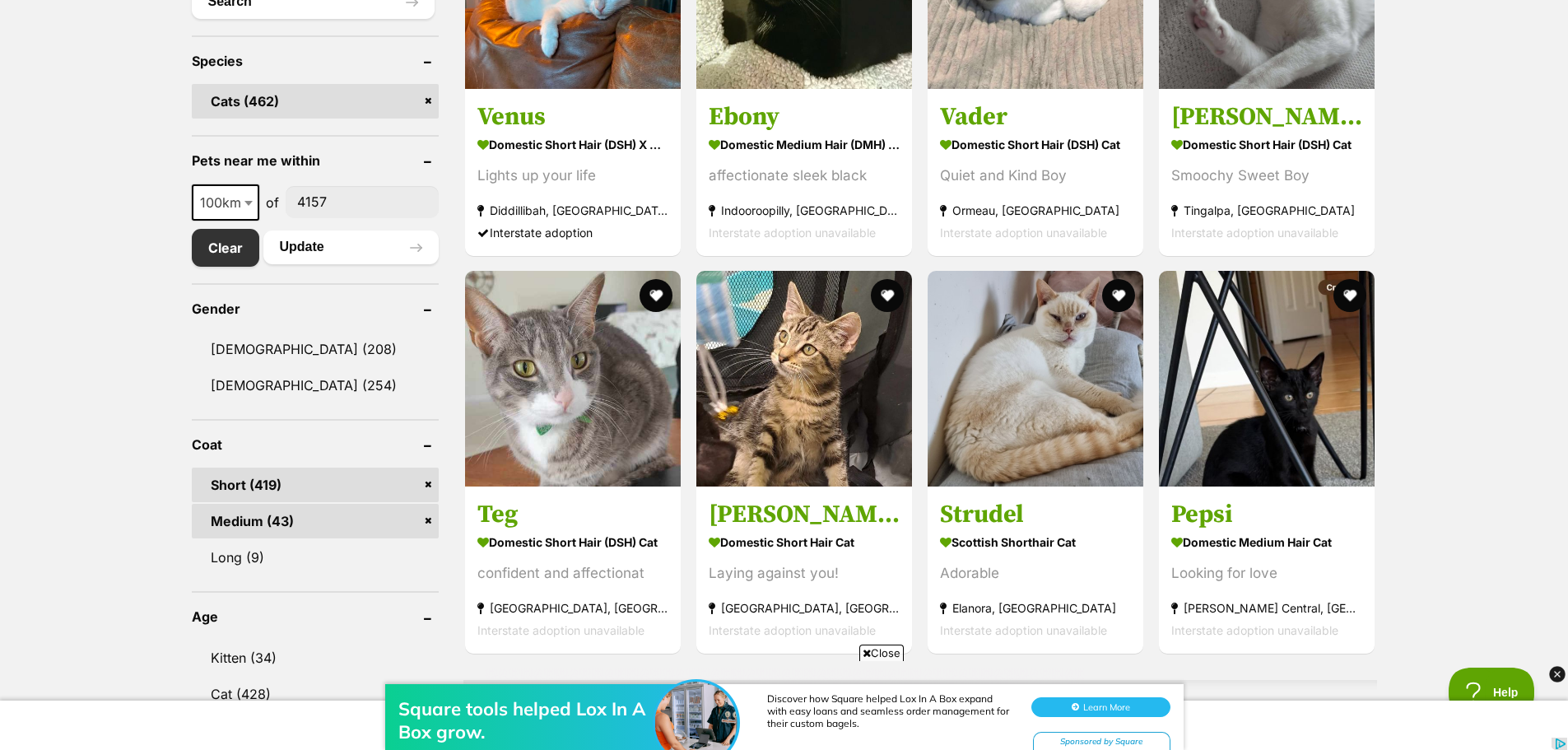
scroll to position [741, 0]
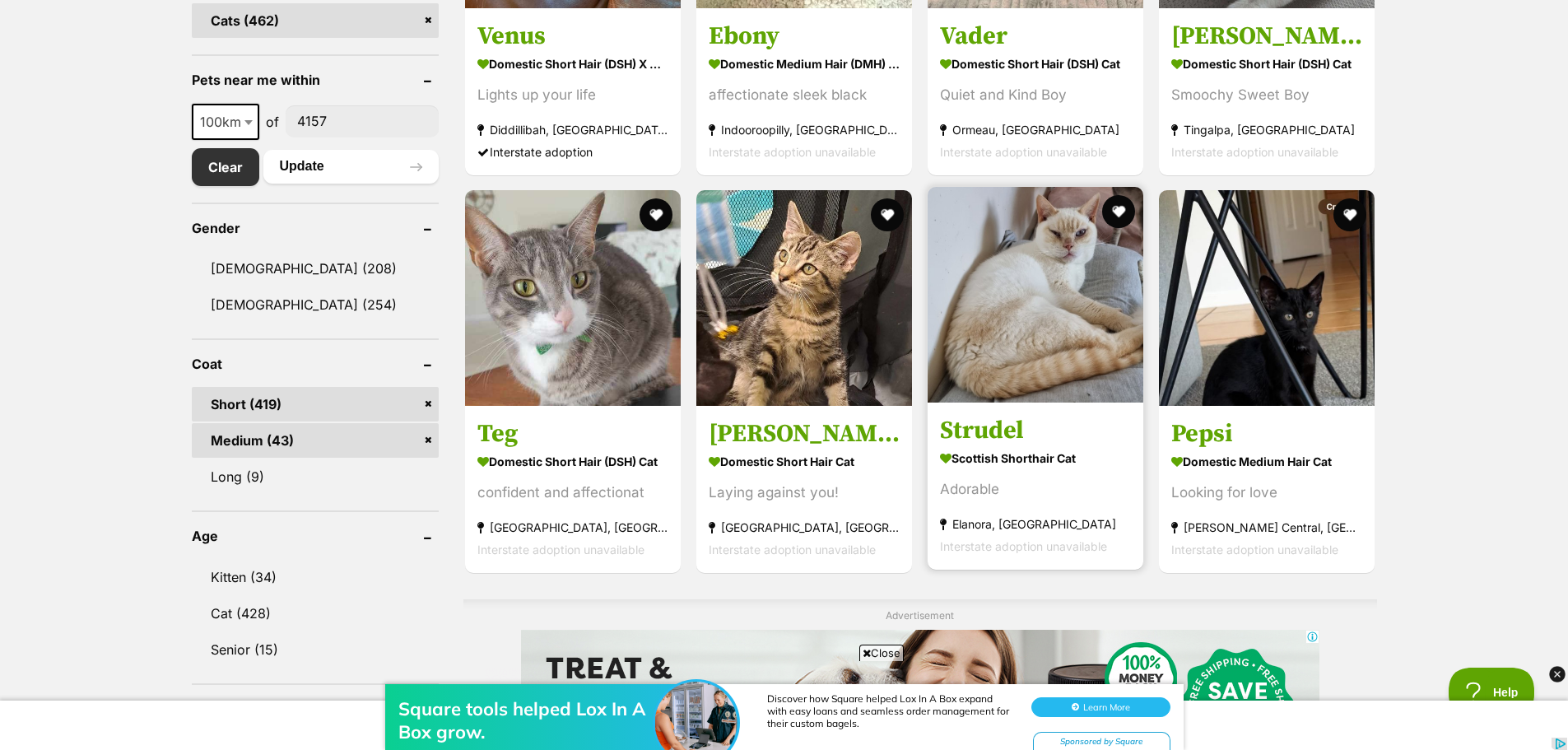
click at [1003, 327] on img at bounding box center [1035, 294] width 216 height 216
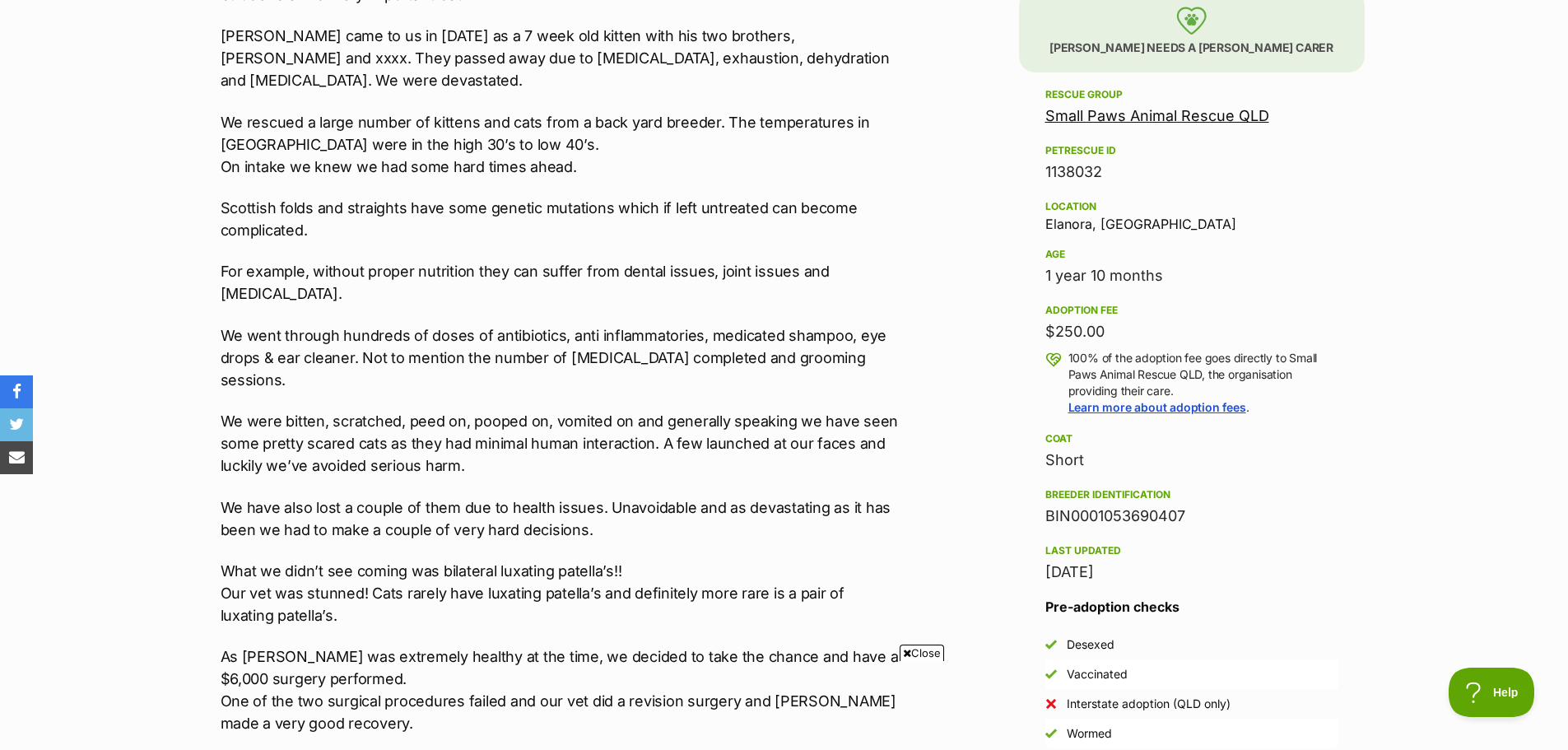
scroll to position [823, 0]
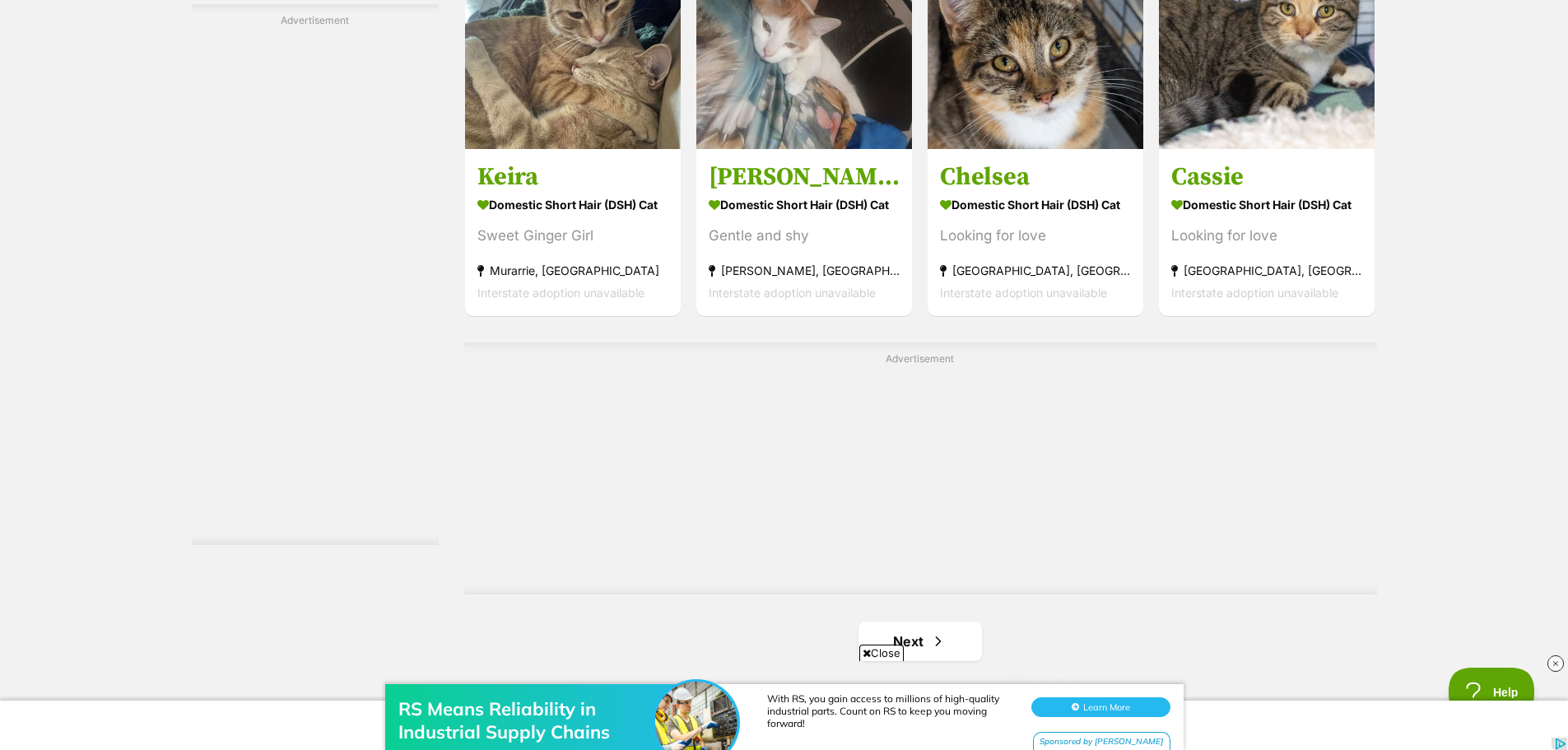
scroll to position [2880, 0]
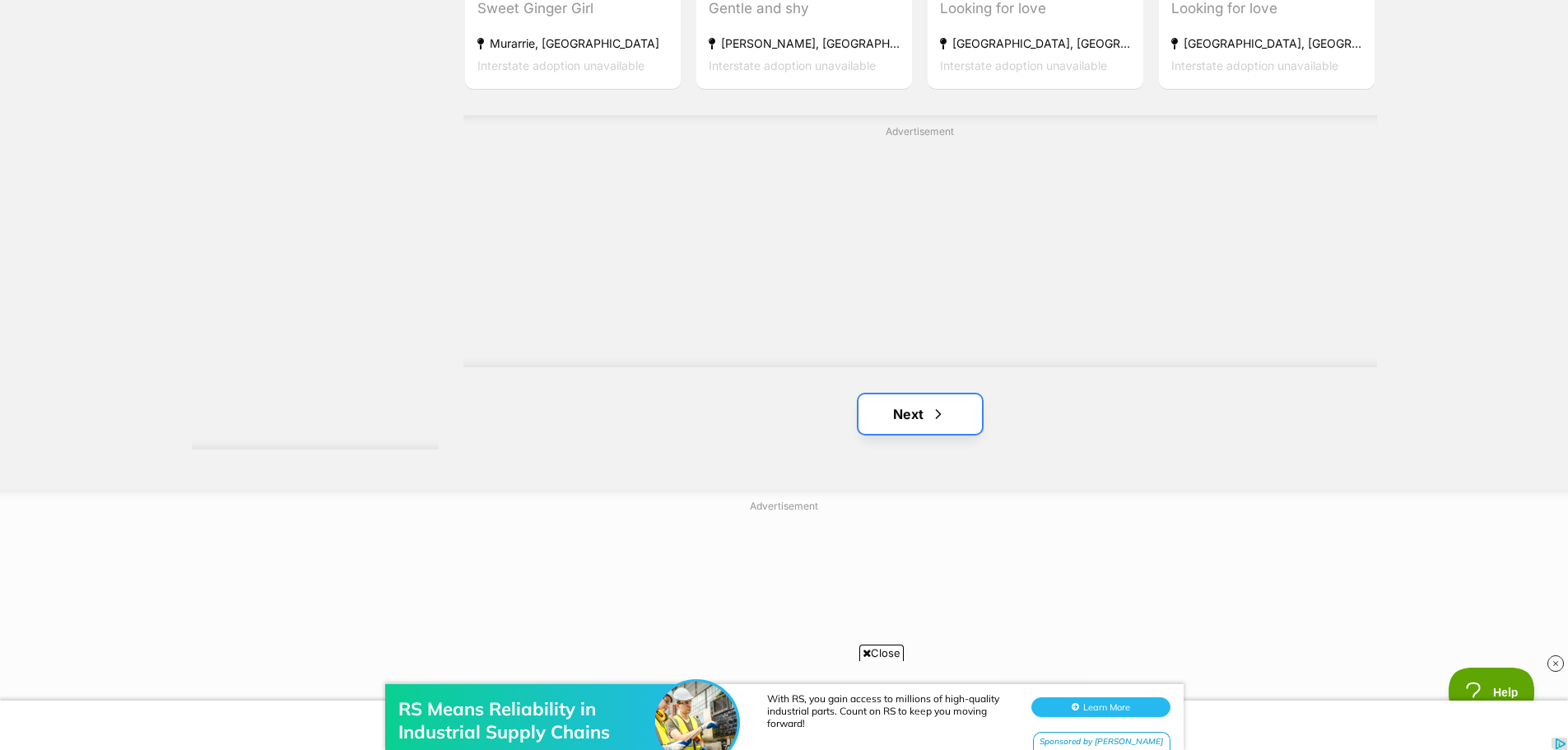
click at [894, 397] on link "Next" at bounding box center [920, 414] width 123 height 39
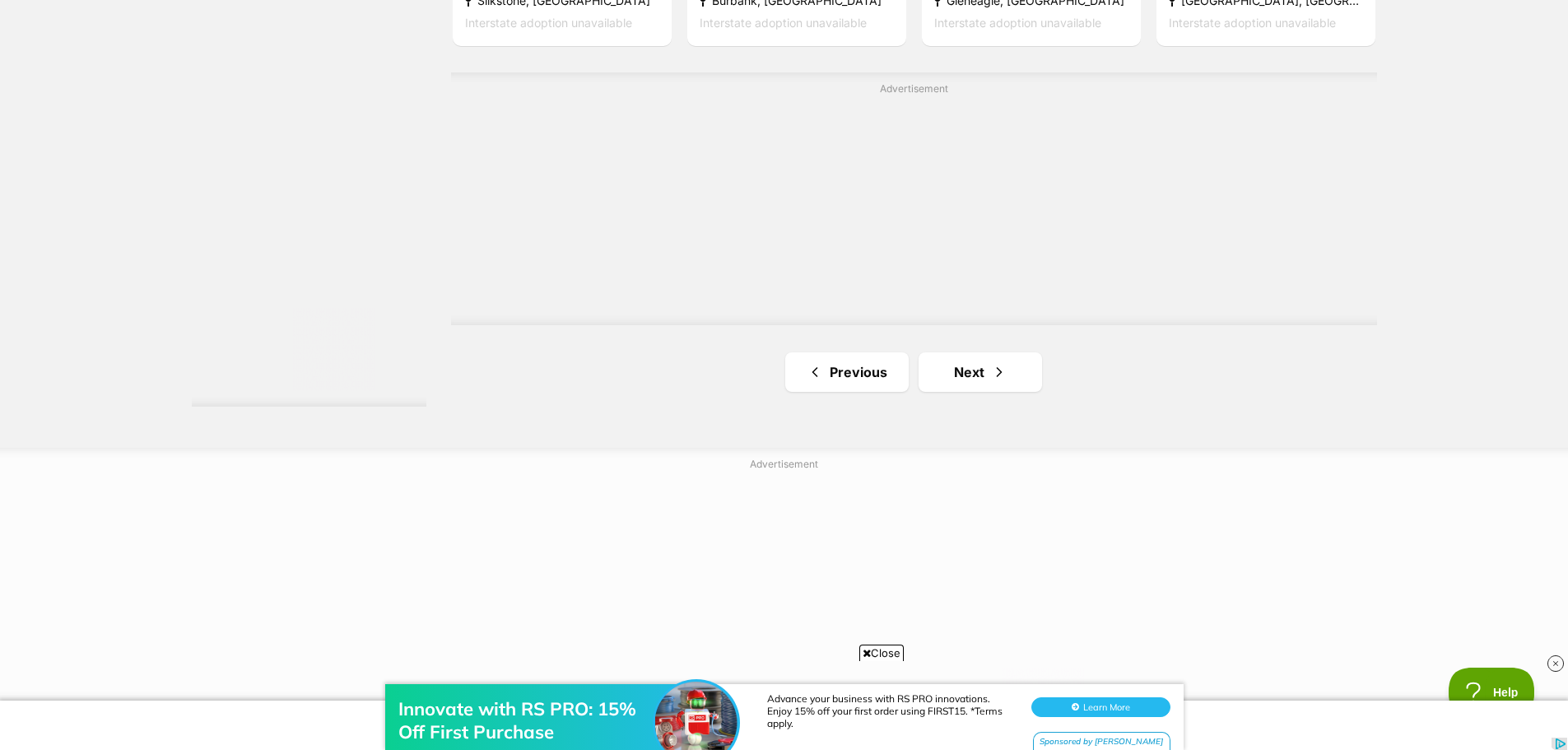
scroll to position [2964, 0]
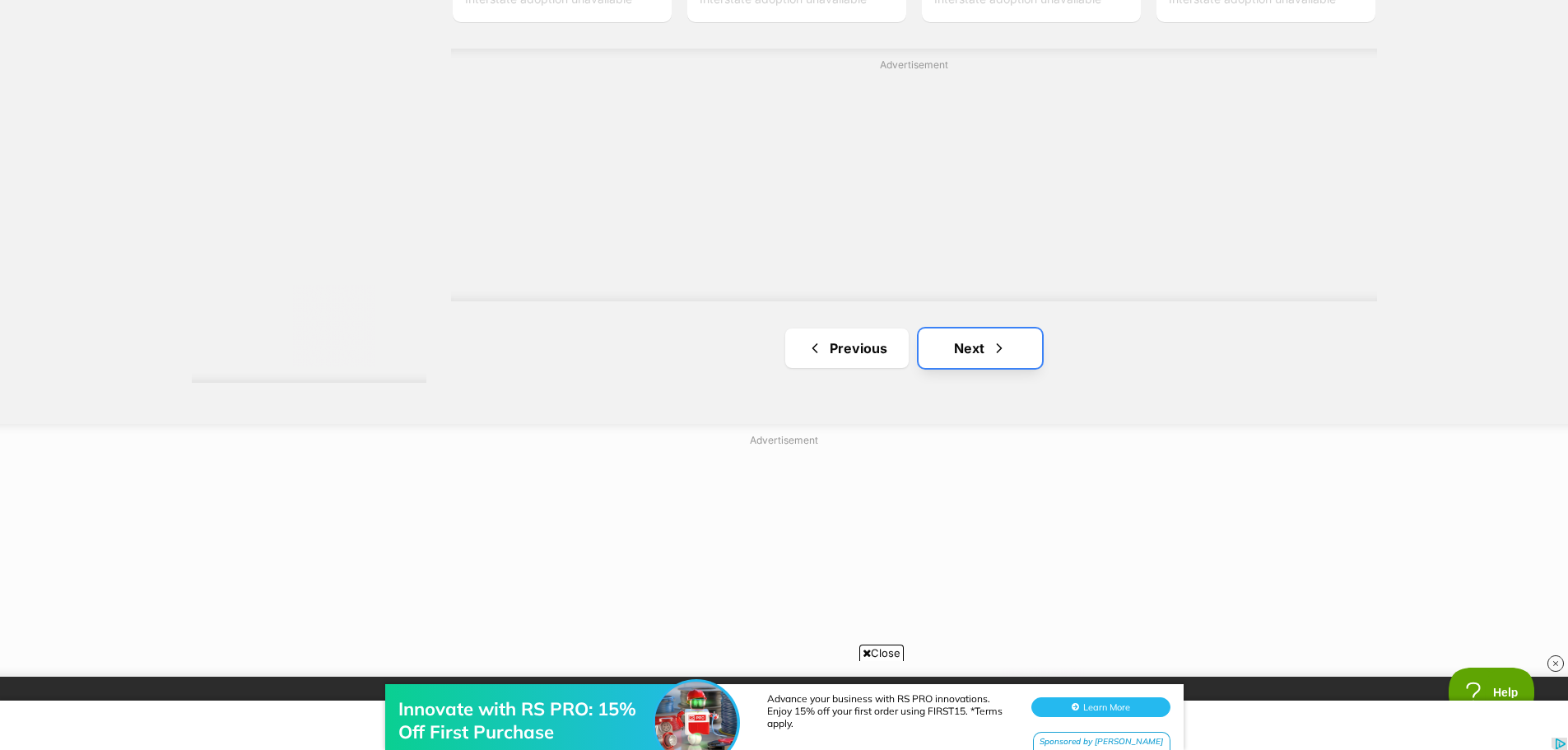
click at [962, 342] on link "Next" at bounding box center [981, 348] width 123 height 39
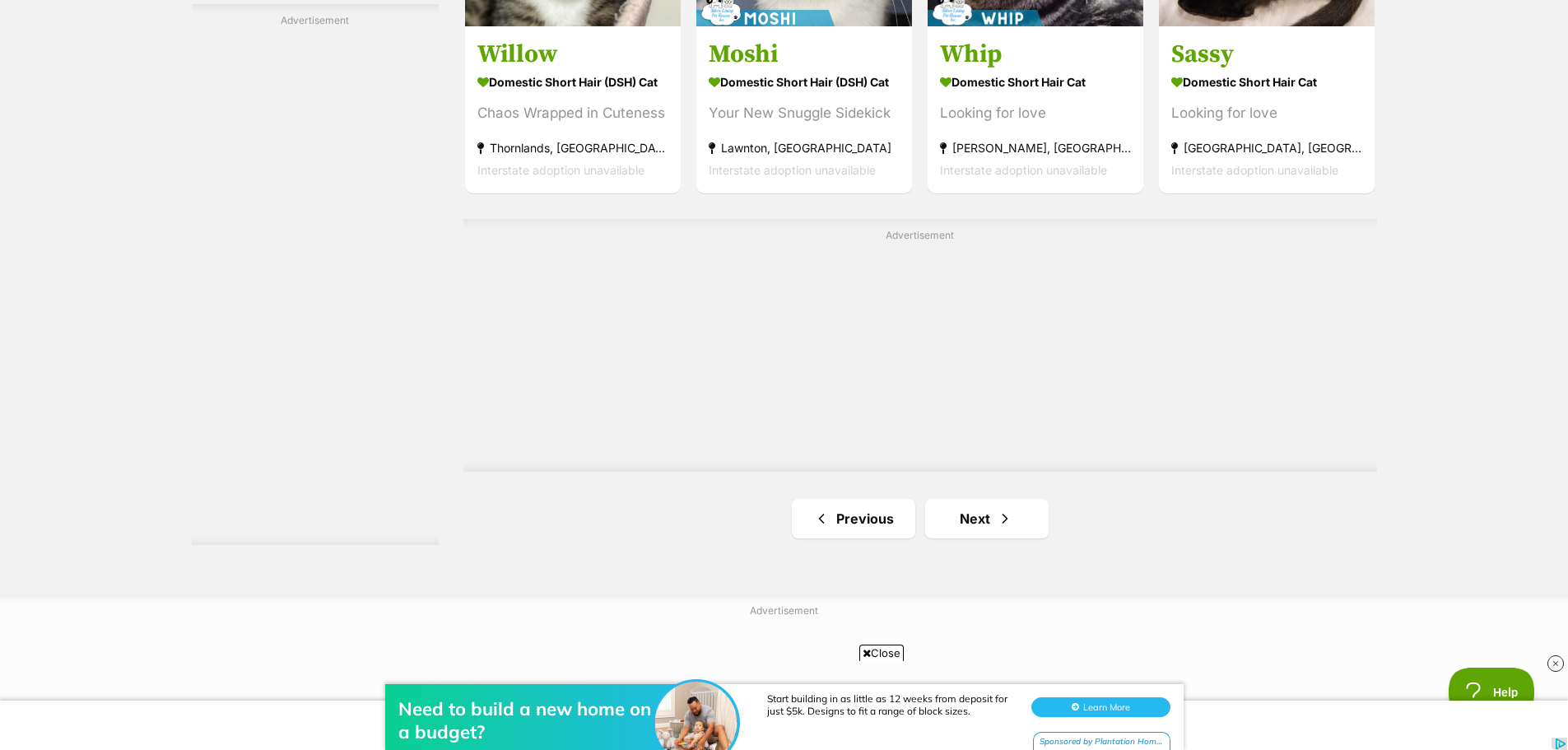
scroll to position [3046, 0]
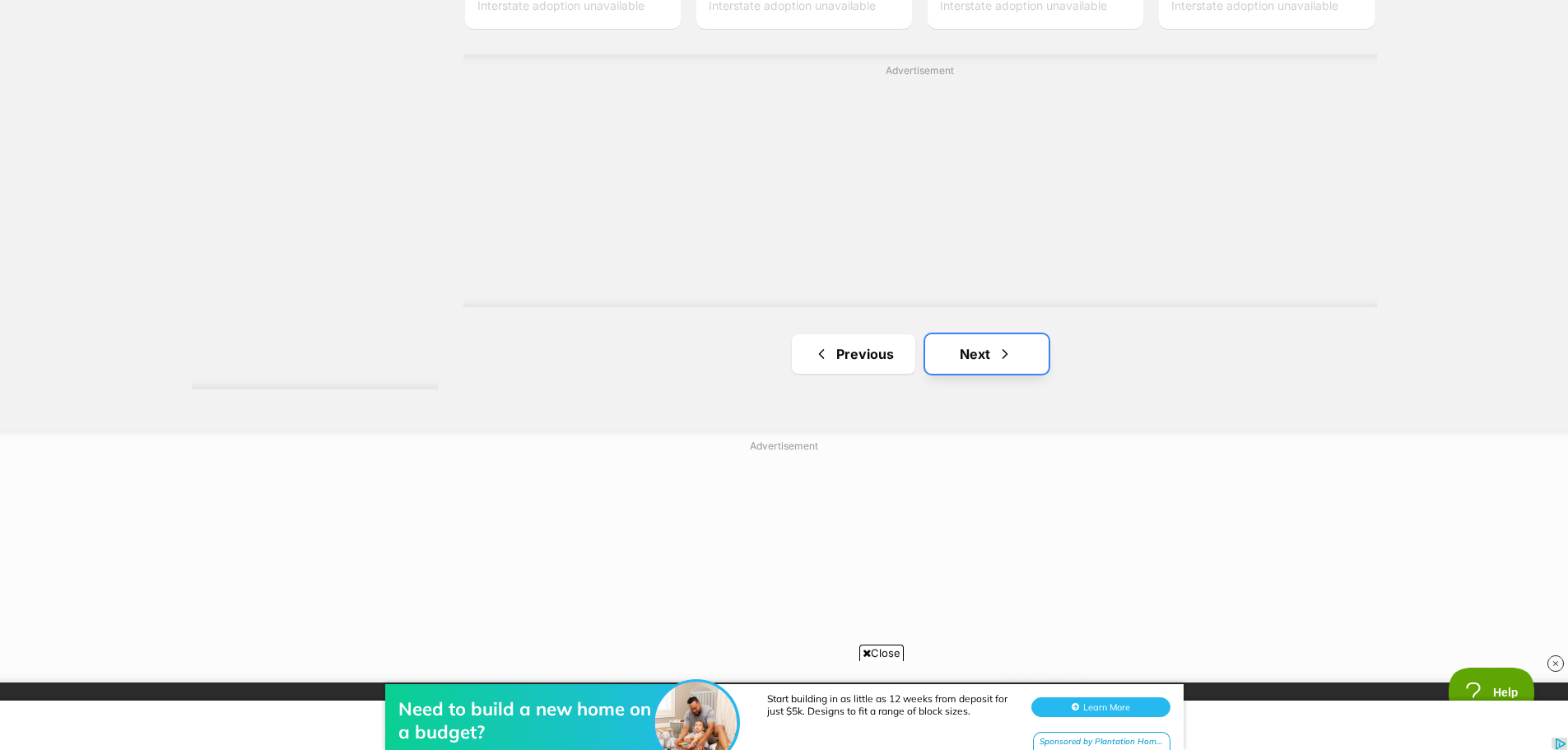
click at [974, 350] on link "Next" at bounding box center [987, 354] width 123 height 39
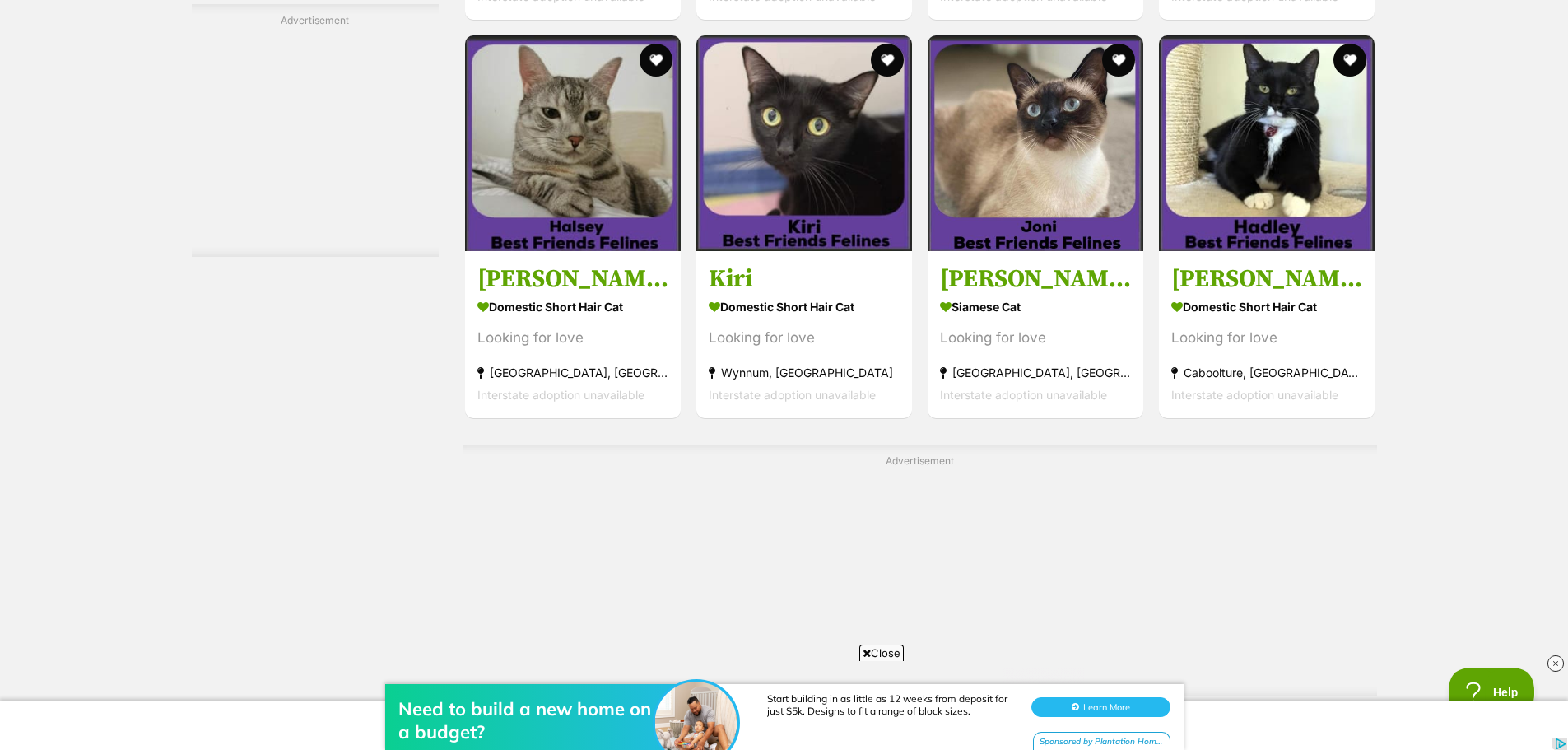
scroll to position [2880, 0]
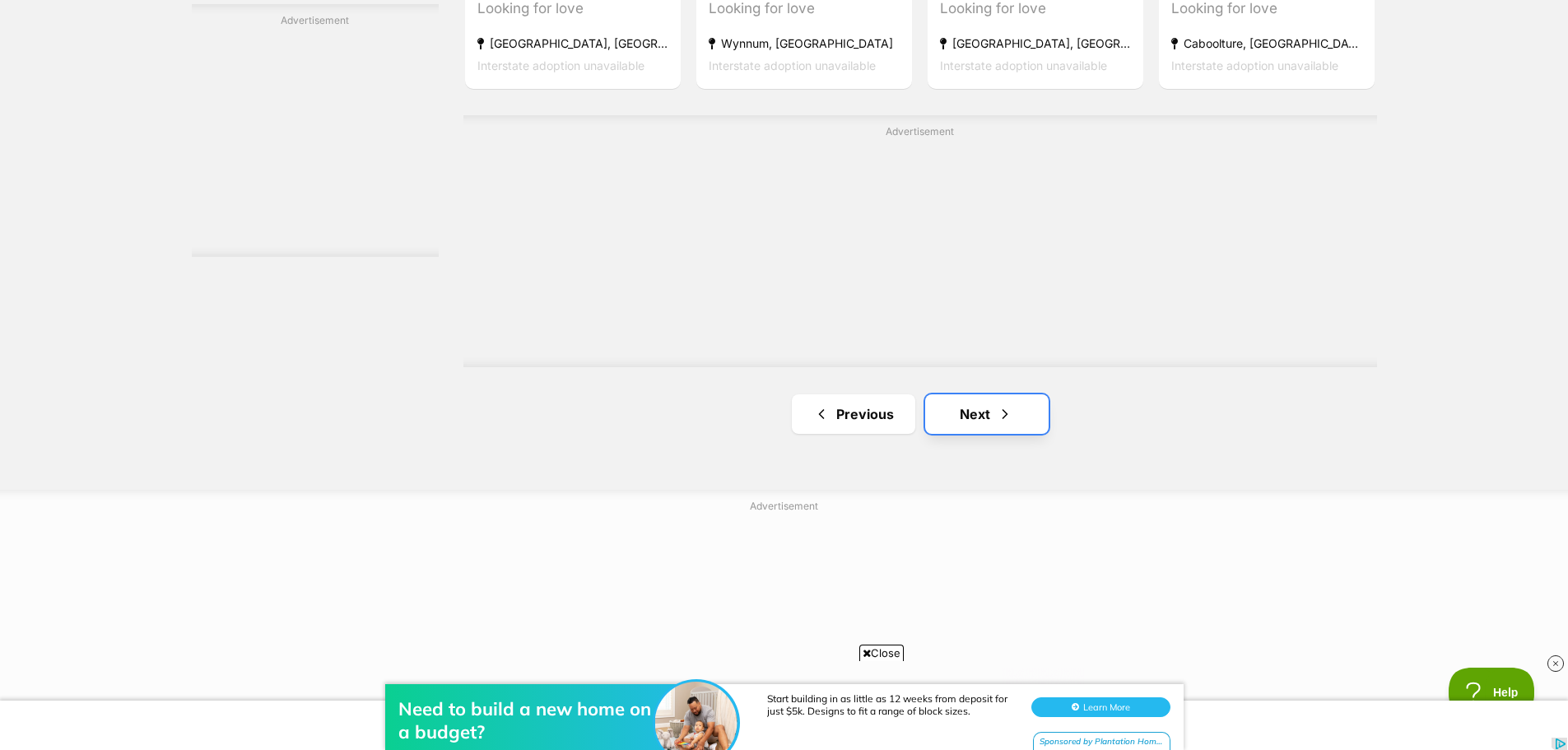
click at [988, 405] on link "Next" at bounding box center [987, 414] width 123 height 39
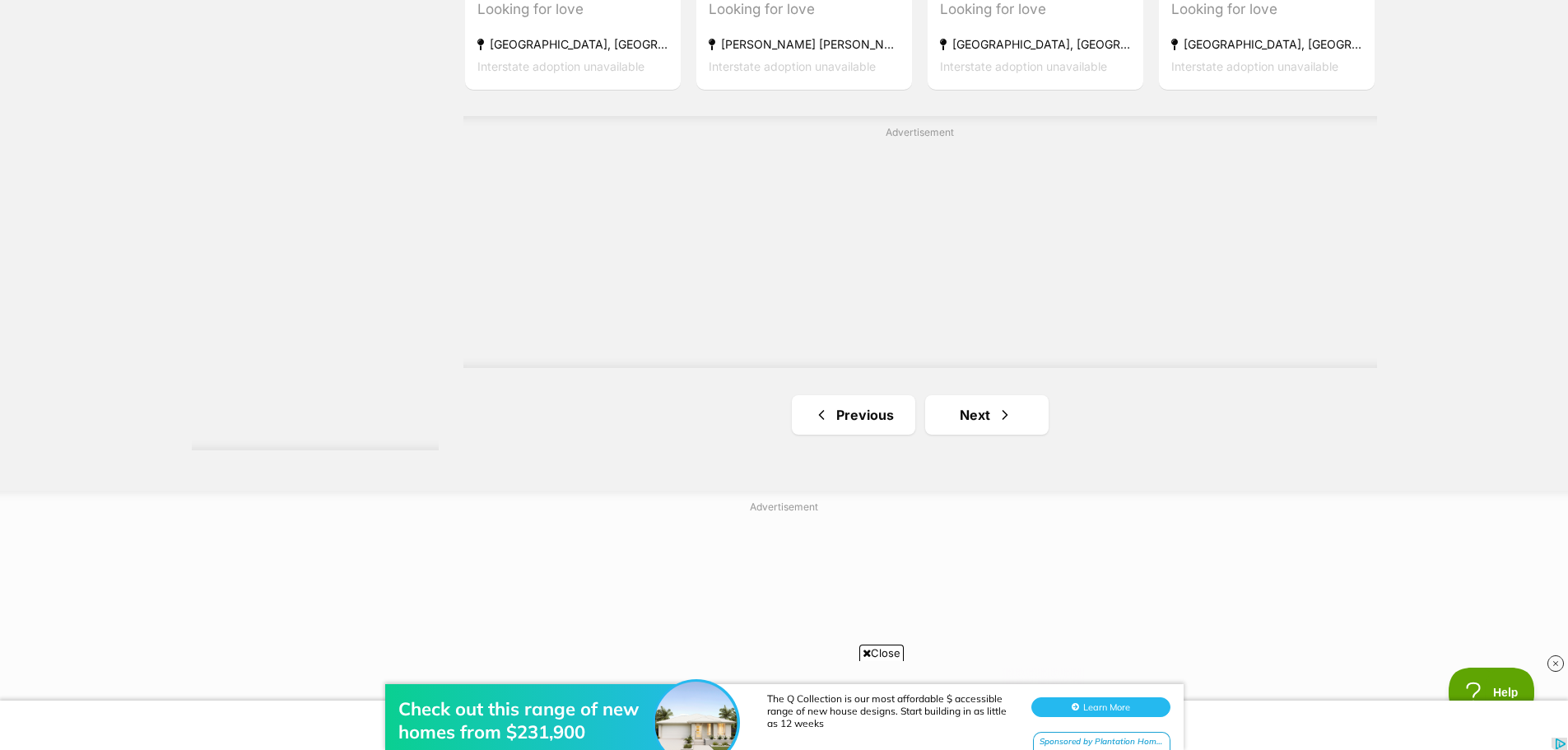
scroll to position [2880, 0]
click at [986, 417] on link "Next" at bounding box center [987, 414] width 123 height 39
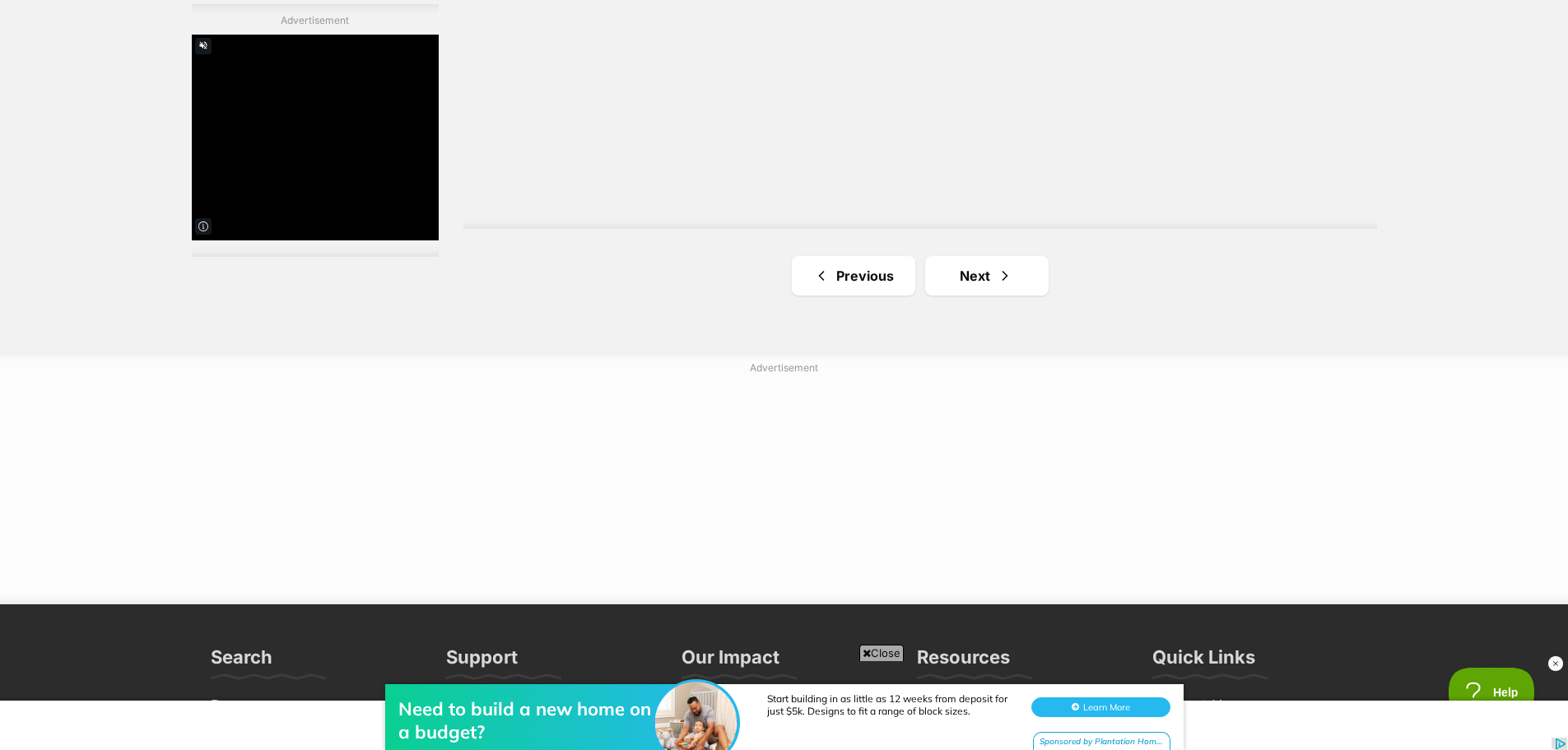
scroll to position [3128, 0]
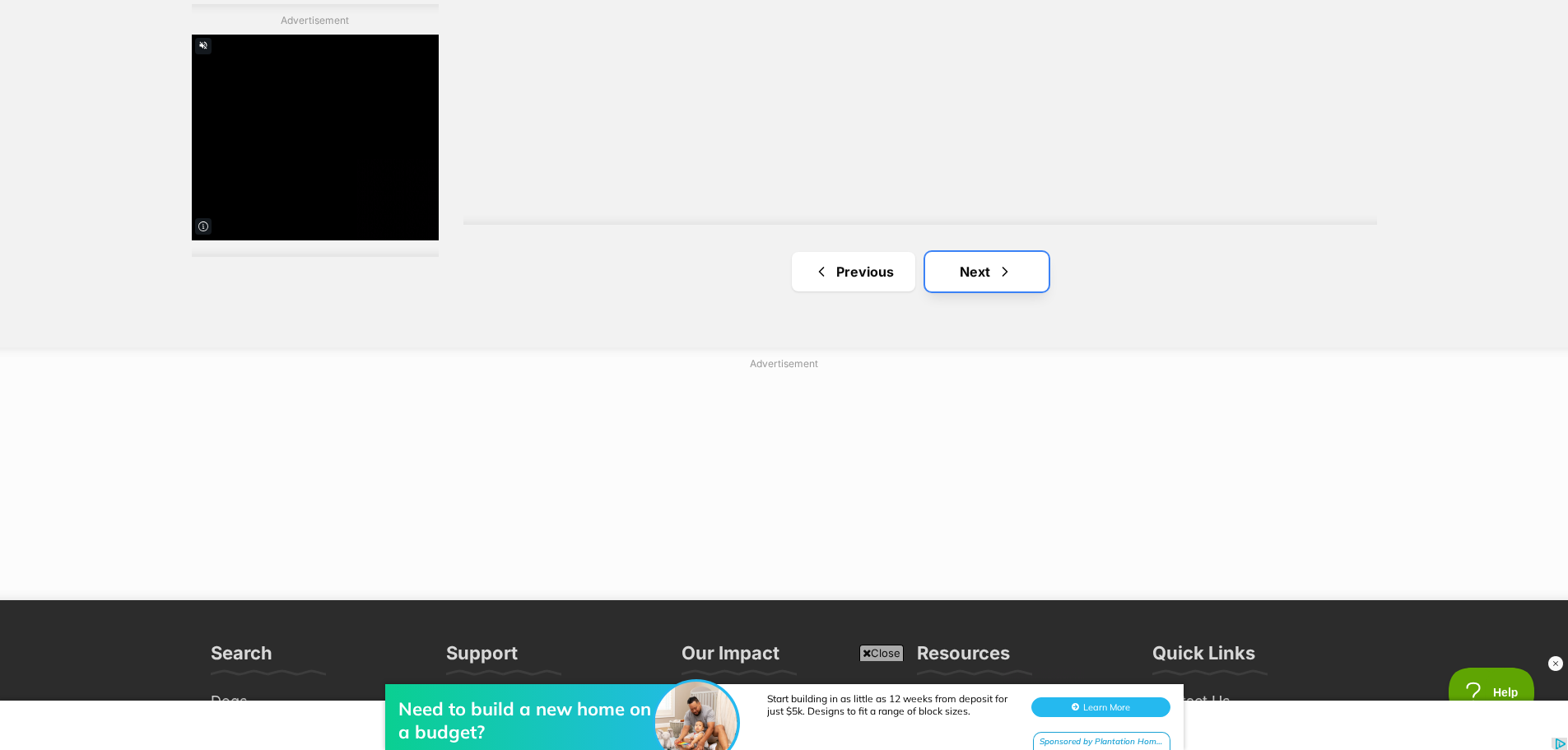
click at [987, 274] on link "Next" at bounding box center [987, 272] width 123 height 39
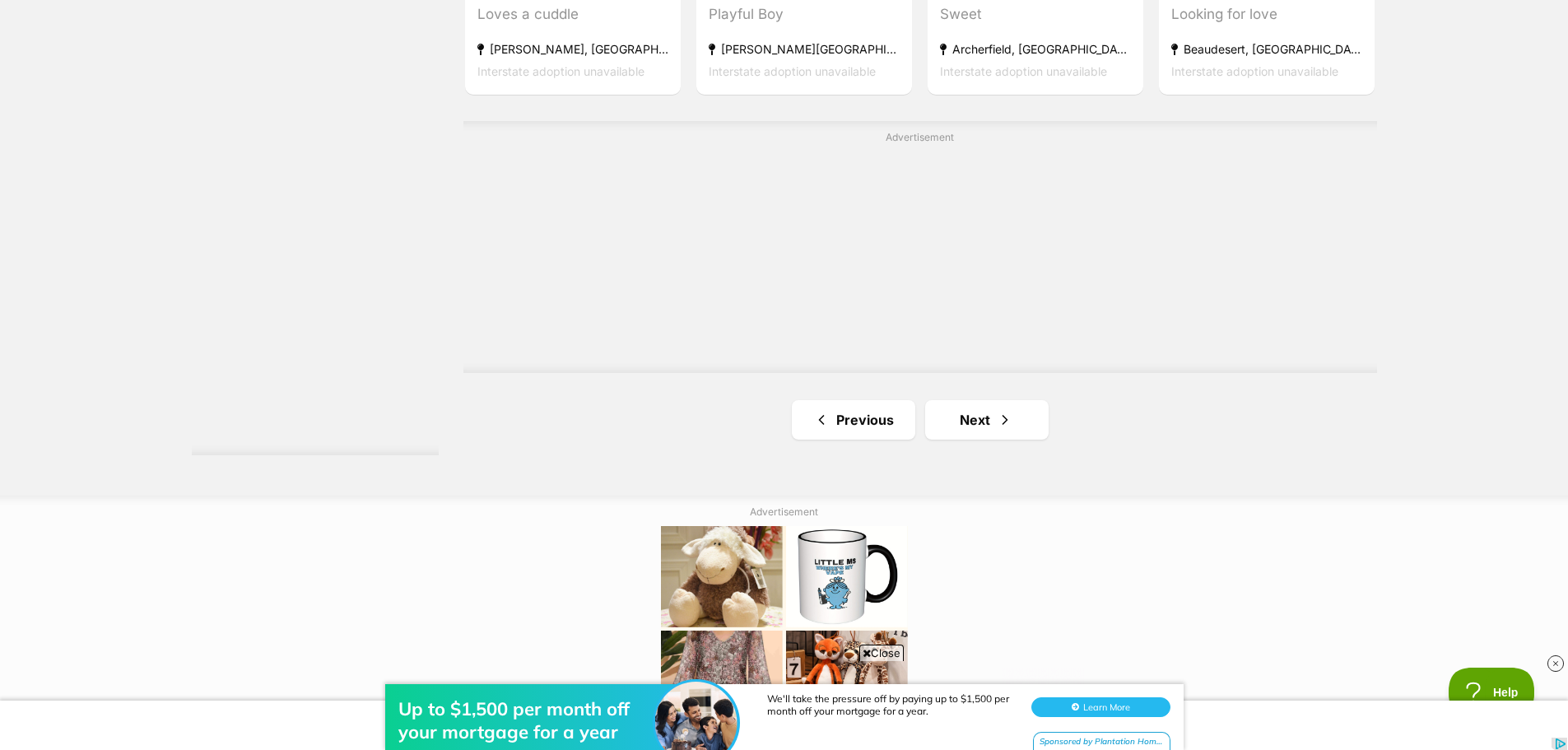
scroll to position [2880, 0]
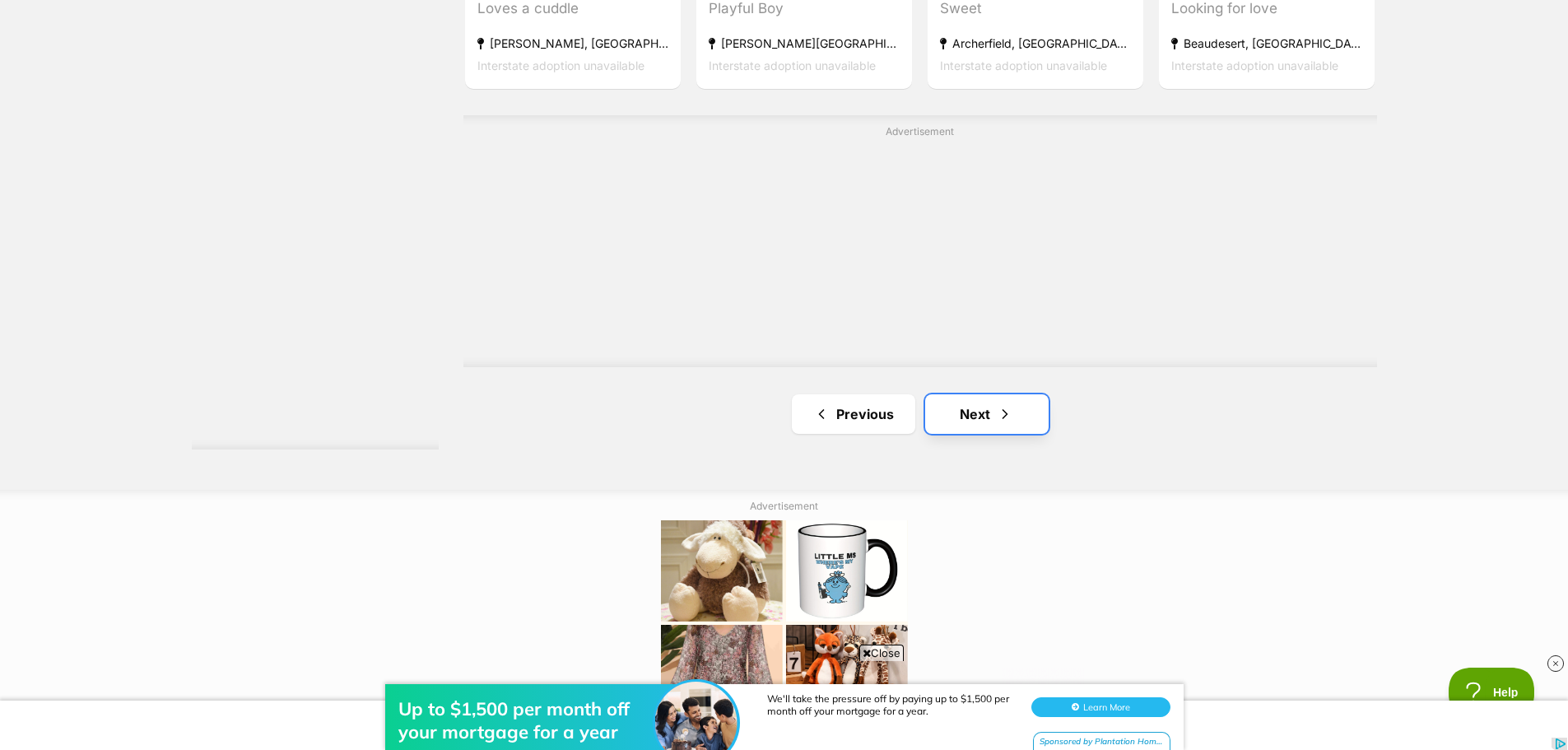
click at [983, 408] on link "Next" at bounding box center [987, 414] width 123 height 39
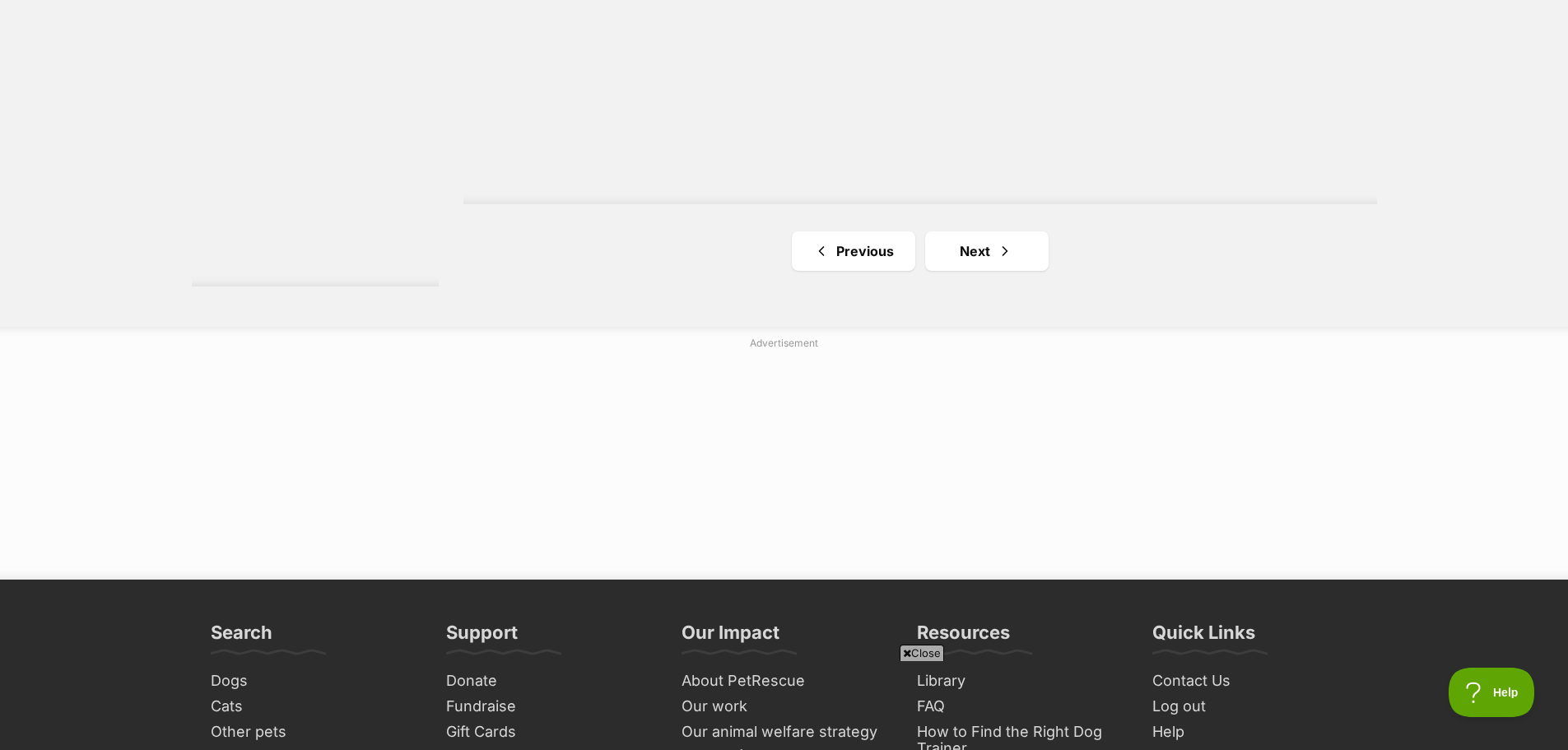
scroll to position [3046, 0]
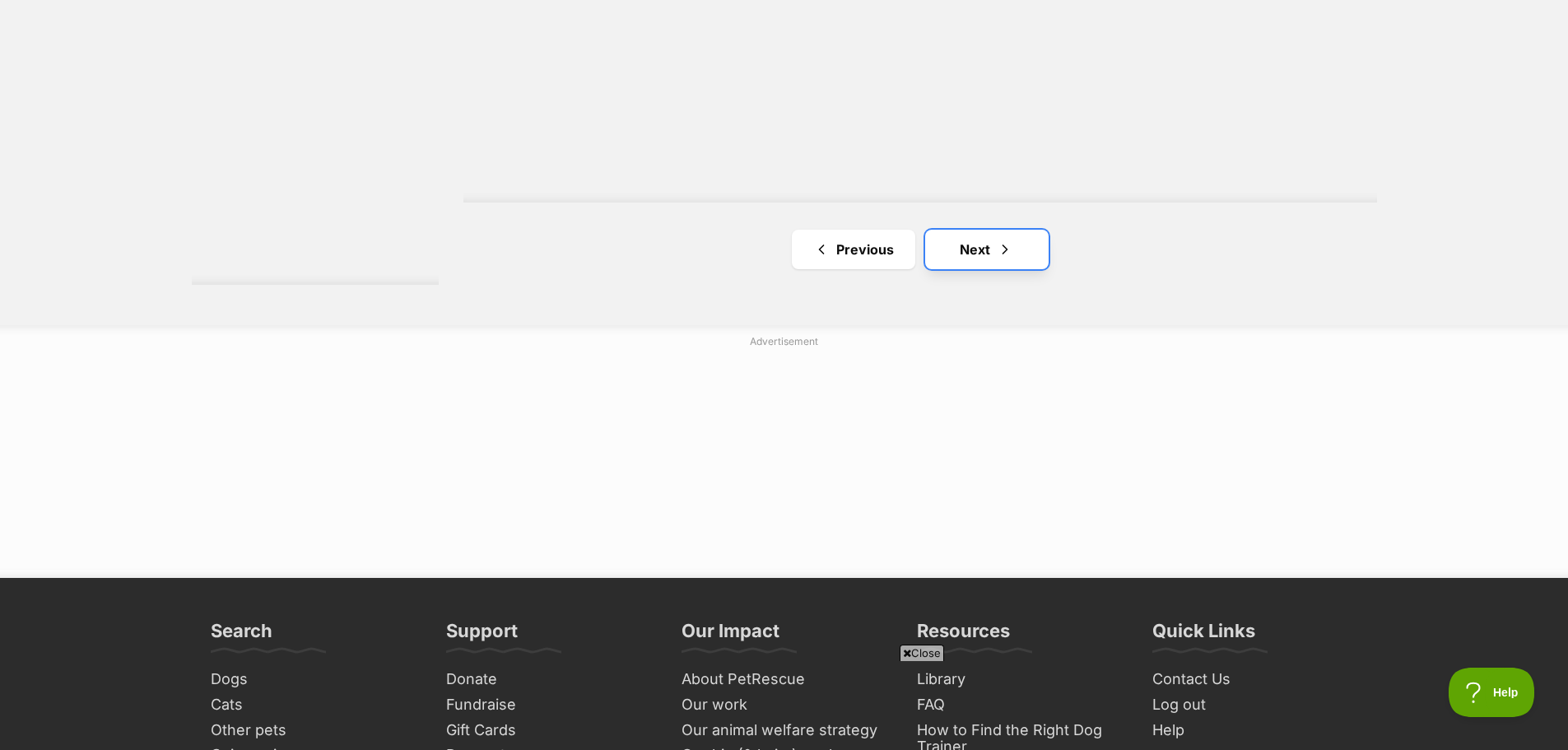
click at [977, 247] on link "Next" at bounding box center [987, 249] width 123 height 39
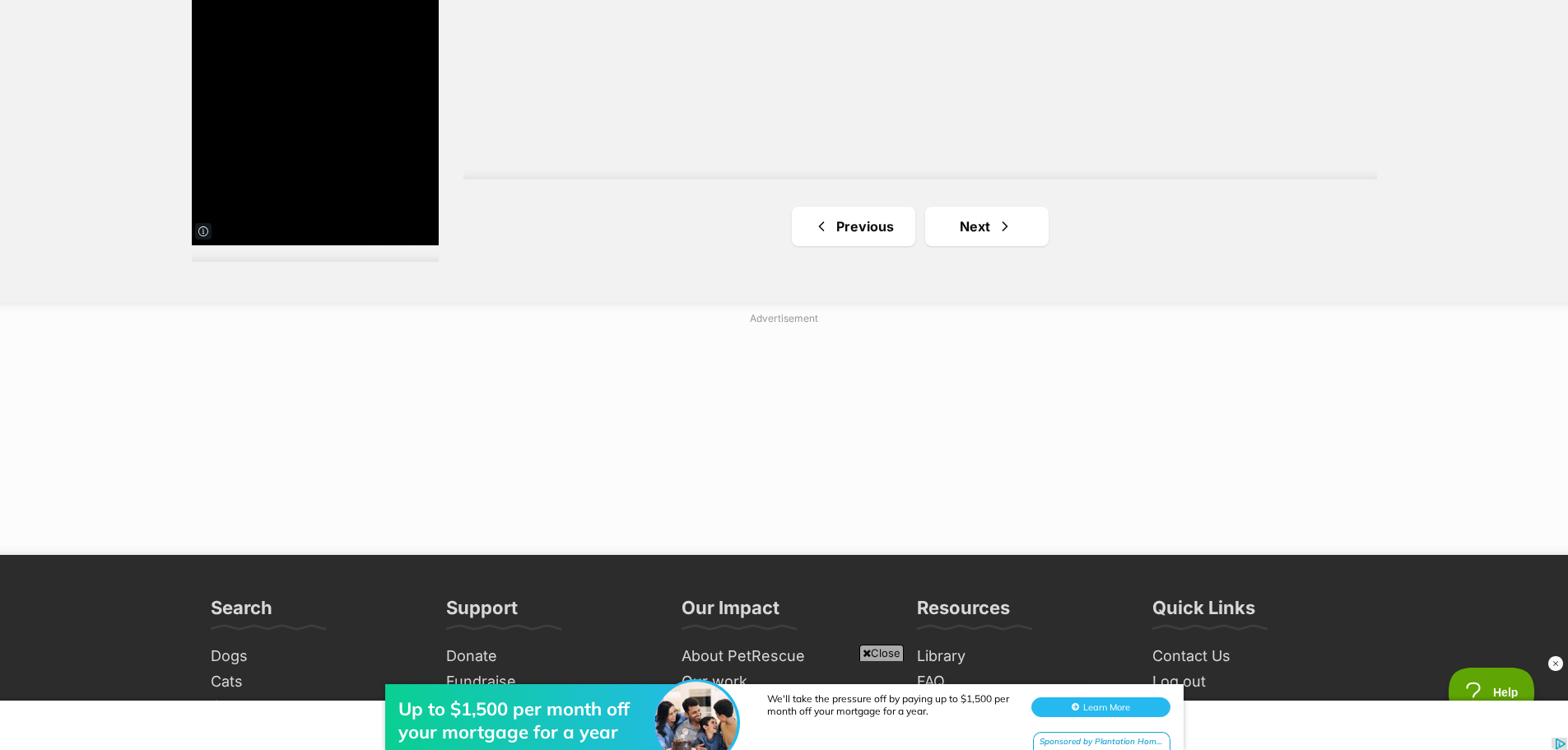
scroll to position [3210, 0]
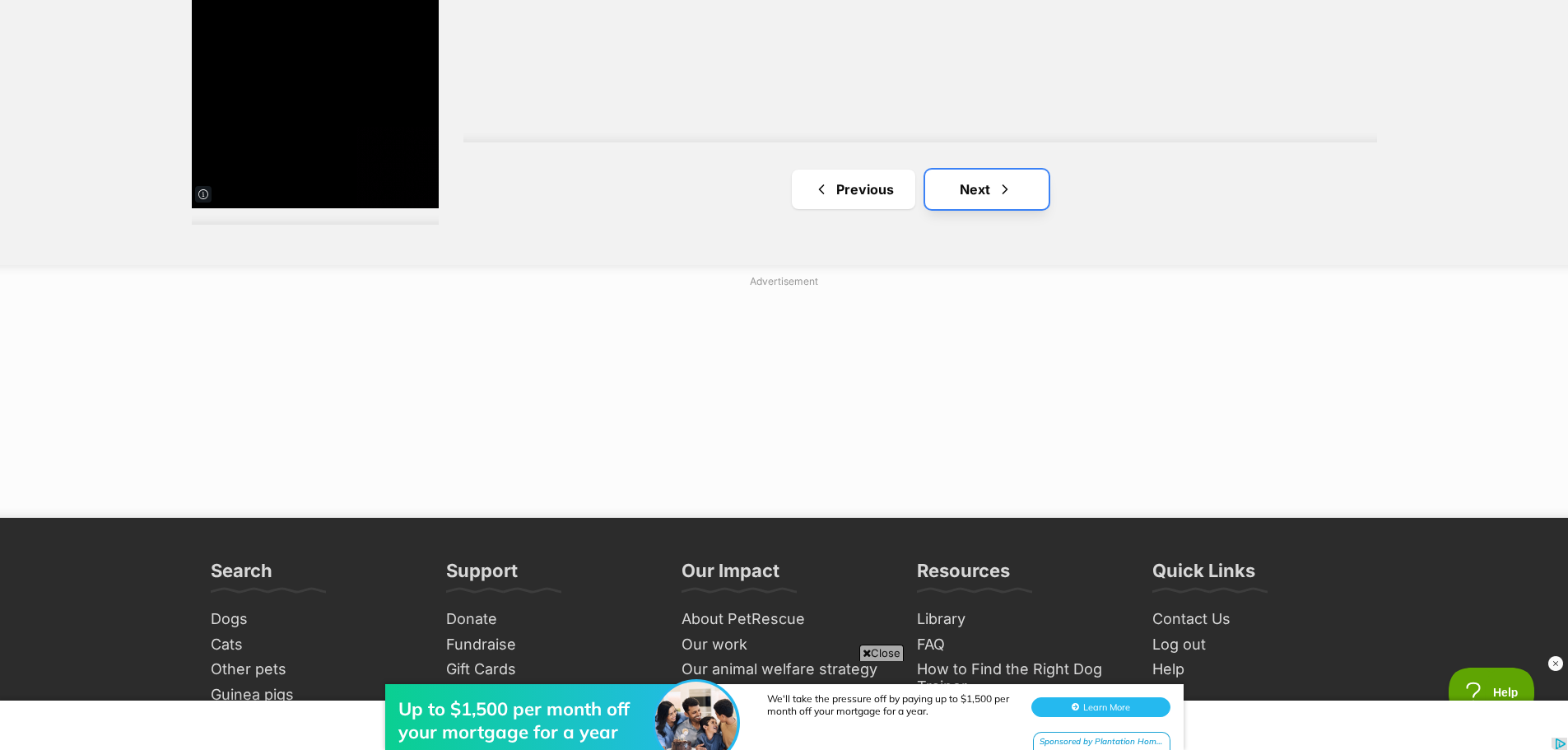
click at [973, 198] on link "Next" at bounding box center [987, 190] width 123 height 39
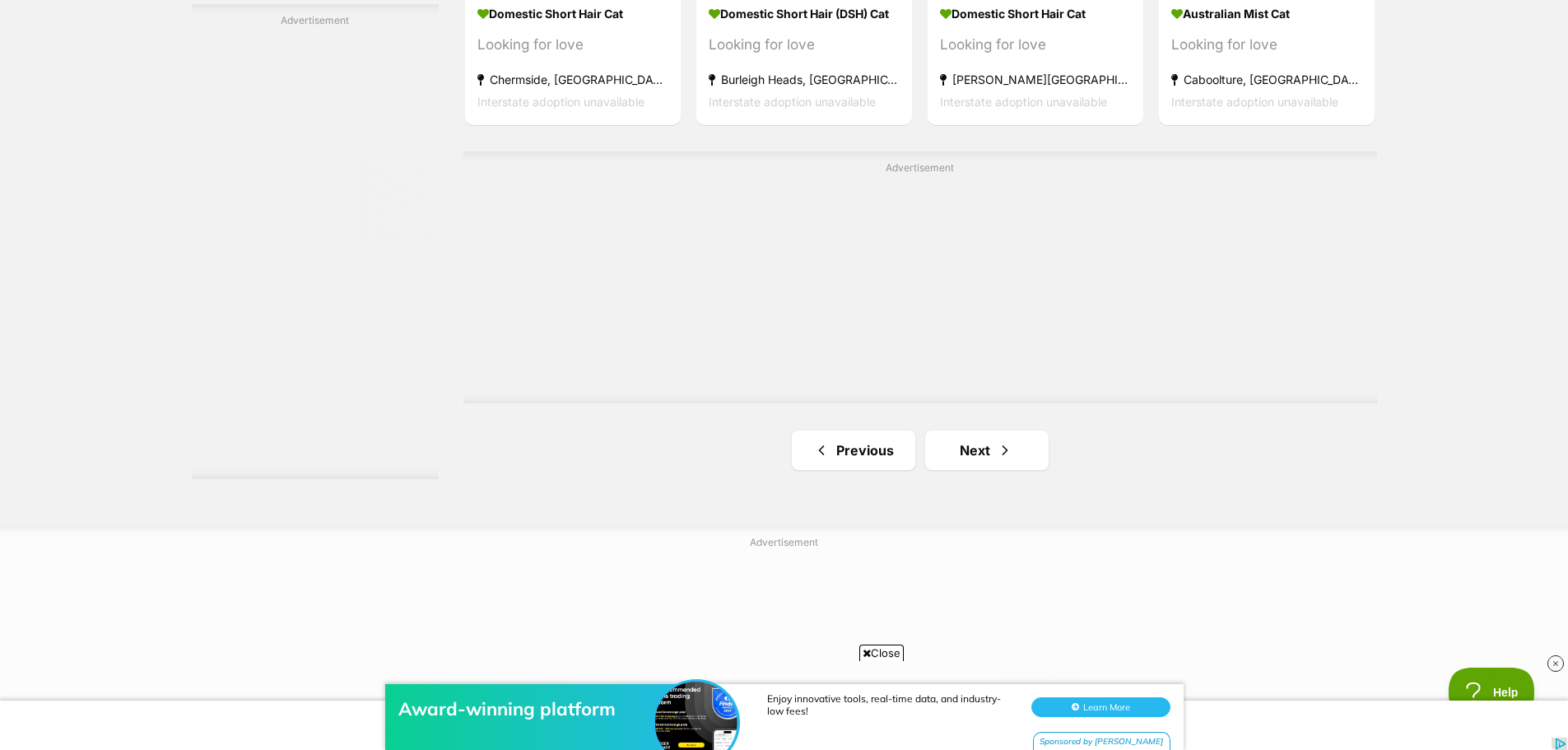
scroll to position [2880, 0]
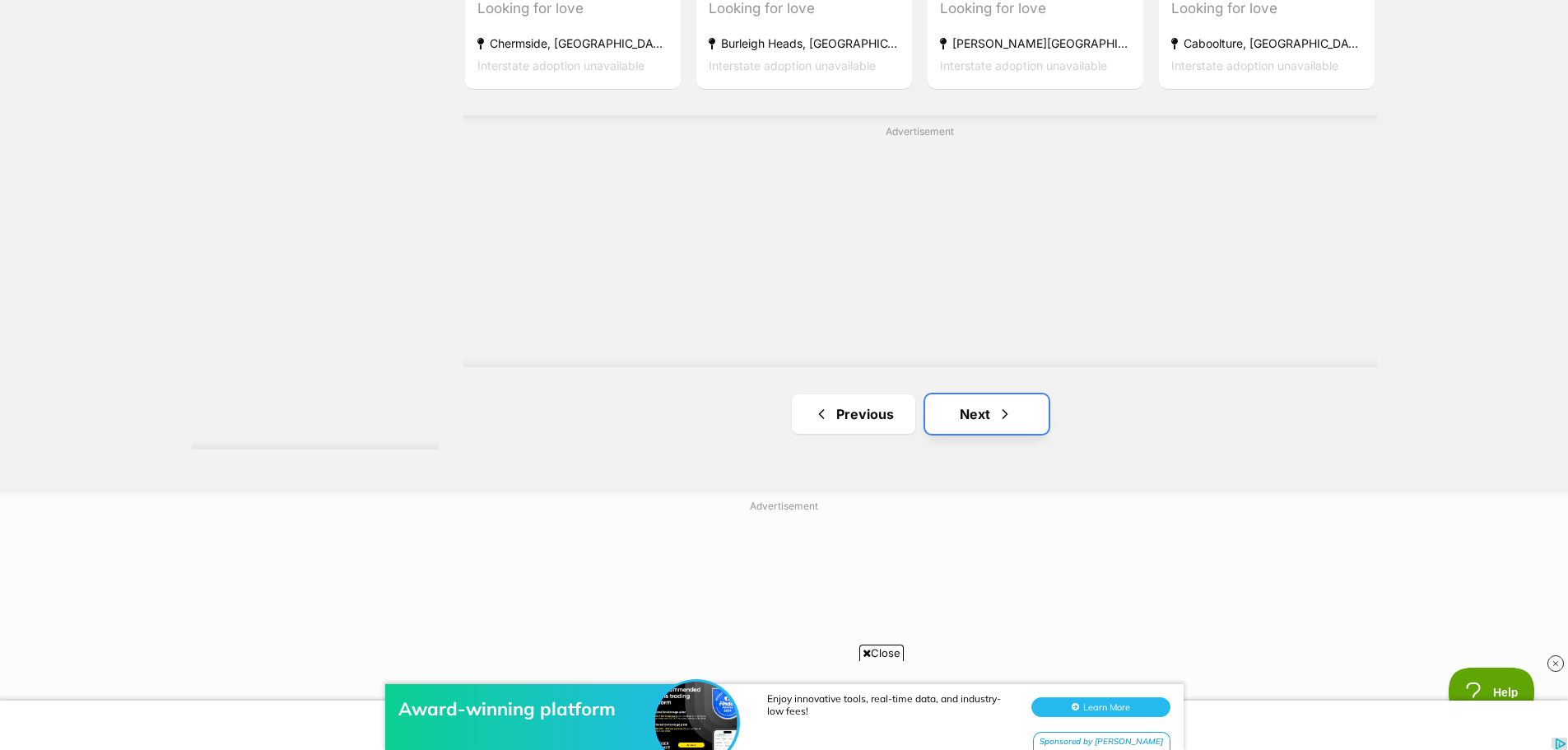
click at [1004, 404] on span "Next page" at bounding box center [1005, 414] width 17 height 20
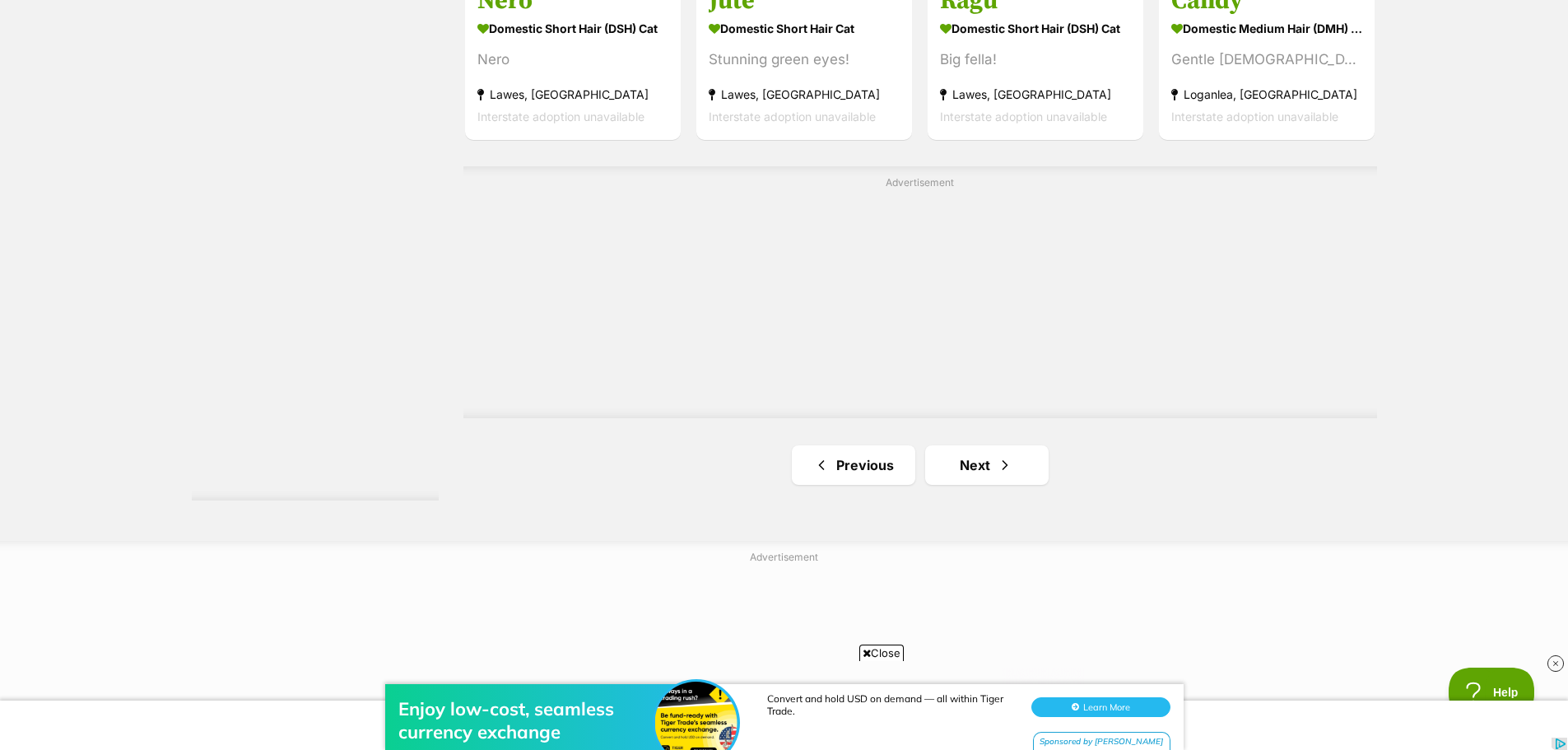
scroll to position [2880, 0]
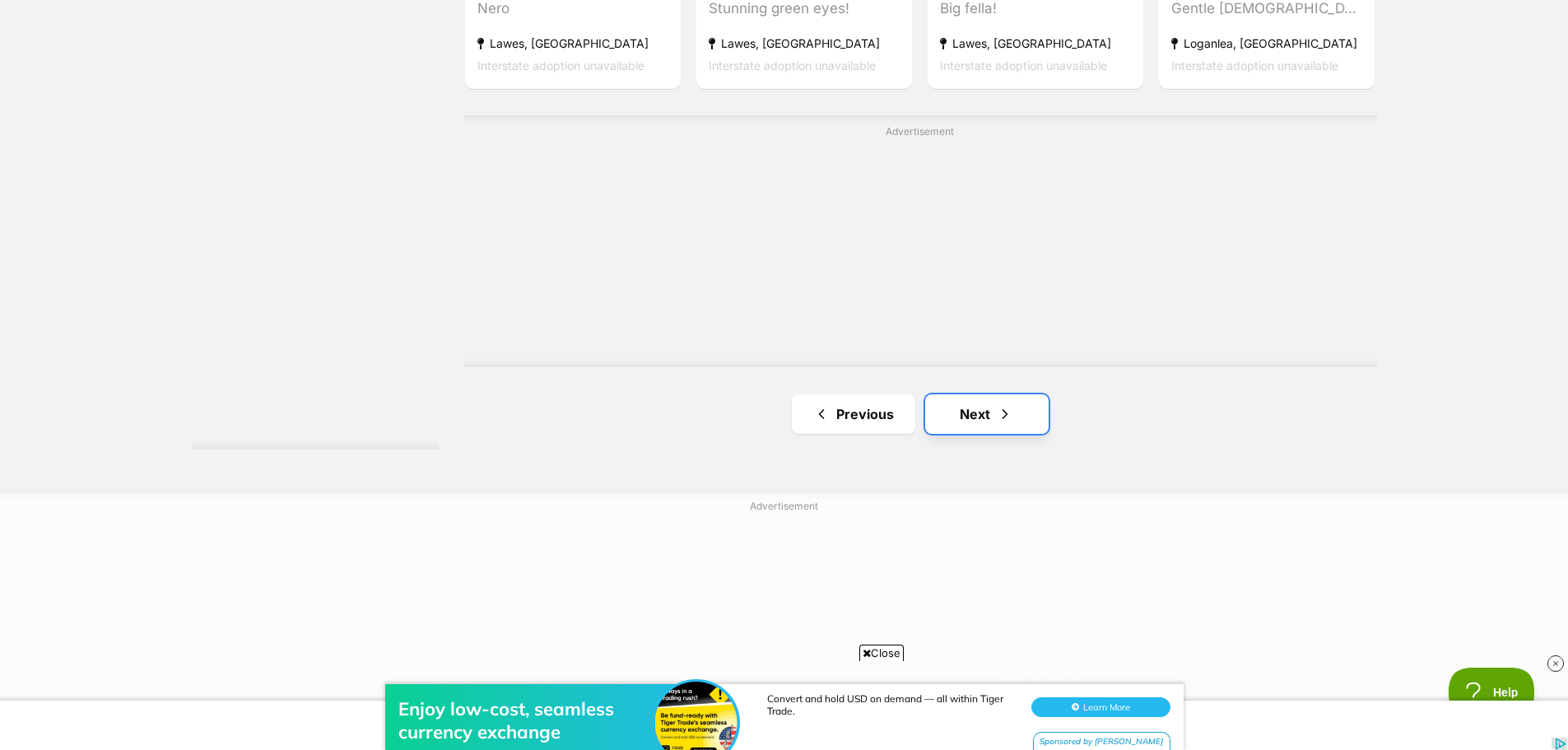
click at [987, 416] on link "Next" at bounding box center [987, 414] width 123 height 39
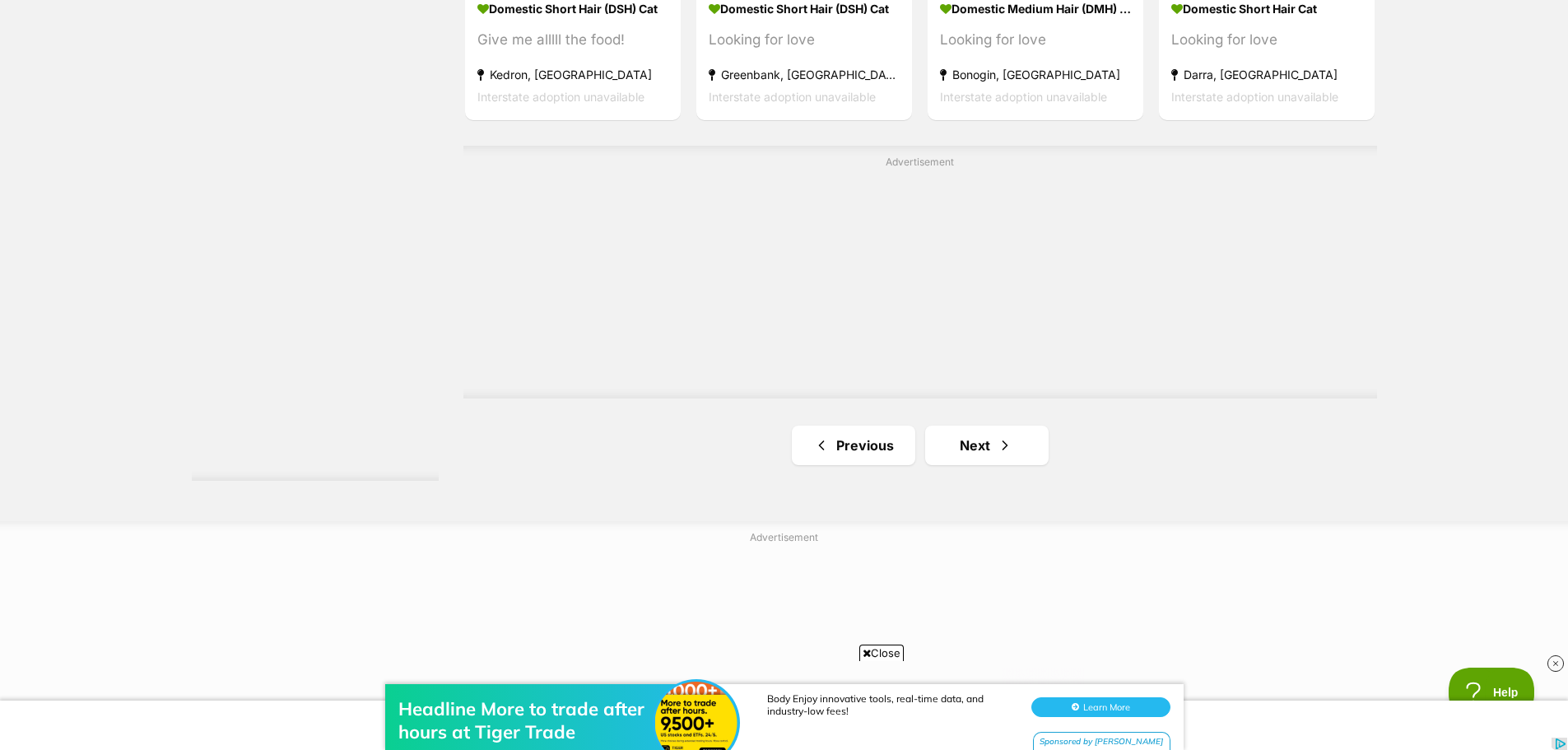
scroll to position [3046, 0]
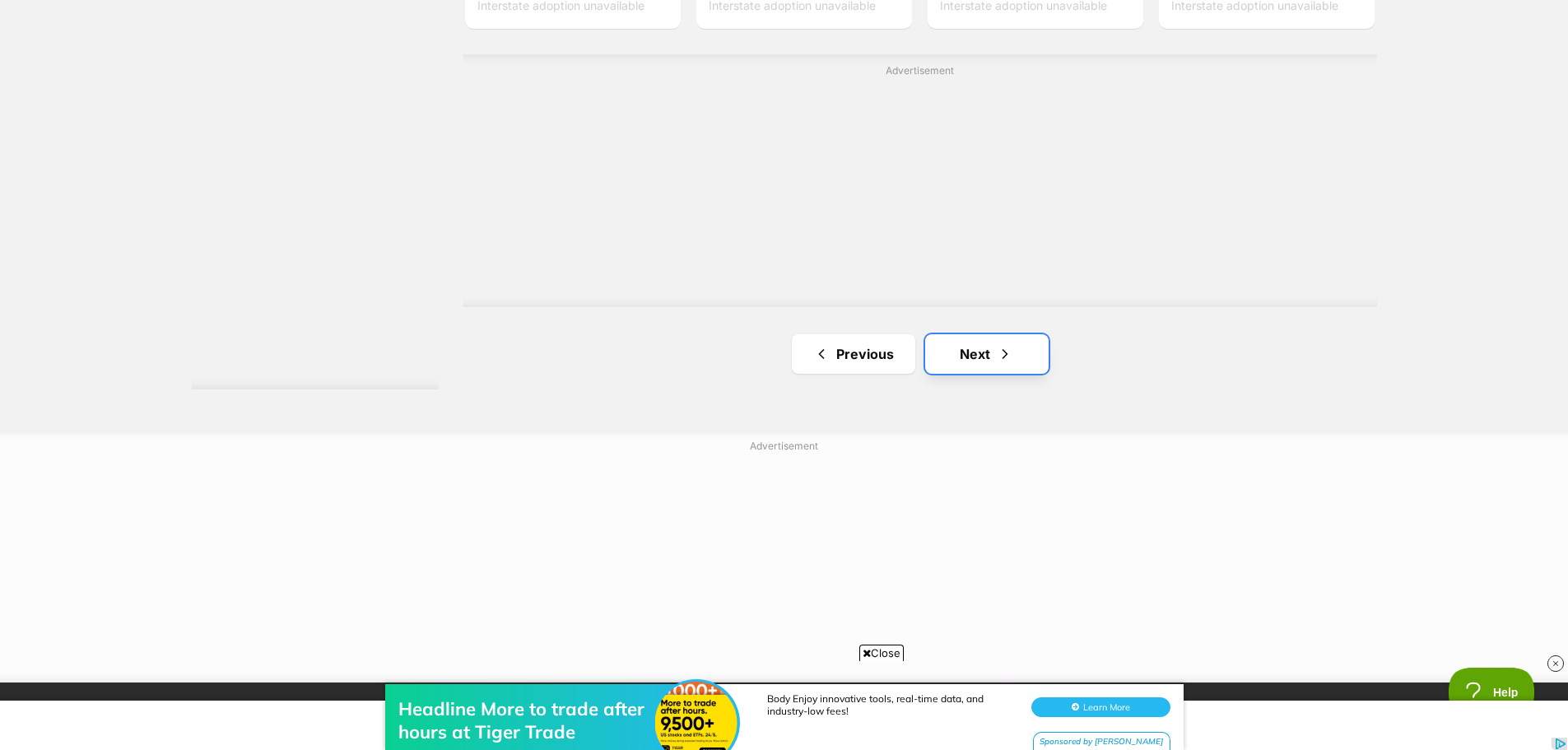
click at [989, 360] on link "Next" at bounding box center [987, 354] width 123 height 39
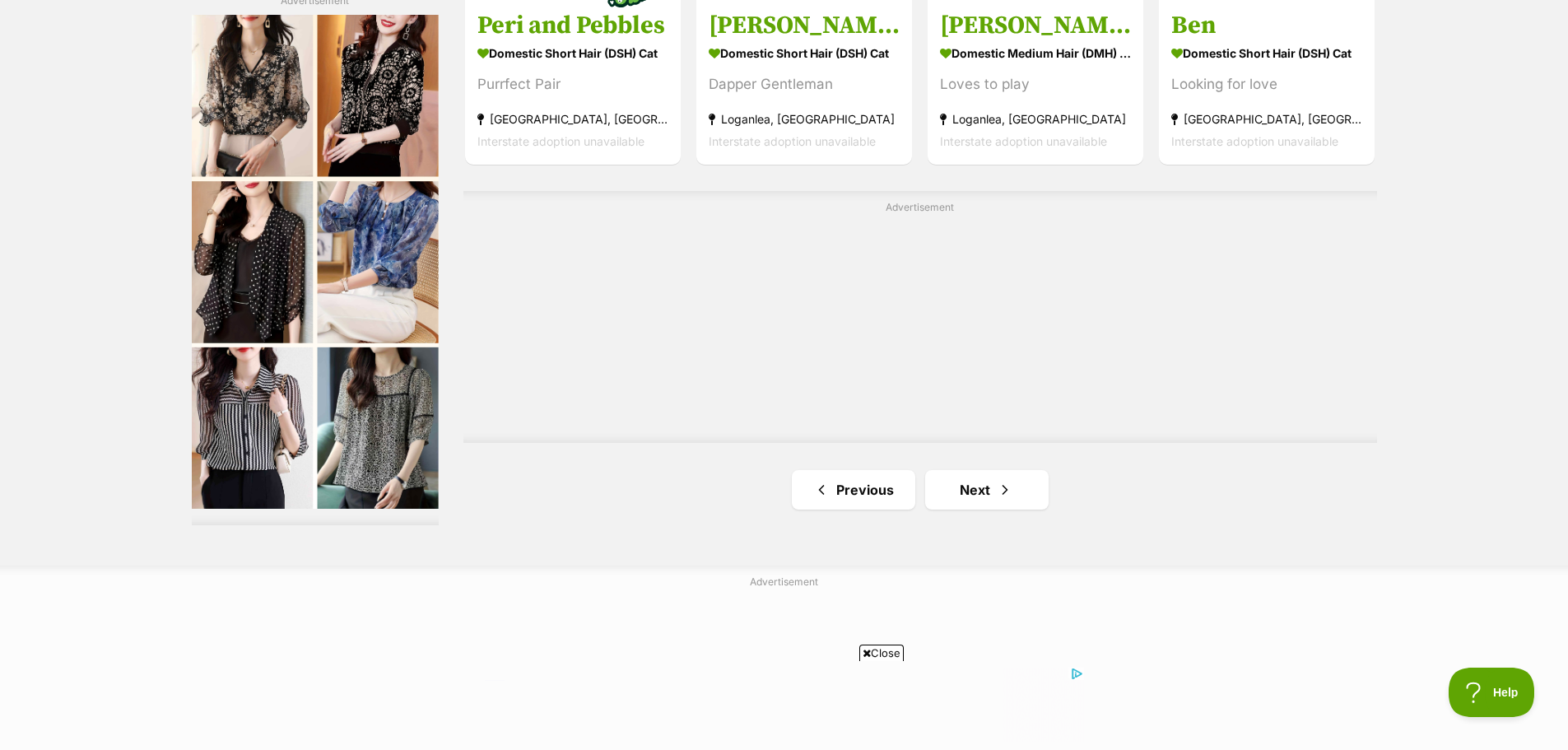
scroll to position [2880, 0]
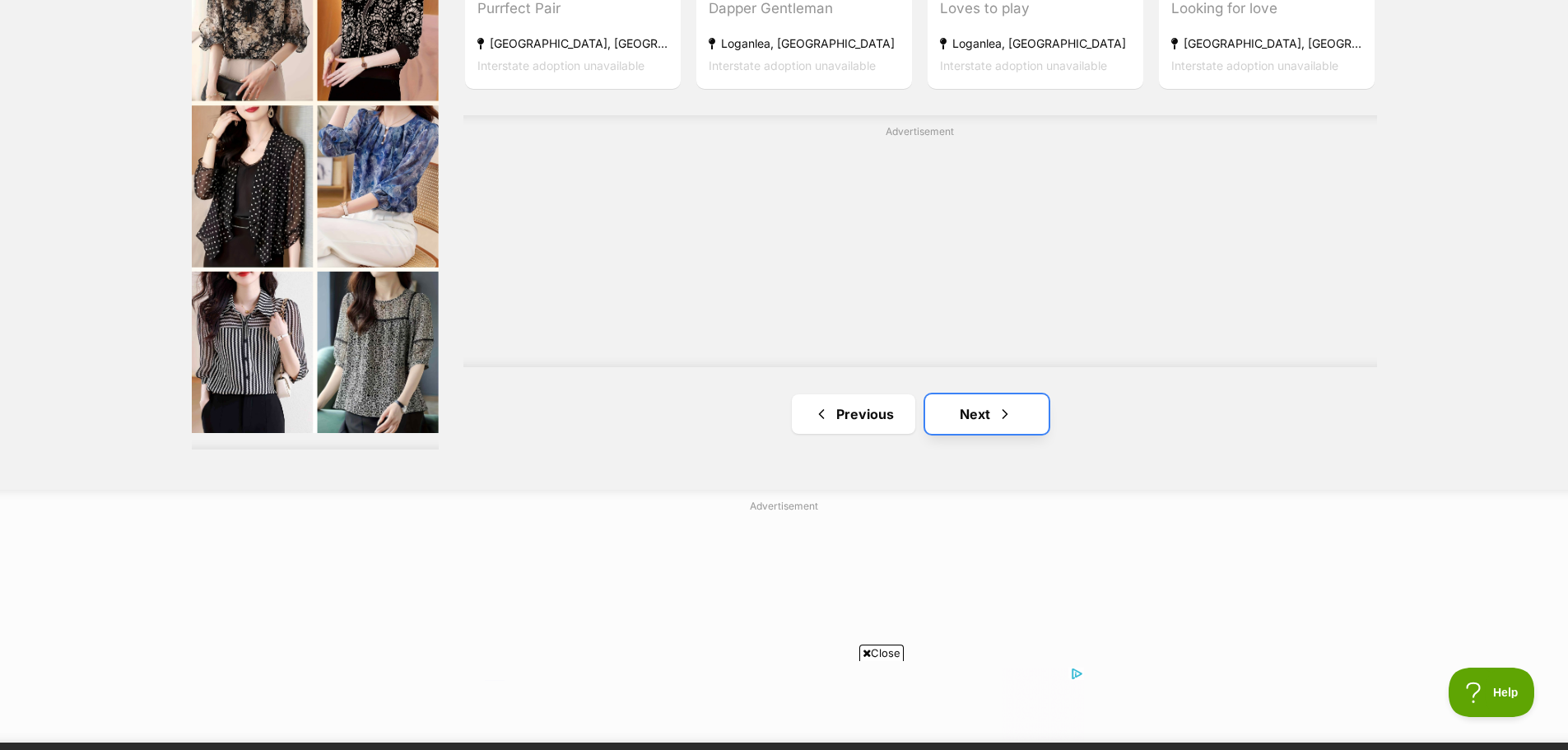
click at [982, 409] on link "Next" at bounding box center [987, 414] width 123 height 39
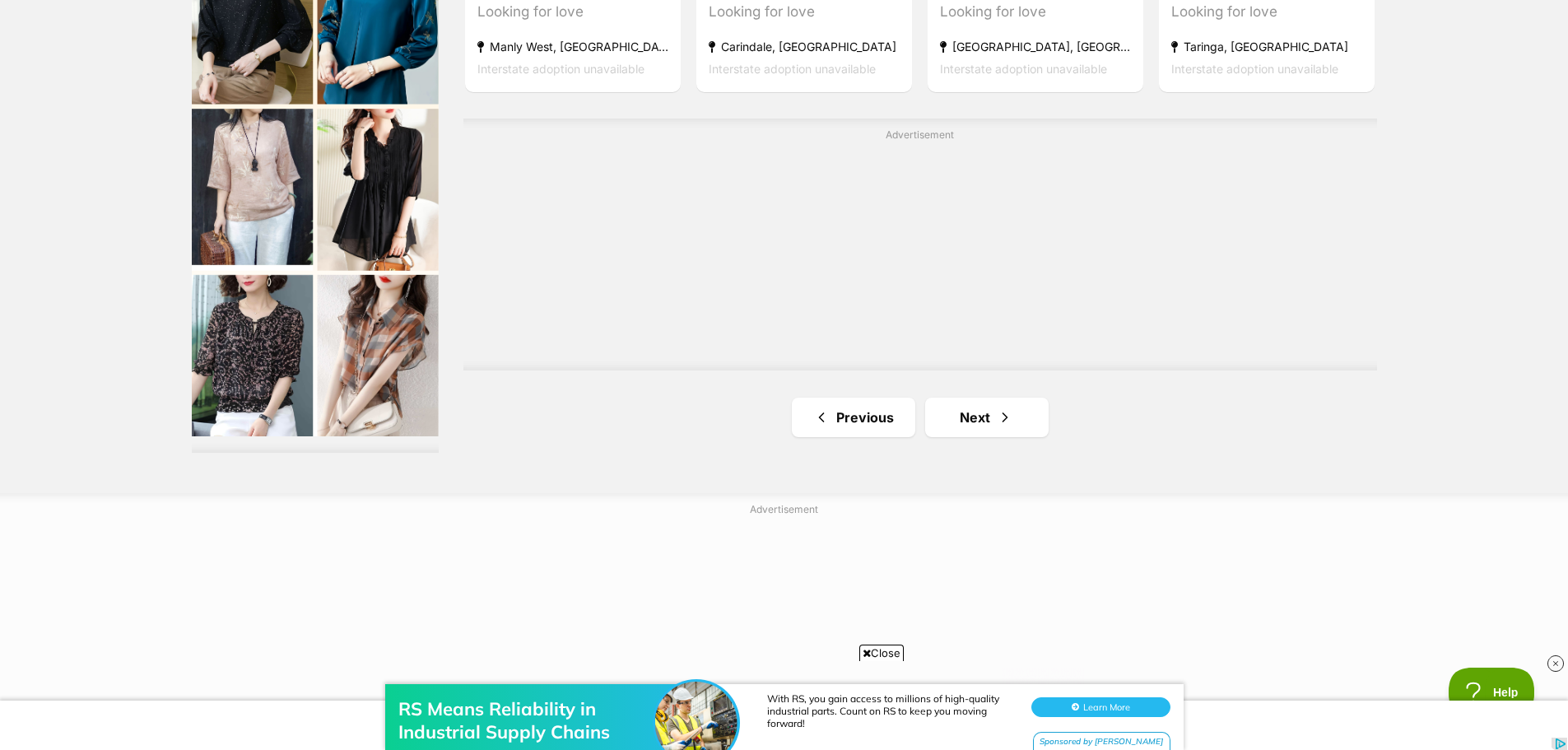
scroll to position [2880, 0]
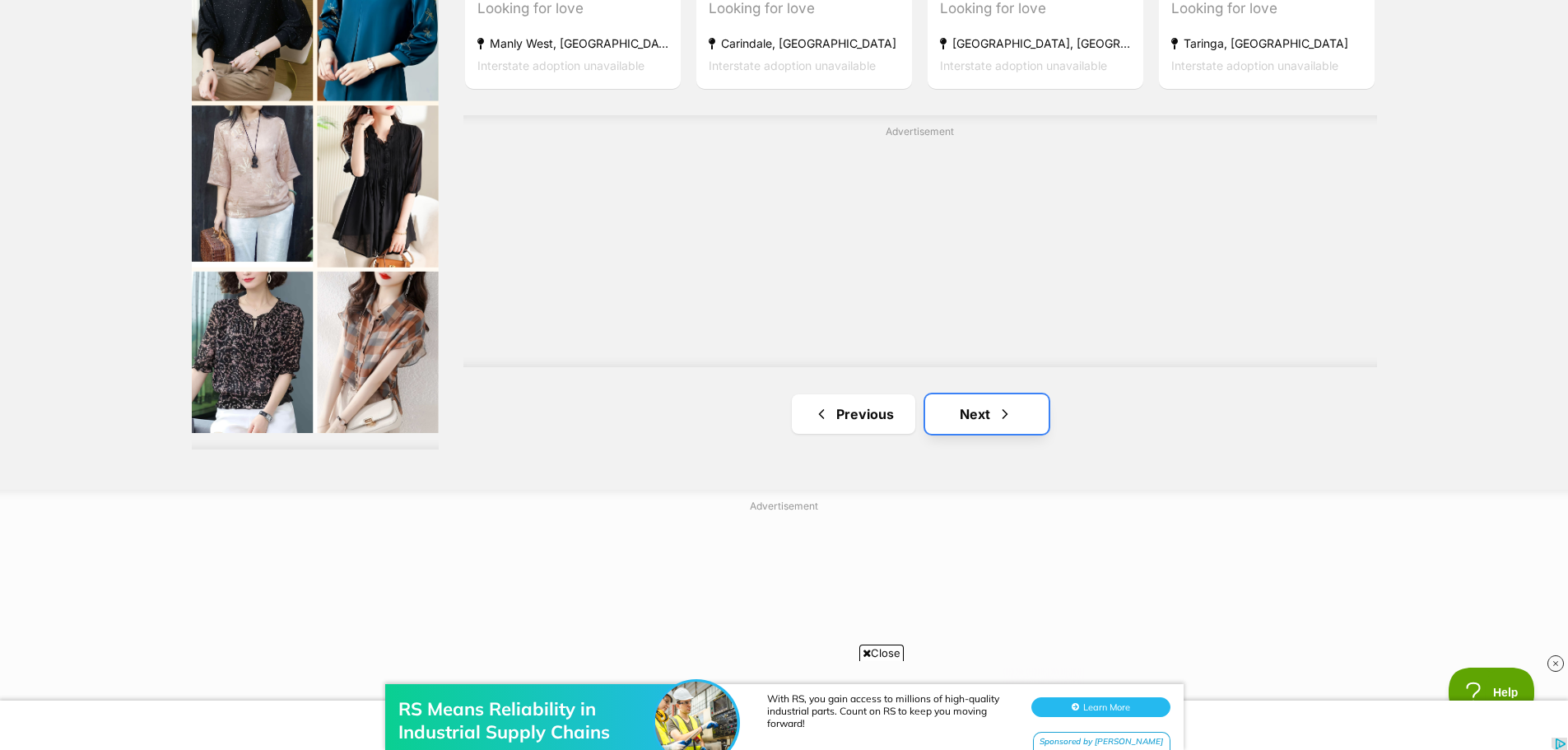
click at [966, 408] on link "Next" at bounding box center [987, 414] width 123 height 39
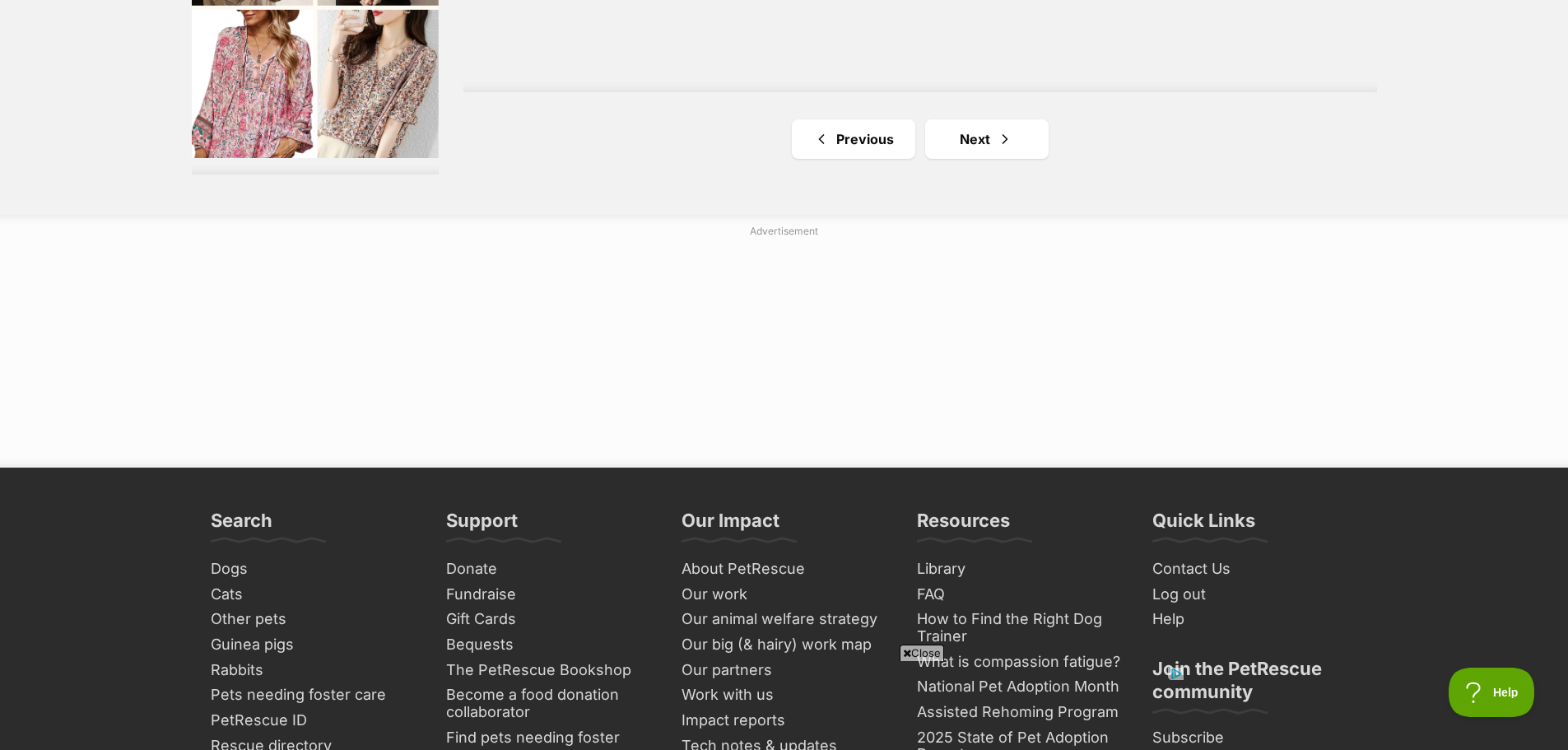
scroll to position [3292, 0]
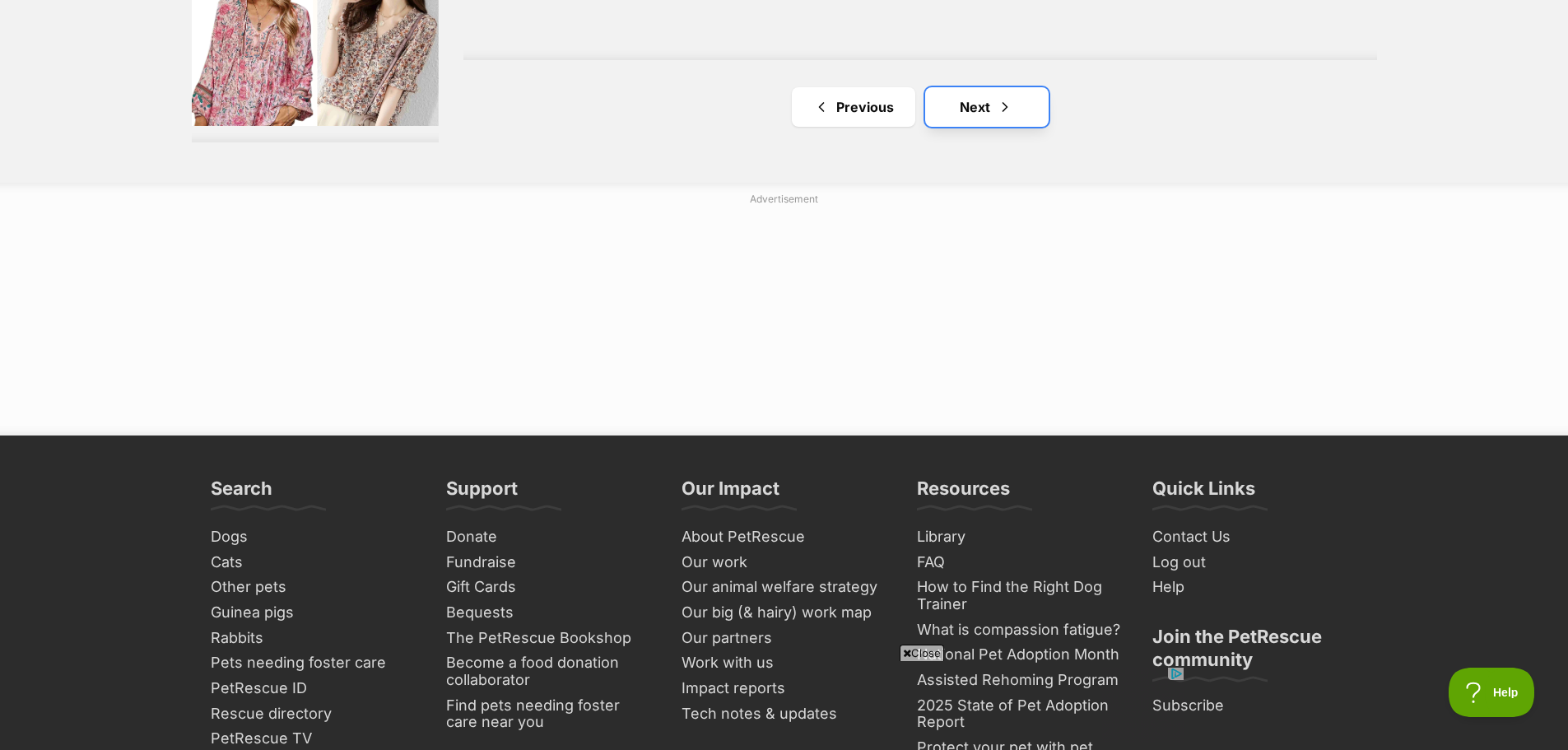
click at [974, 99] on link "Next" at bounding box center [987, 106] width 123 height 39
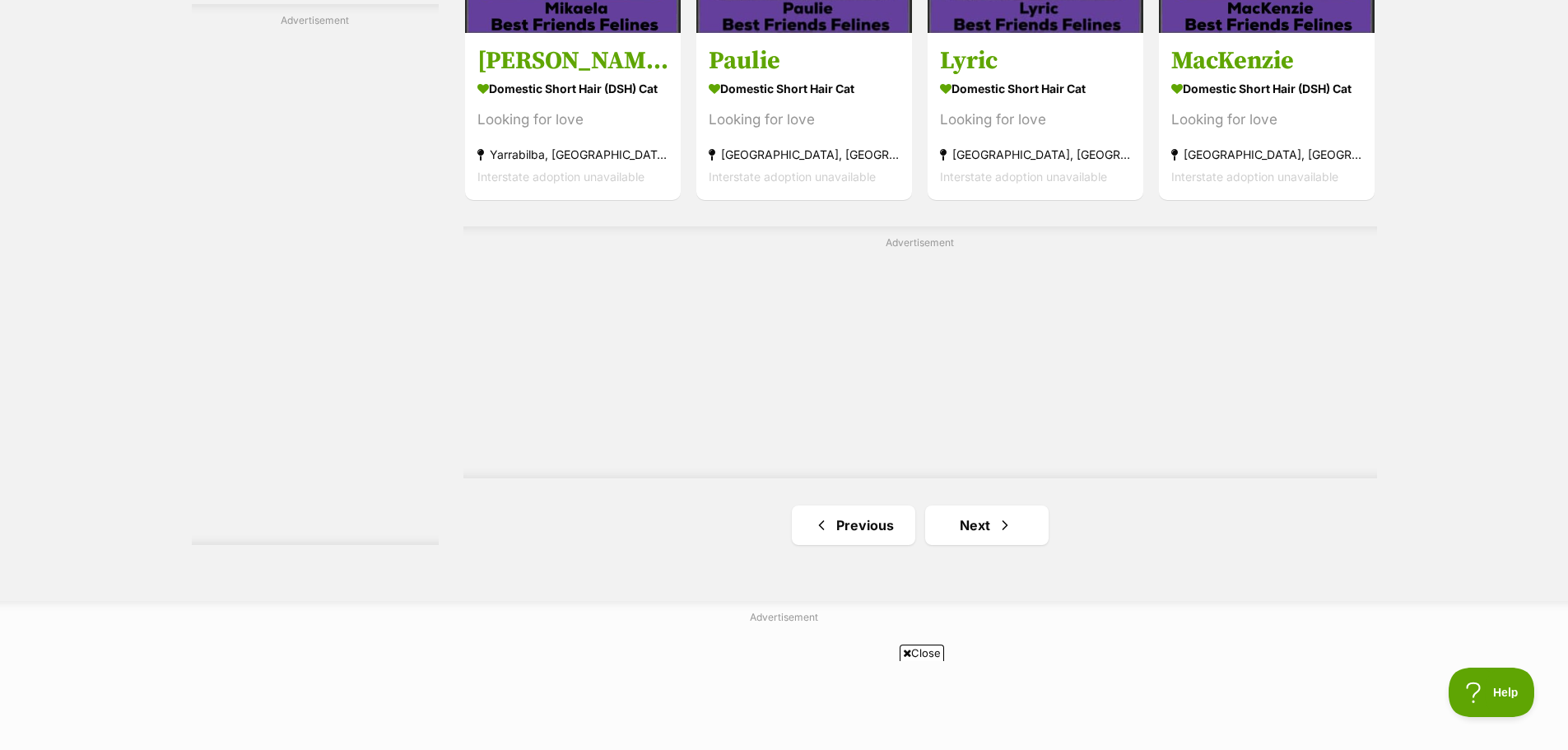
scroll to position [2798, 0]
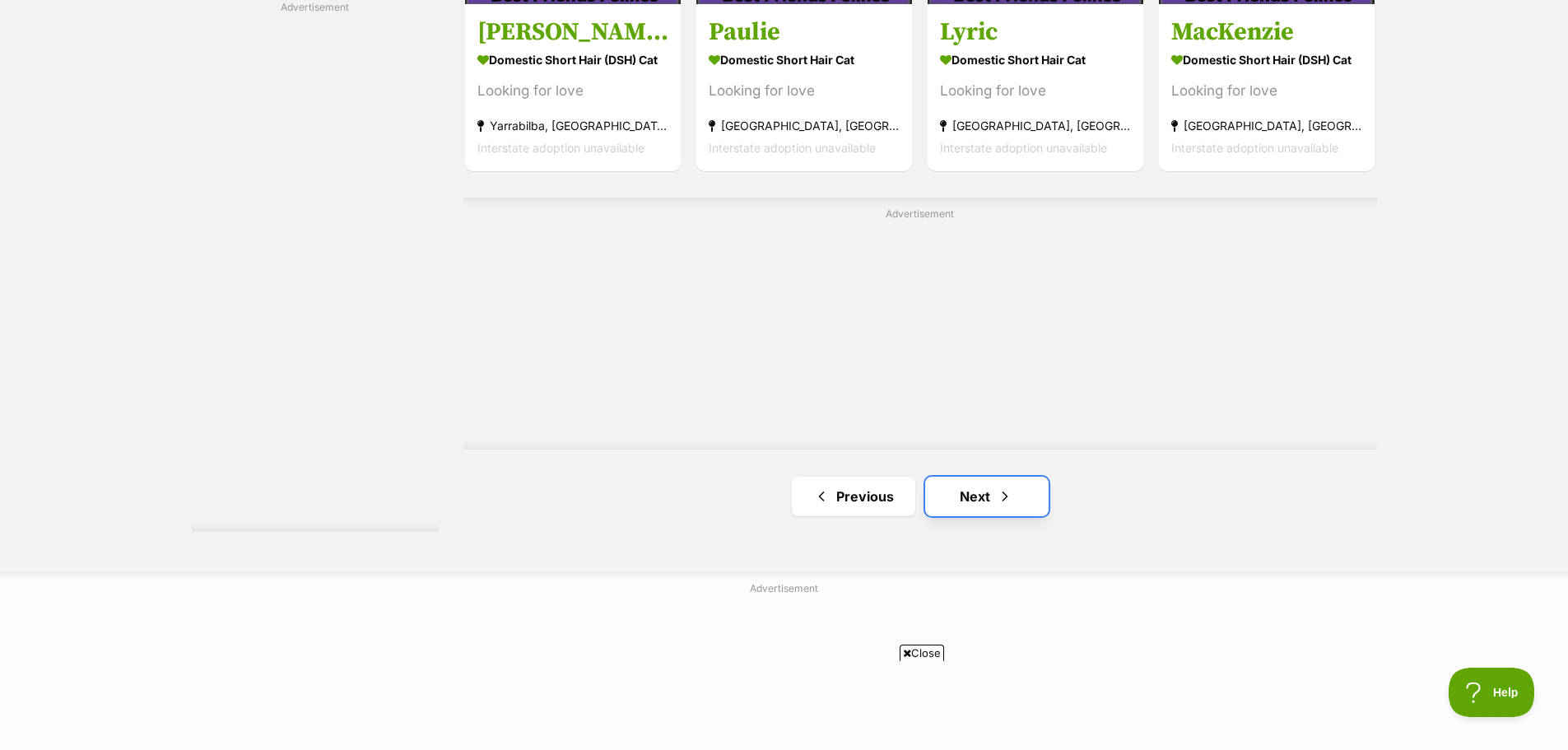
click at [969, 490] on link "Next" at bounding box center [987, 496] width 123 height 39
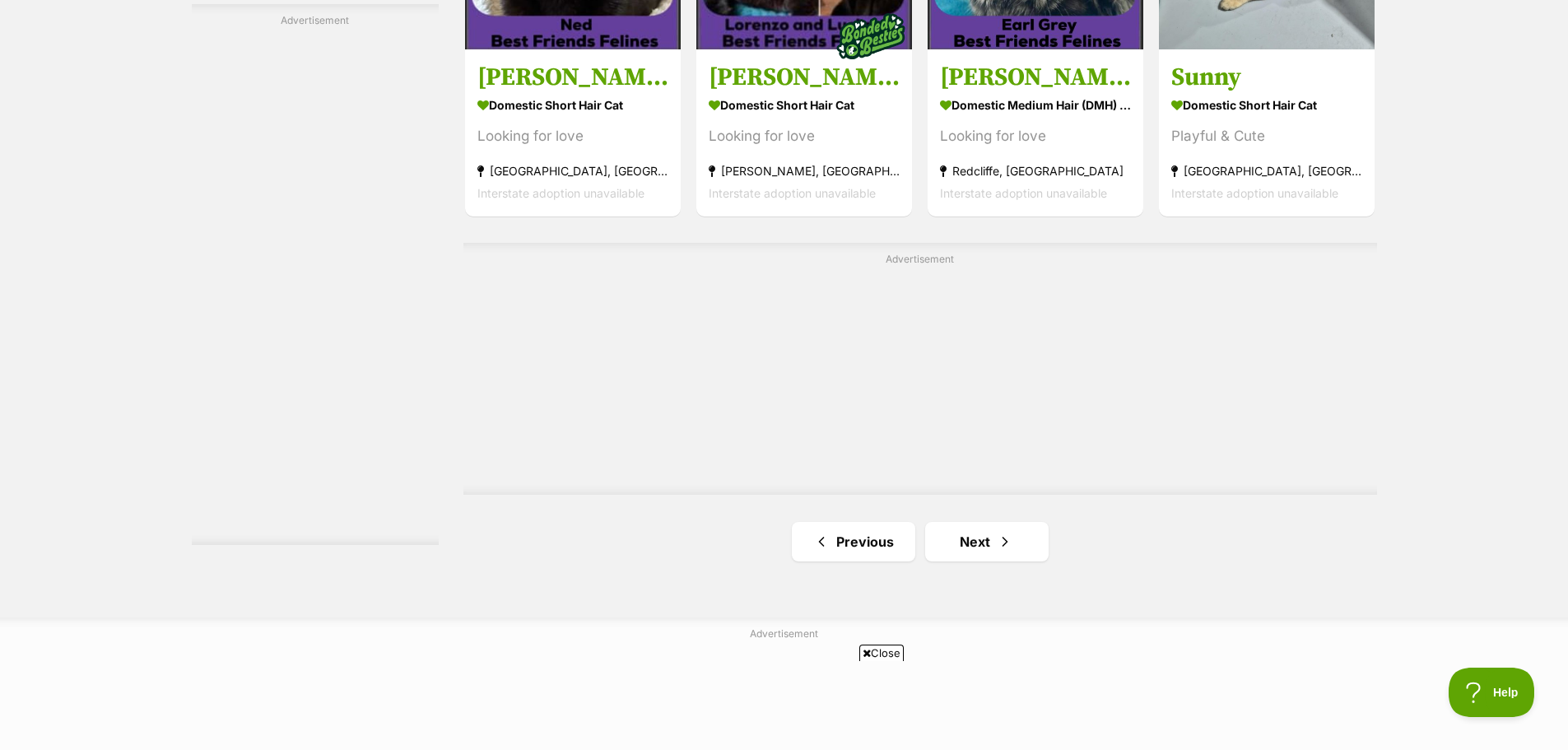
scroll to position [2798, 0]
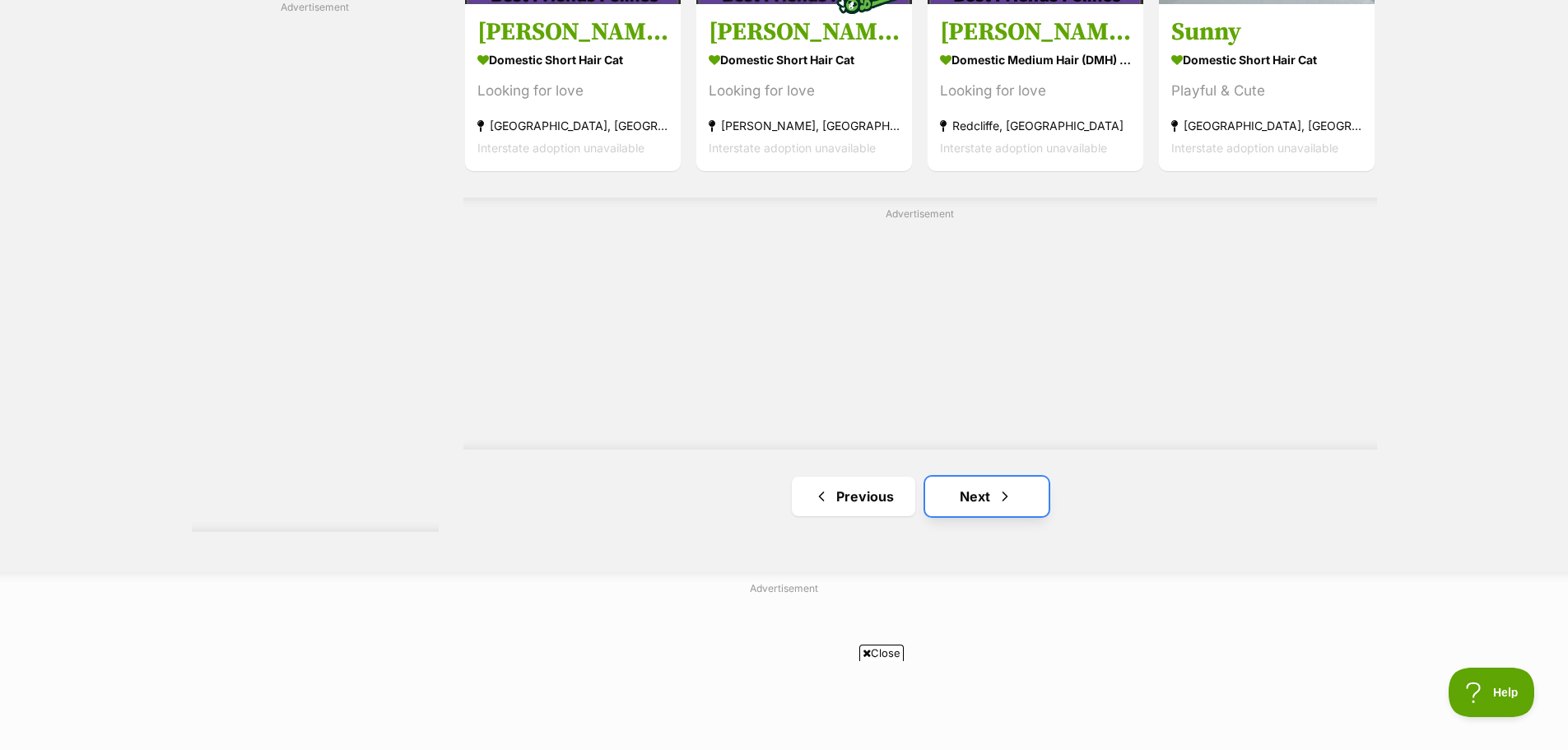
click at [996, 482] on link "Next" at bounding box center [987, 496] width 123 height 39
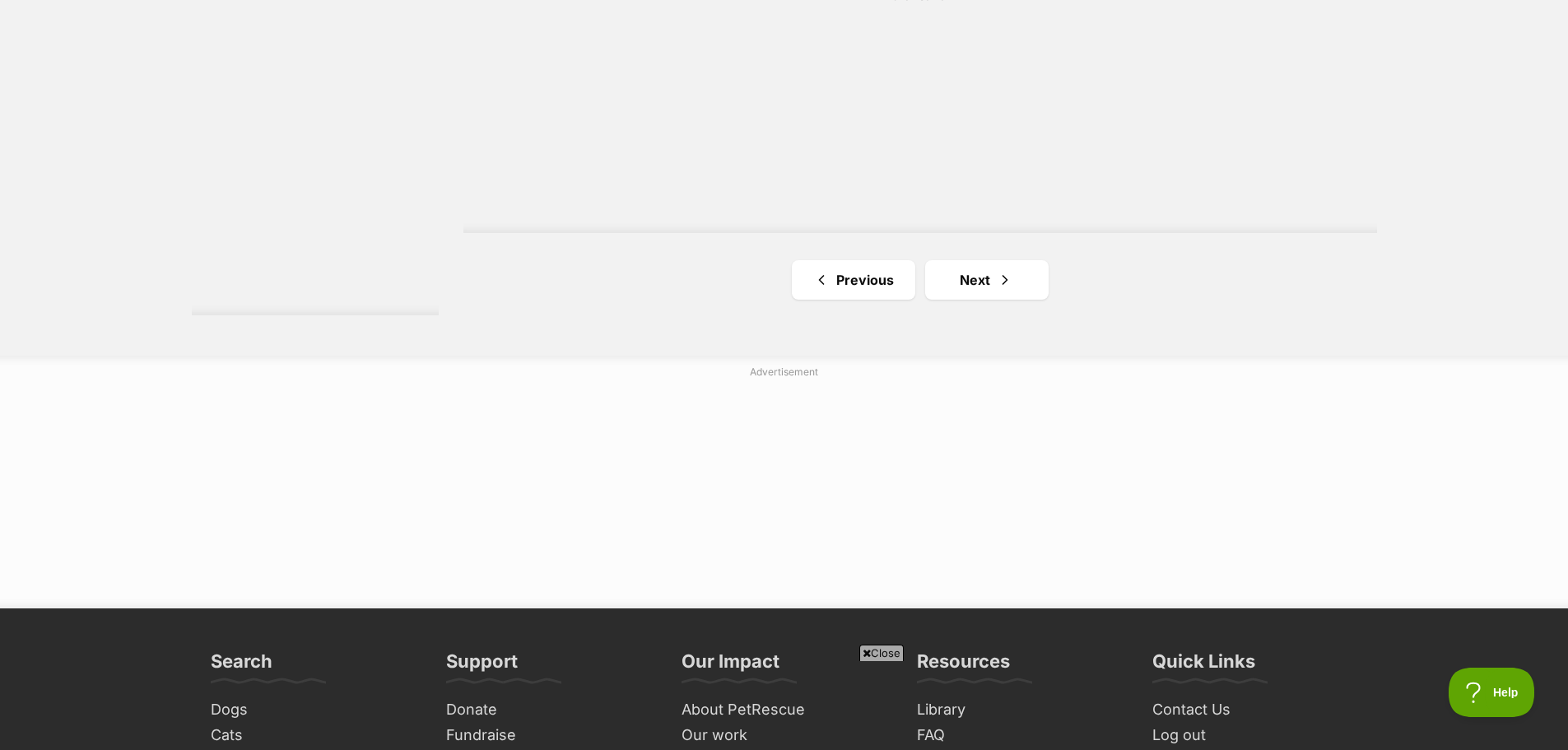
scroll to position [3128, 0]
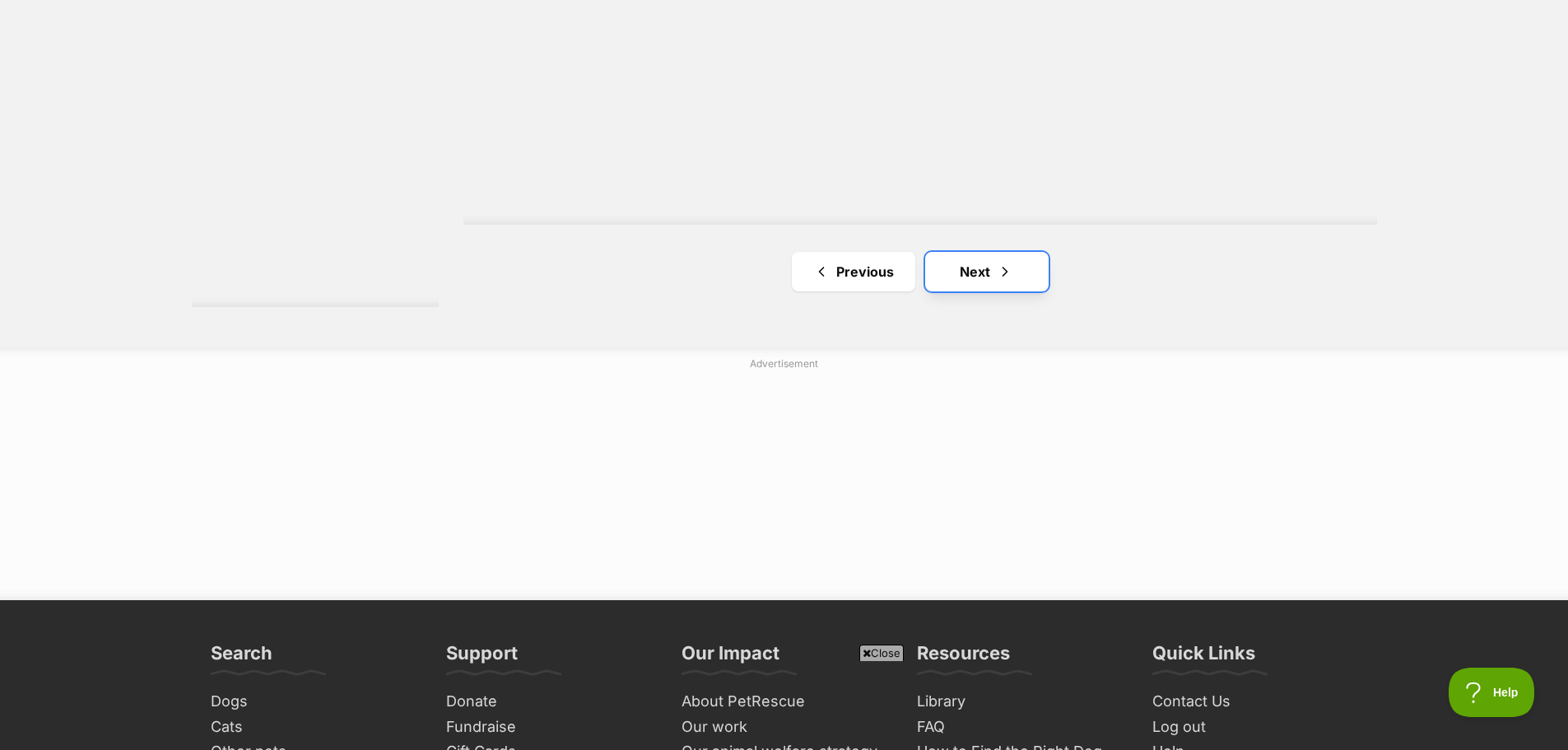
click at [1004, 276] on span "Next page" at bounding box center [1005, 271] width 17 height 20
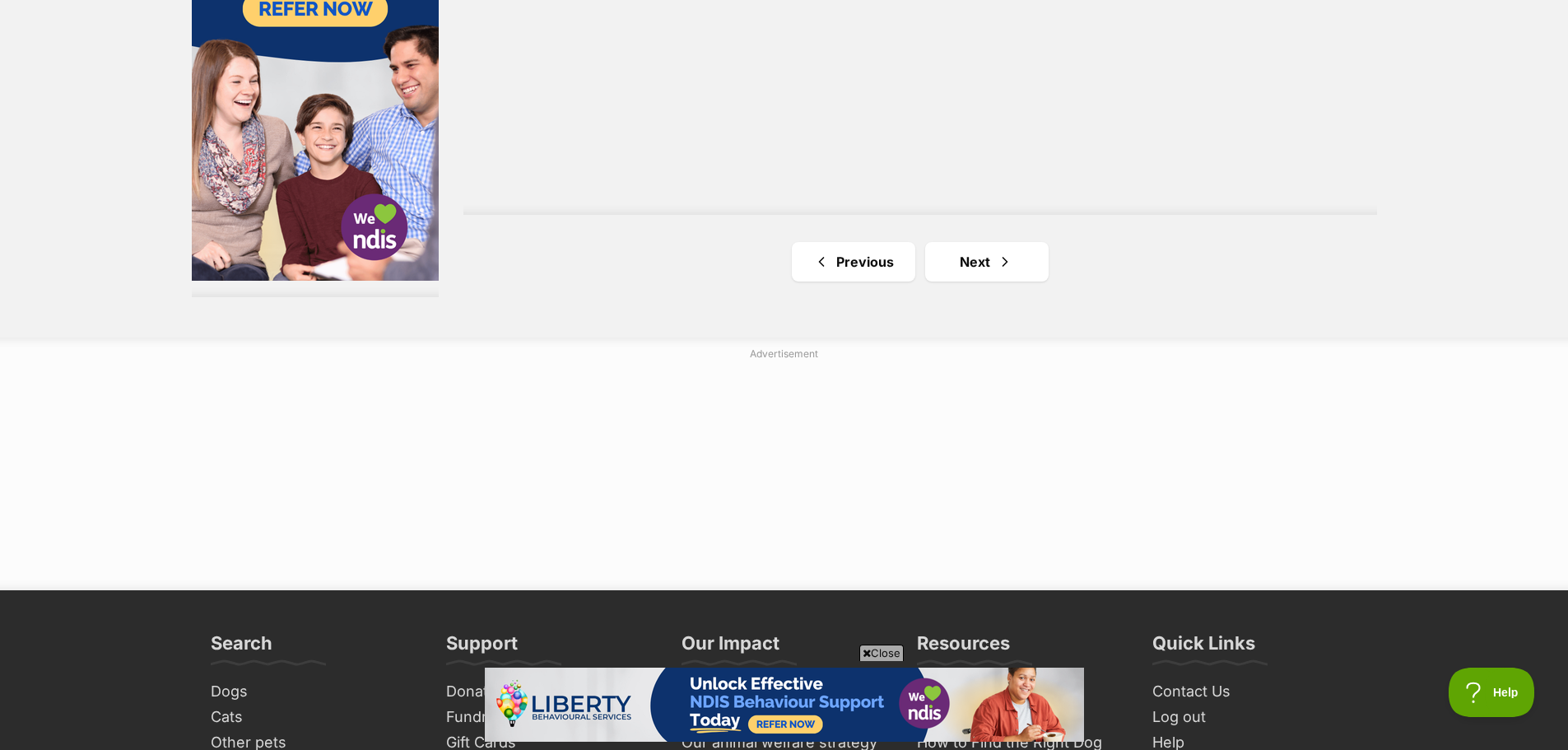
scroll to position [3046, 0]
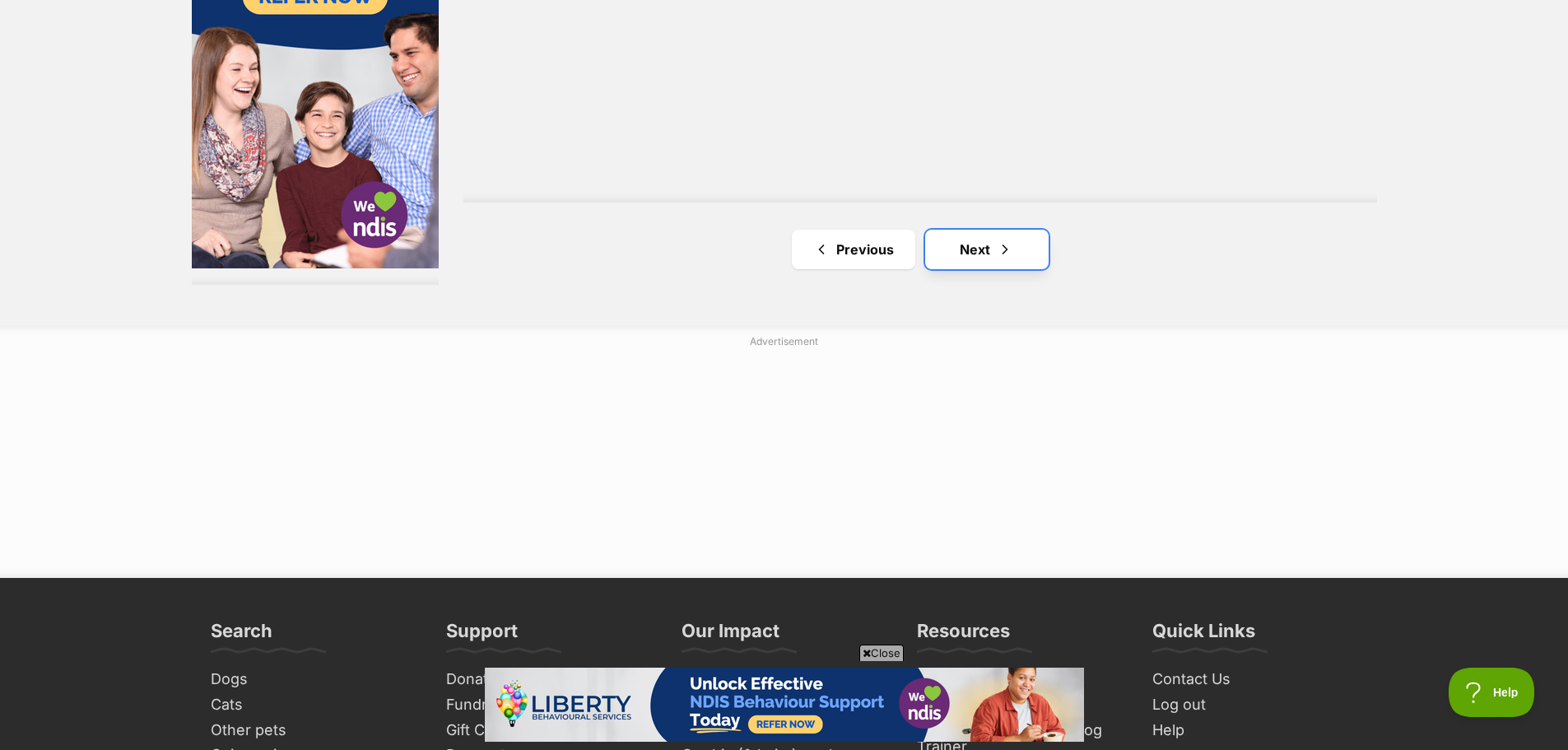
click at [972, 247] on link "Next" at bounding box center [987, 249] width 123 height 39
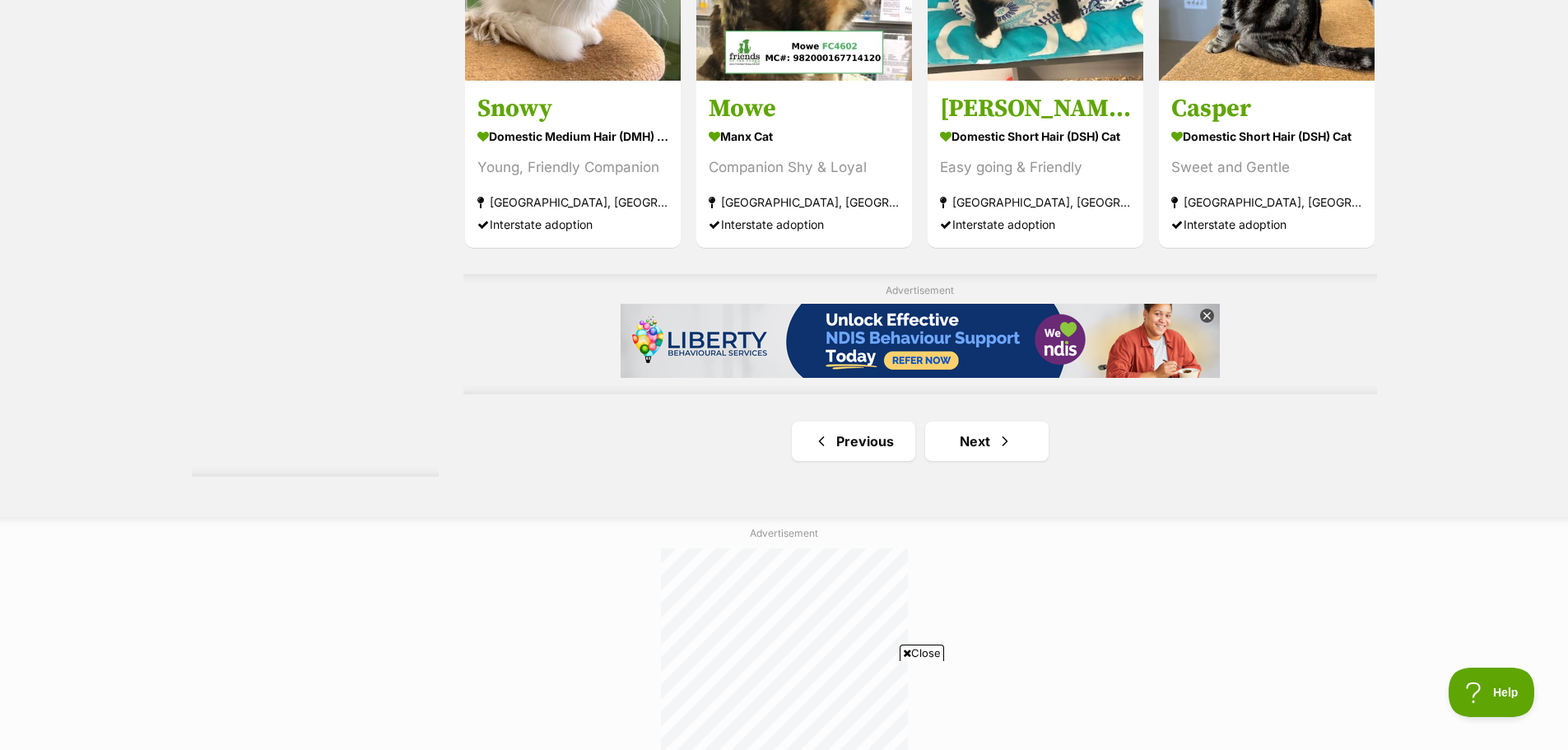
scroll to position [2798, 0]
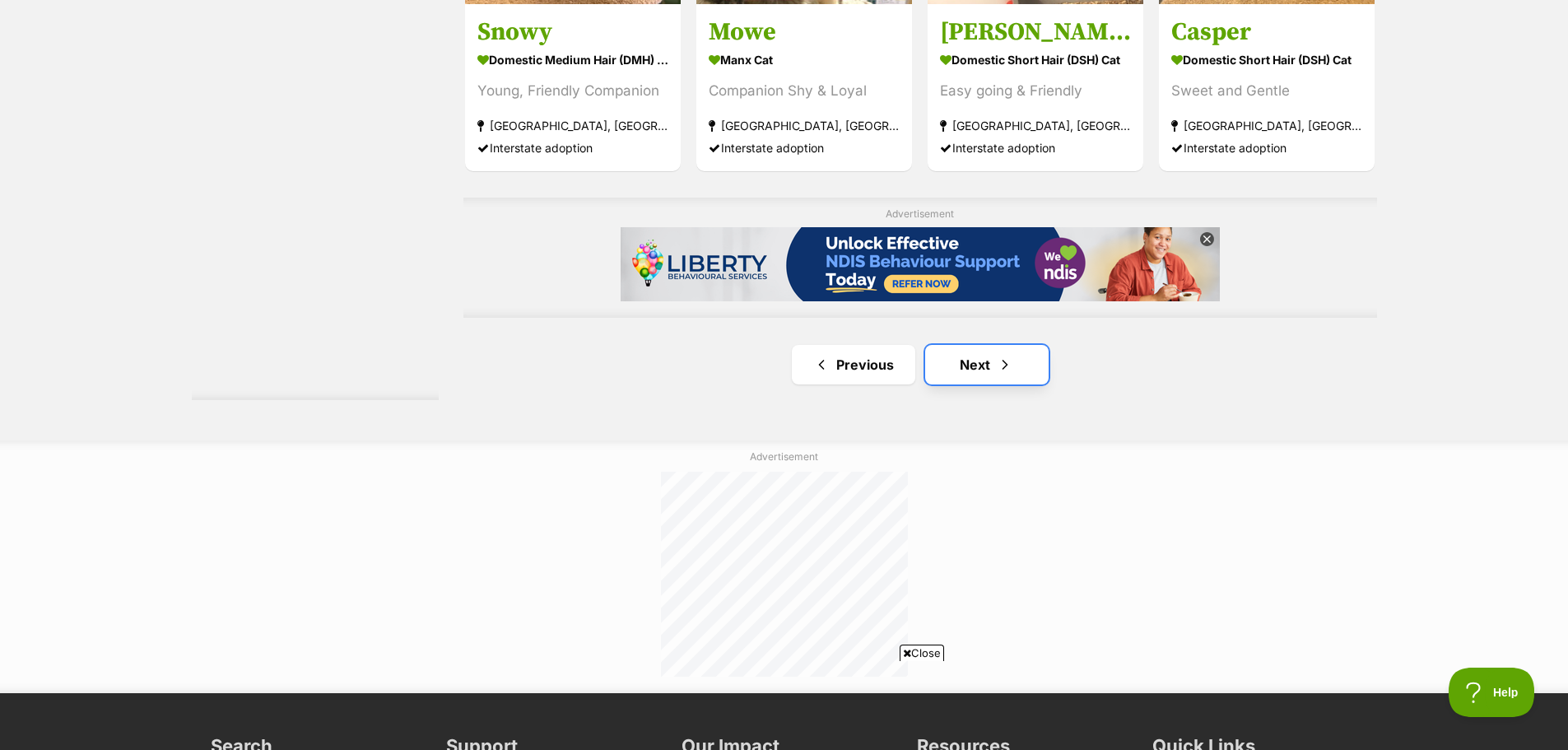
click at [999, 372] on span "Next page" at bounding box center [1005, 364] width 17 height 20
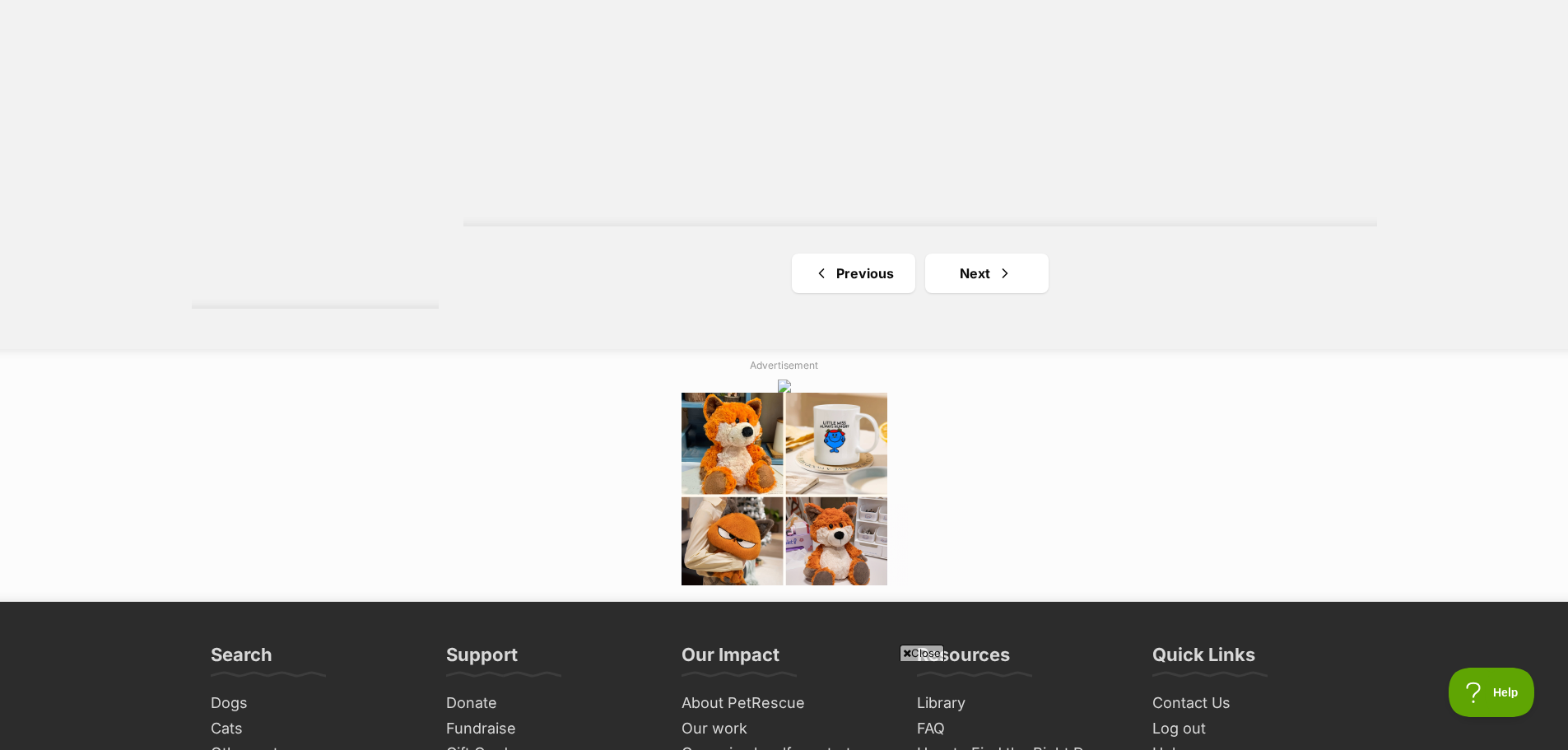
scroll to position [3128, 0]
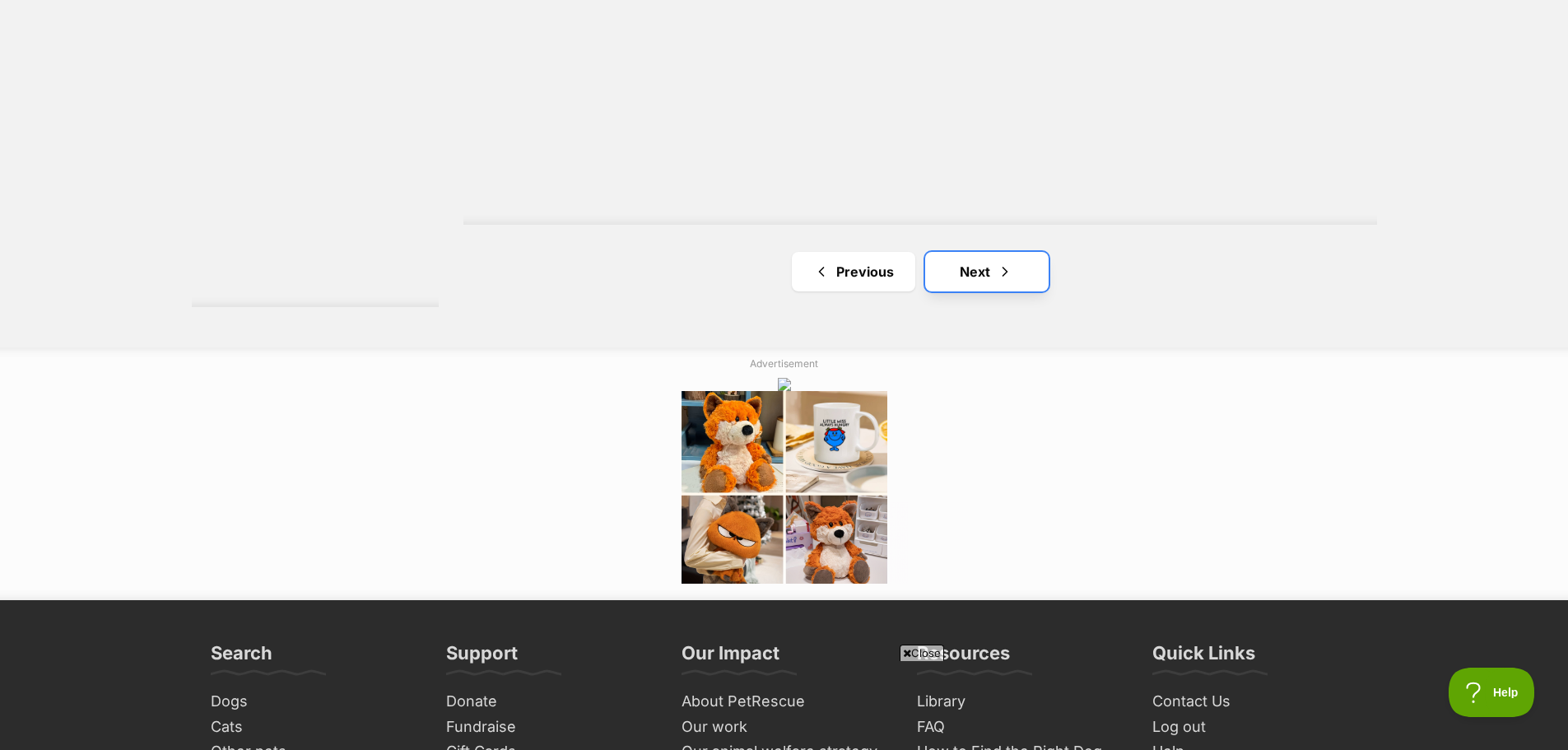
click at [1002, 278] on span "Next page" at bounding box center [1005, 271] width 17 height 20
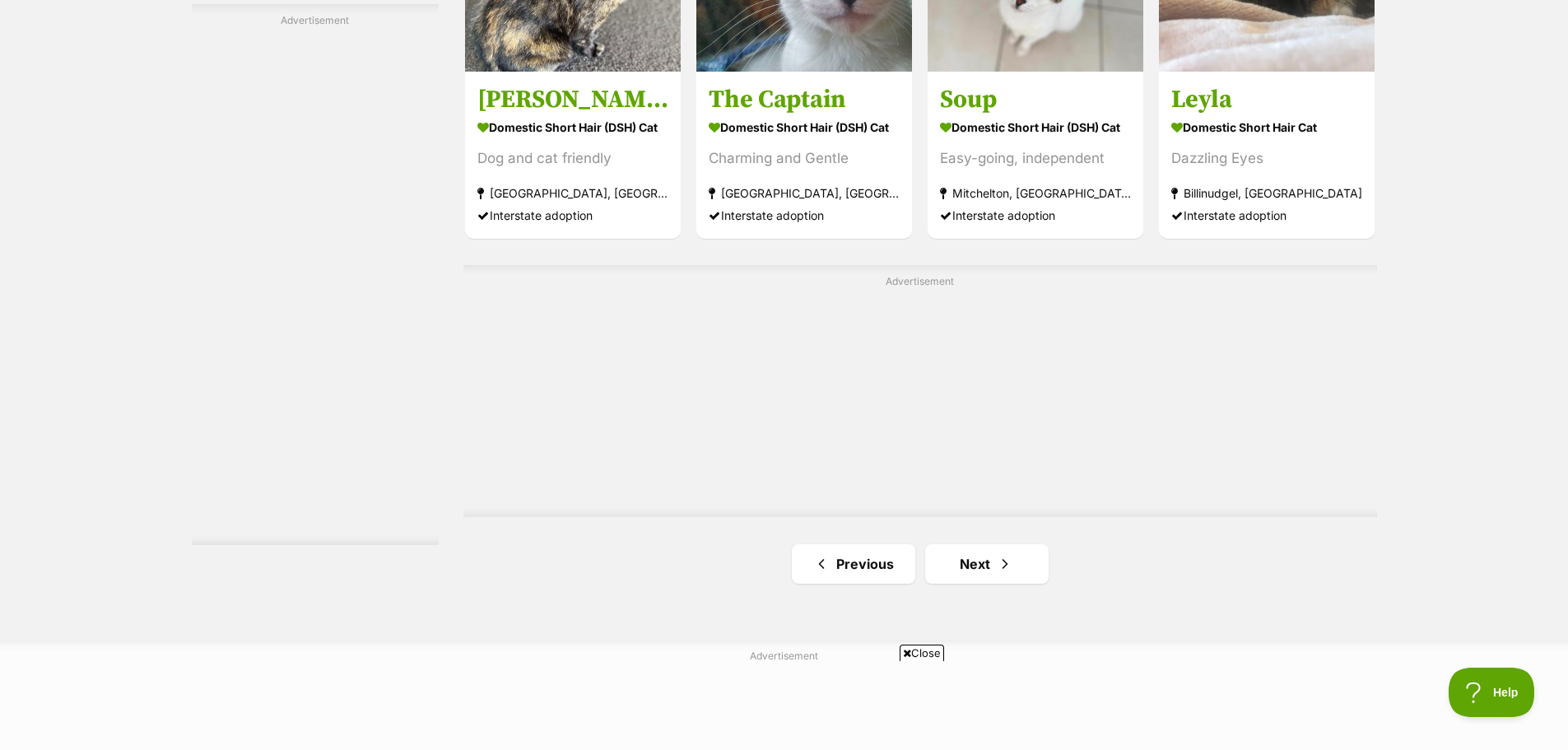
scroll to position [2880, 0]
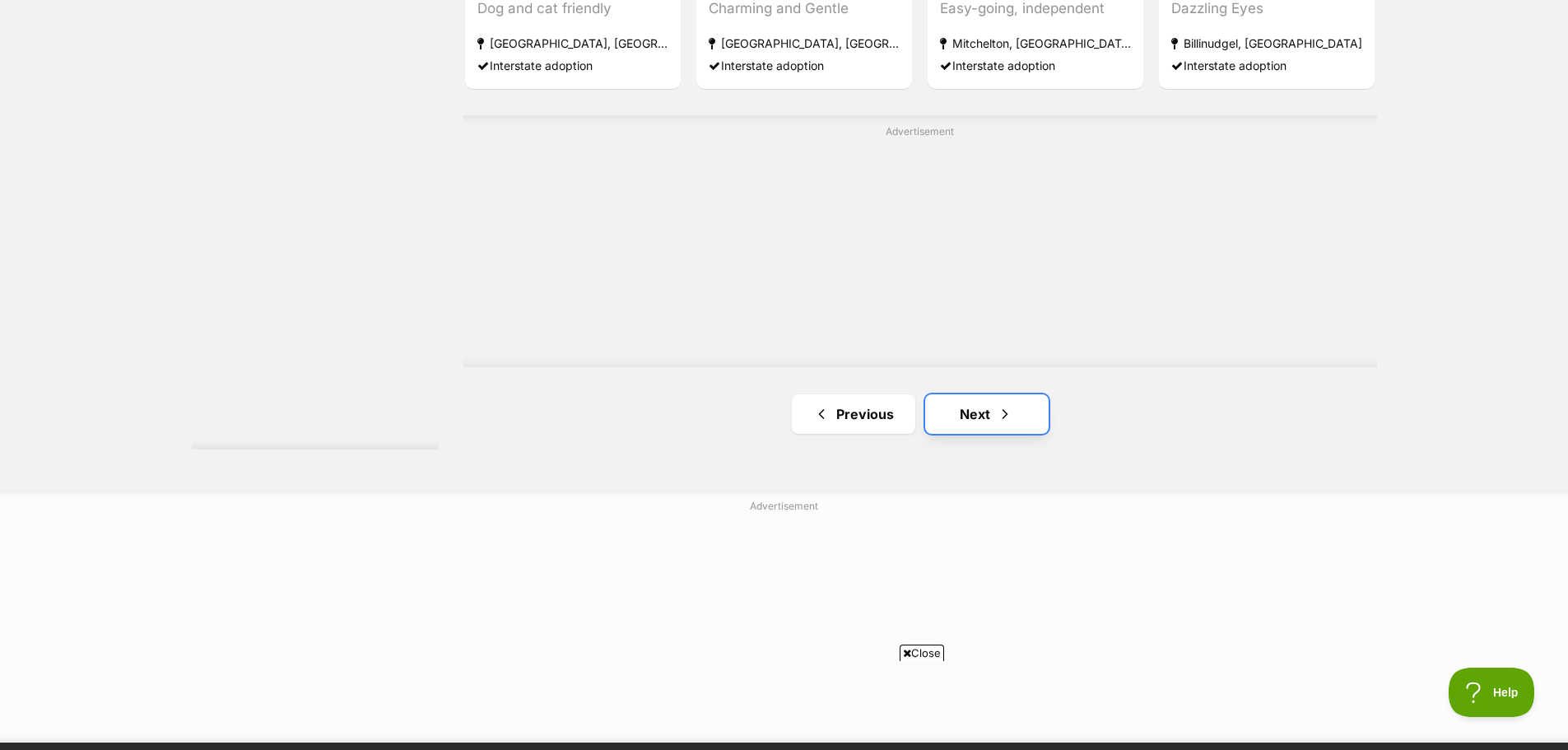
click at [973, 416] on link "Next" at bounding box center [987, 414] width 123 height 39
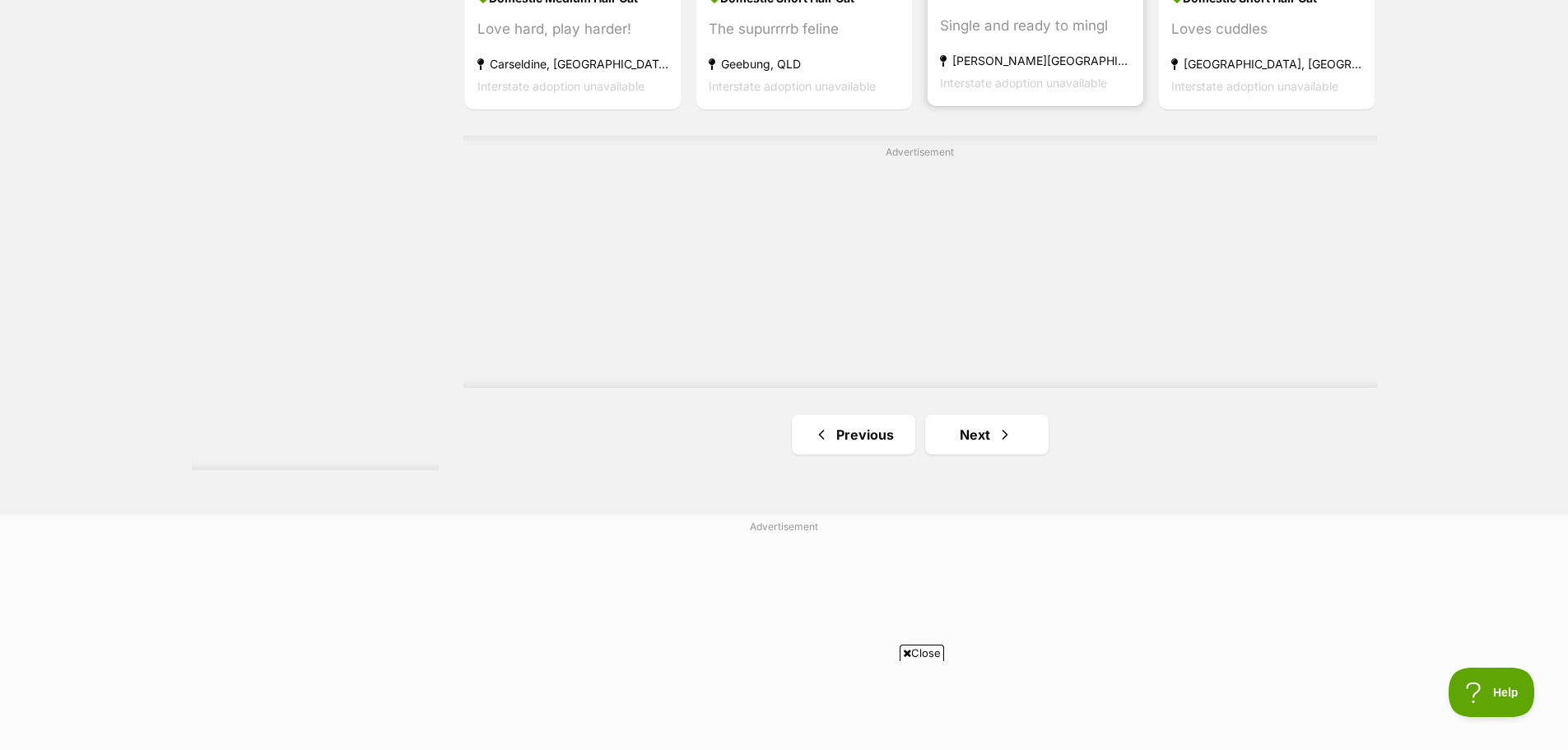
scroll to position [2880, 0]
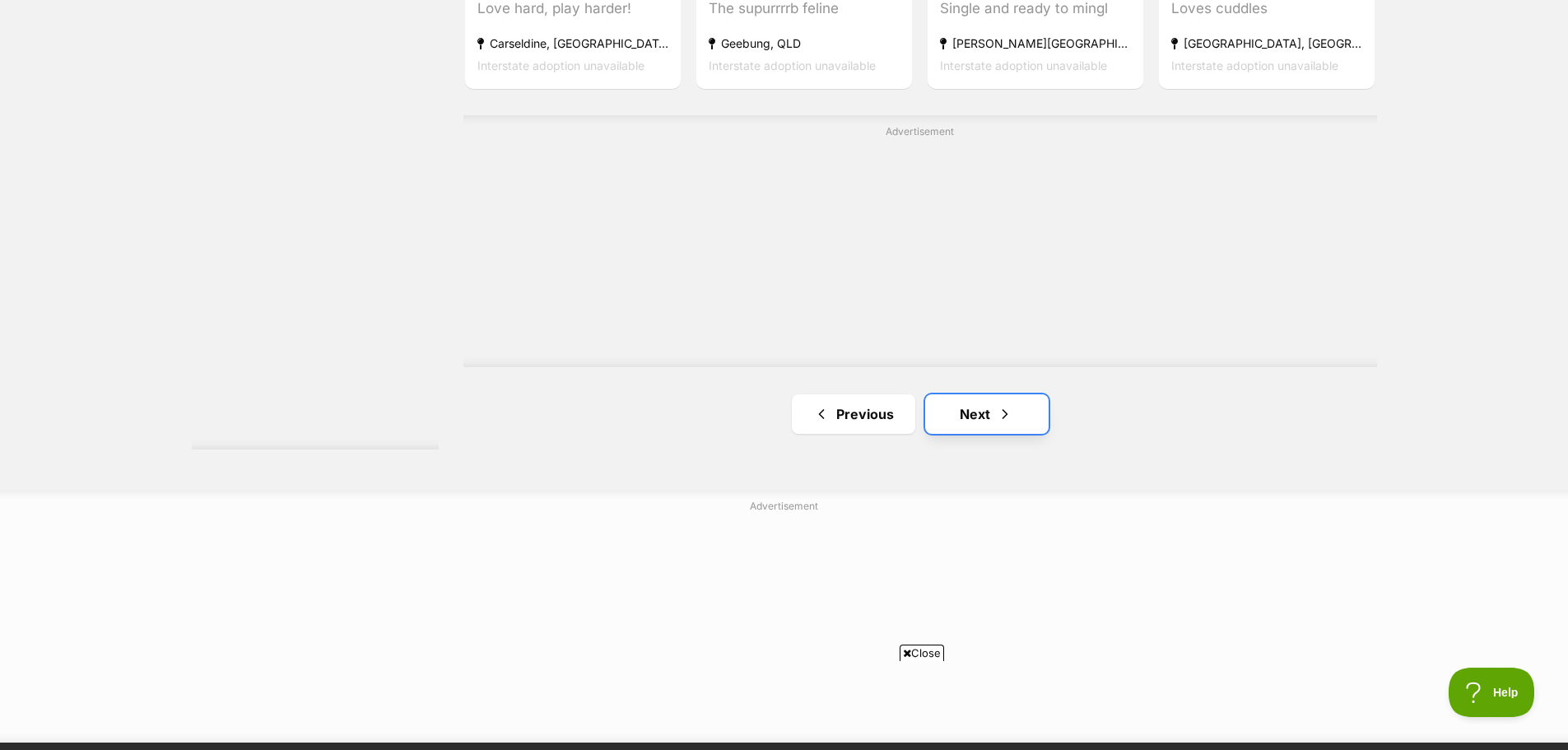
click at [986, 409] on link "Next" at bounding box center [987, 414] width 123 height 39
